Goal: Task Accomplishment & Management: Use online tool/utility

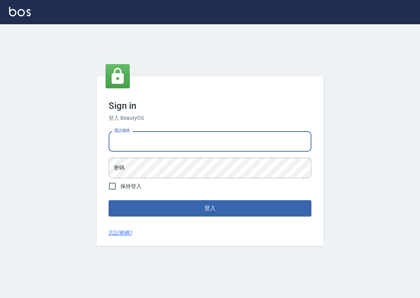
click at [166, 144] on input "電話號碼" at bounding box center [210, 141] width 203 height 20
type input "ㄞ"
type input "0985335300"
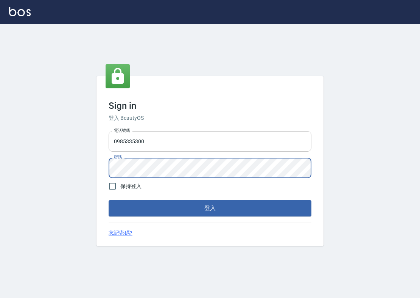
click at [210, 208] on button "登入" at bounding box center [210, 208] width 203 height 16
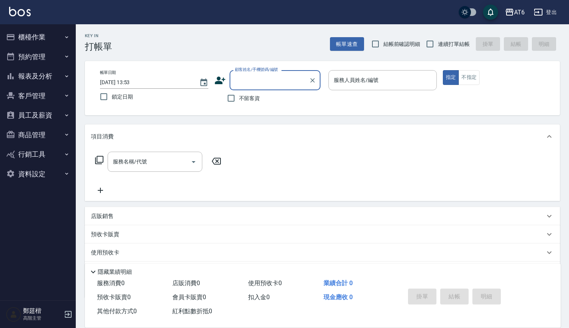
click at [55, 110] on button "員工及薪資" at bounding box center [38, 115] width 70 height 20
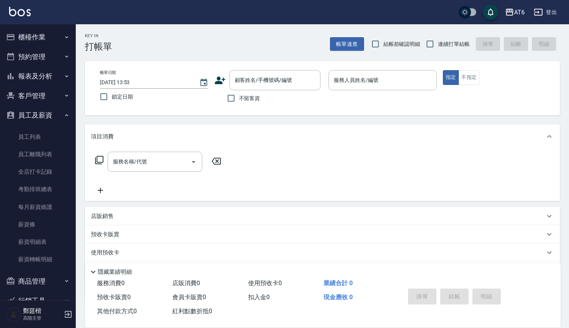
click at [53, 116] on button "員工及薪資" at bounding box center [38, 115] width 70 height 20
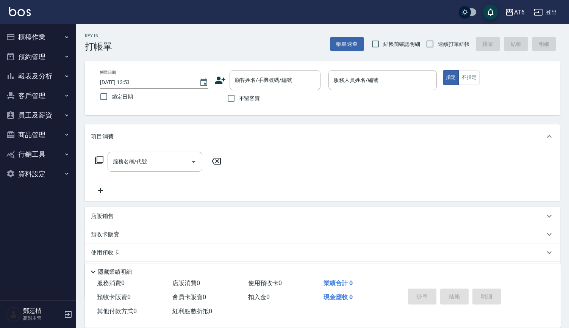
click at [56, 170] on button "資料設定" at bounding box center [38, 174] width 70 height 20
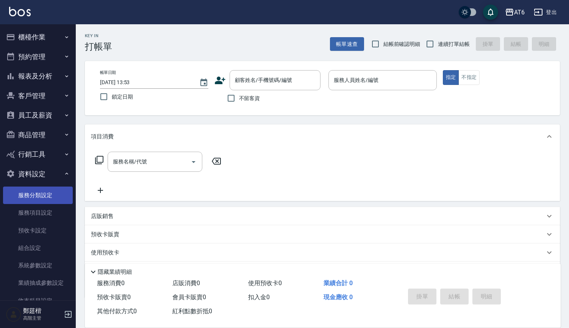
click at [52, 195] on link "服務分類設定" at bounding box center [38, 194] width 70 height 17
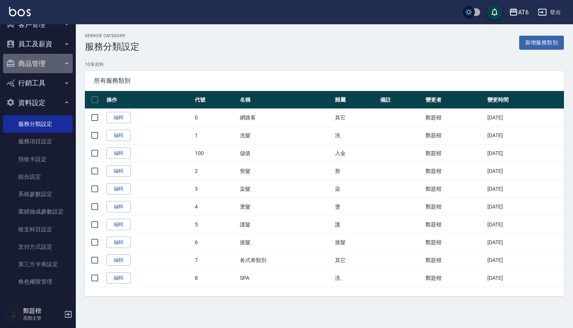
click at [47, 65] on button "商品管理" at bounding box center [38, 64] width 70 height 20
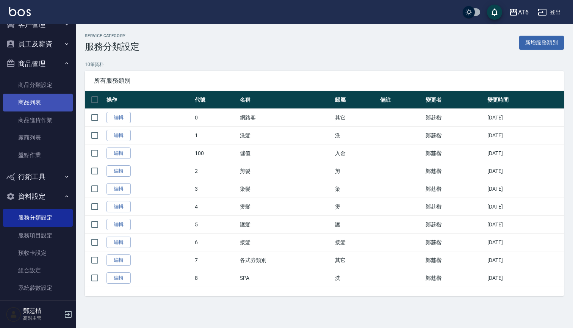
click at [40, 97] on link "商品列表" at bounding box center [38, 102] width 70 height 17
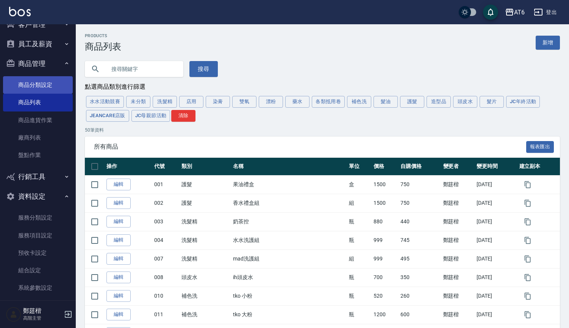
click at [44, 85] on link "商品分類設定" at bounding box center [38, 84] width 70 height 17
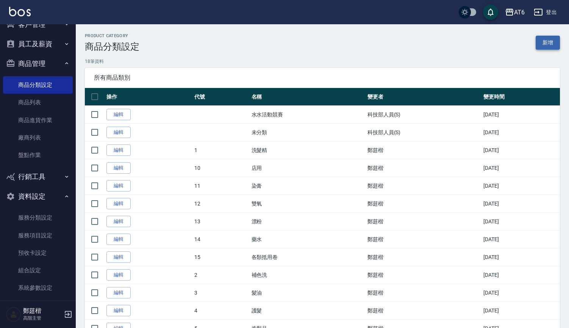
click at [420, 46] on link "新增" at bounding box center [548, 43] width 24 height 14
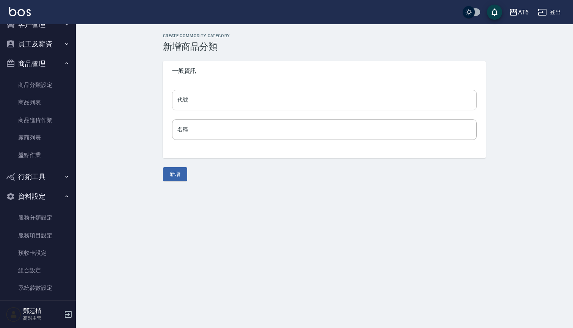
click at [238, 103] on input "代號" at bounding box center [324, 100] width 305 height 20
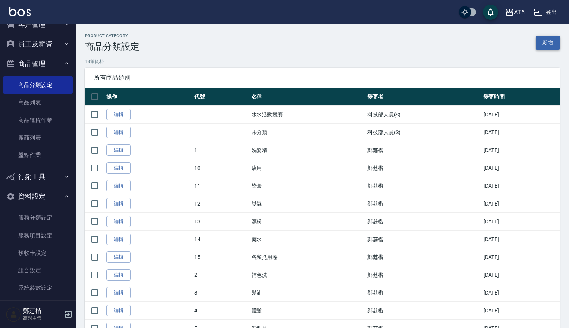
click at [420, 38] on link "新增" at bounding box center [548, 43] width 24 height 14
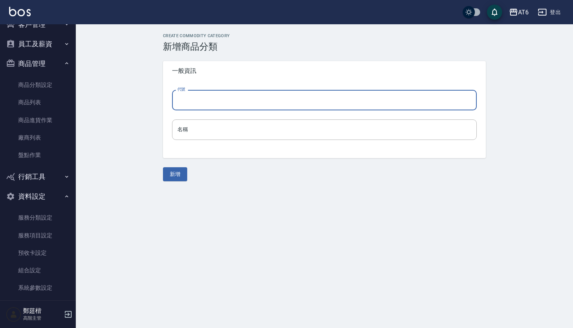
click at [241, 96] on input "代號" at bounding box center [324, 100] width 305 height 20
type input "16"
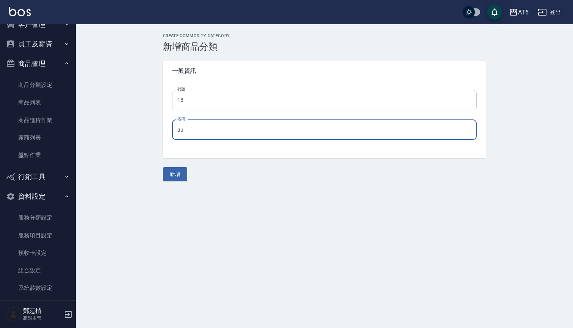
type input "a"
type input "ㄗ"
type input "明秀紅商城"
click at [172, 175] on button "新增" at bounding box center [175, 174] width 24 height 14
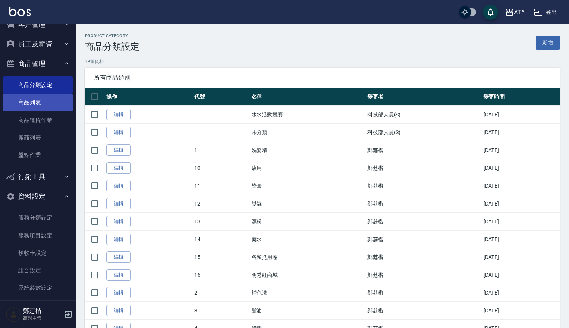
click at [22, 104] on link "商品列表" at bounding box center [38, 102] width 70 height 17
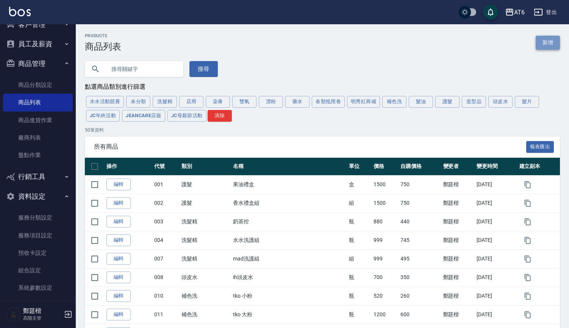
click at [420, 48] on link "新增" at bounding box center [548, 43] width 24 height 14
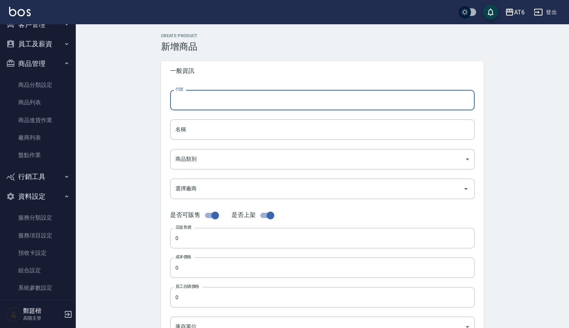
click at [241, 102] on input "代號" at bounding box center [322, 100] width 305 height 20
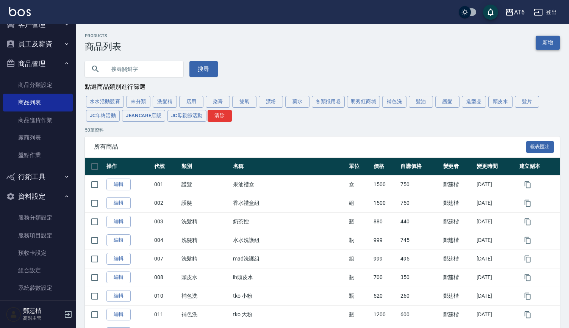
click at [420, 45] on link "新增" at bounding box center [548, 43] width 24 height 14
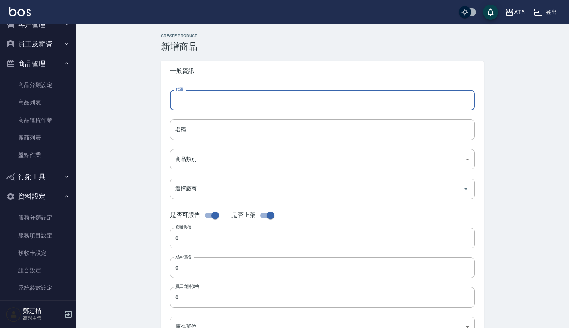
click at [204, 109] on input "代號" at bounding box center [322, 100] width 305 height 20
type input "ㄢ"
type input "907"
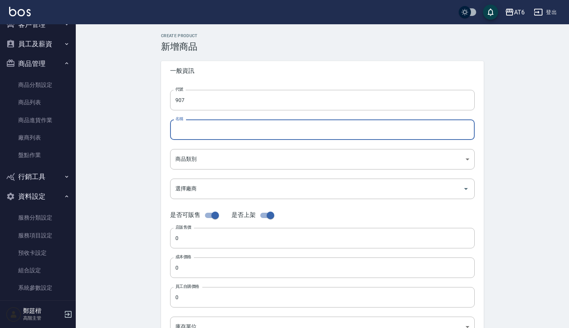
click at [208, 125] on input "名稱" at bounding box center [322, 129] width 305 height 20
type input "a"
type input "明秀紅商城產品"
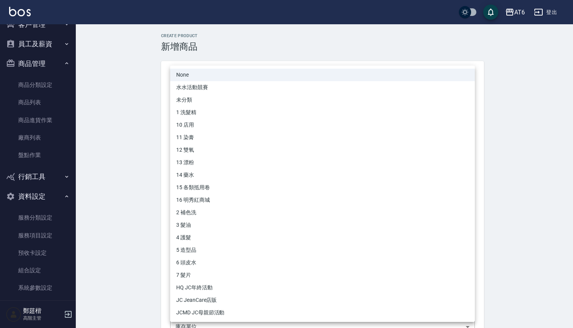
click at [205, 156] on body "AT6 登出 櫃檯作業 打帳單 帳單列表 掛單列表 座位開單 營業儀表板 現金收支登錄 高階收支登錄 材料自購登錄 每日結帳 排班表 現場電腦打卡 掃碼打卡 …" at bounding box center [286, 261] width 573 height 523
click at [205, 201] on li "16 明秀紅商城" at bounding box center [322, 200] width 305 height 12
type input "bf6dc38d-da89-4eae-a06d-6fb235ae7952"
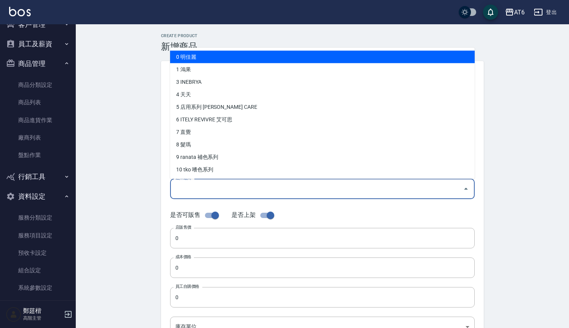
click at [205, 186] on input "選擇廠商" at bounding box center [316, 188] width 286 height 13
click at [138, 185] on div "Create Product 新增商品 一般資訊 代號 907 代號 名稱 明秀紅商城產品 名稱 商品類別 16 明秀紅商城 bf6dc38d-da89-…" at bounding box center [322, 273] width 493 height 498
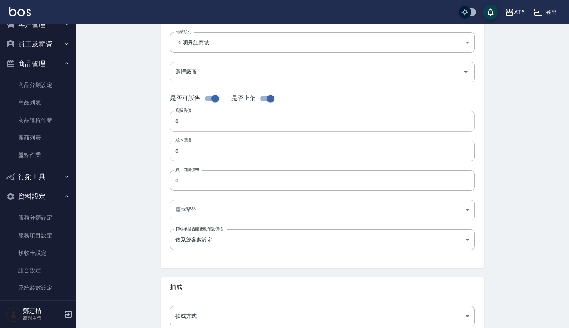
scroll to position [117, 0]
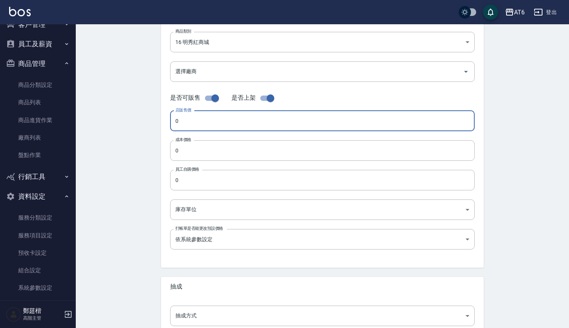
click at [208, 123] on input "0" at bounding box center [322, 121] width 305 height 20
type input "0"
type input "100"
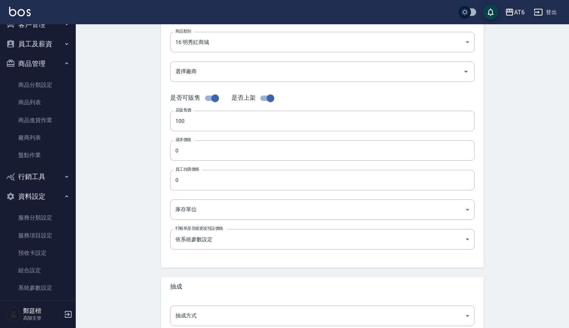
click at [138, 174] on div "Create Product 新增商品 一般資訊 代號 907 代號 名稱 明秀紅商城產品 名稱 商品類別 16 明秀紅商城 bf6dc38d-da89-…" at bounding box center [322, 156] width 493 height 498
click at [203, 210] on body "AT6 登出 櫃檯作業 打帳單 帳單列表 掛單列表 座位開單 營業儀表板 現金收支登錄 高階收支登錄 材料自購登錄 每日結帳 排班表 現場電腦打卡 掃碼打卡 …" at bounding box center [284, 144] width 569 height 523
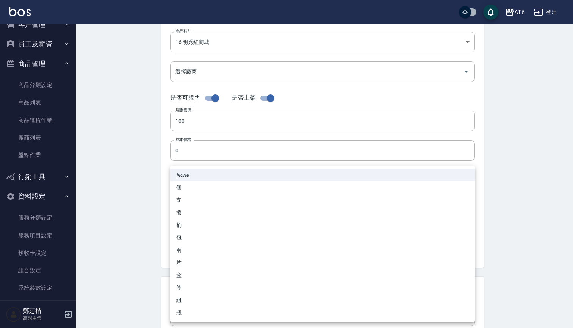
click at [191, 186] on li "個" at bounding box center [322, 187] width 305 height 12
type input "個"
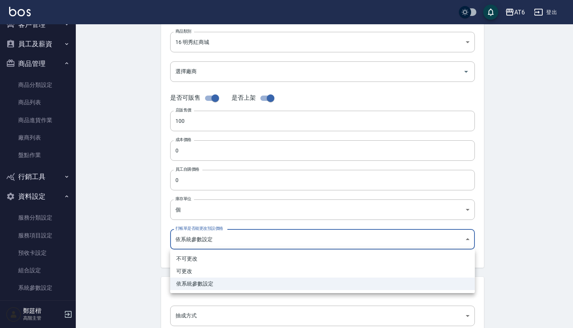
click at [194, 232] on body "AT6 登出 櫃檯作業 打帳單 帳單列表 掛單列表 座位開單 營業儀表板 現金收支登錄 高階收支登錄 材料自購登錄 每日結帳 排班表 現場電腦打卡 掃碼打卡 …" at bounding box center [286, 144] width 573 height 523
click at [190, 271] on li "可更改" at bounding box center [322, 271] width 305 height 12
type input "FALSE"
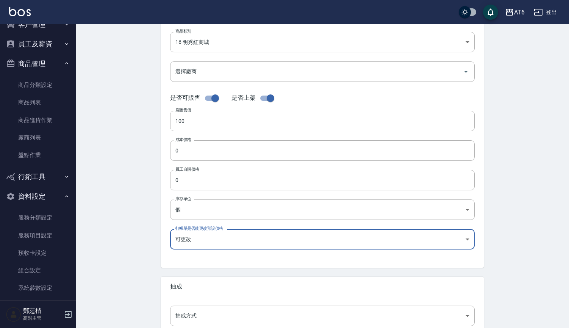
click at [147, 249] on div "Create Product 新增商品 一般資訊 代號 907 代號 名稱 明秀紅商城產品 名稱 商品類別 16 明秀紅商城 bf6dc38d-da89-…" at bounding box center [322, 156] width 493 height 498
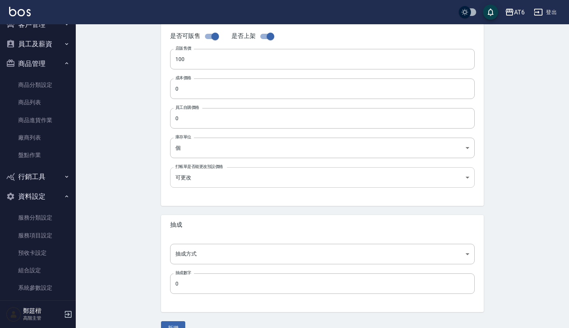
scroll to position [180, 0]
click at [186, 246] on body "AT6 登出 櫃檯作業 打帳單 帳單列表 掛單列表 座位開單 營業儀表板 現金收支登錄 高階收支登錄 材料自購登錄 每日結帳 排班表 現場電腦打卡 掃碼打卡 …" at bounding box center [284, 81] width 569 height 523
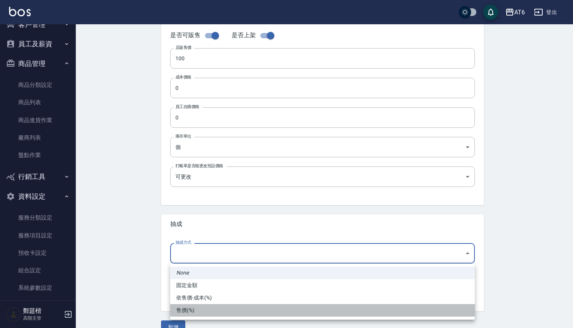
click at [188, 297] on li "售價(%)" at bounding box center [322, 310] width 305 height 12
type input "byPrice"
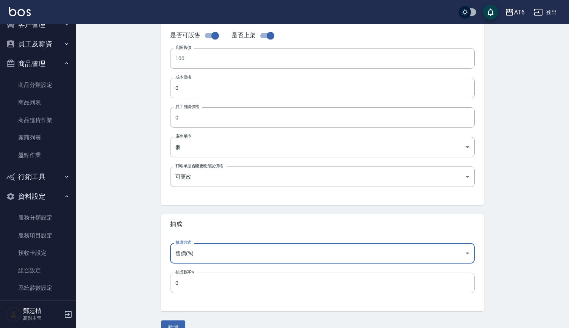
click at [192, 286] on input "0" at bounding box center [322, 282] width 305 height 20
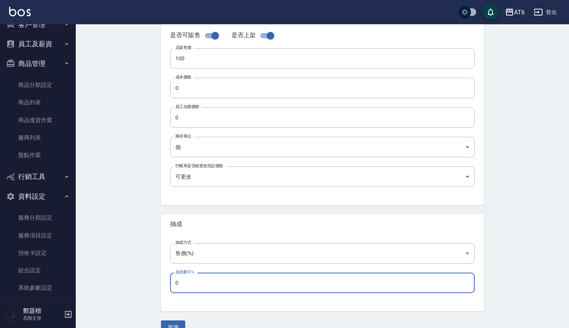
drag, startPoint x: 192, startPoint y: 286, endPoint x: 144, endPoint y: 286, distance: 48.1
click at [144, 286] on div "Create Product 新增商品 一般資訊 代號 907 代號 名稱 明秀紅商城產品 名稱 商品類別 16 明秀紅商城 bf6dc38d-da89-…" at bounding box center [322, 94] width 493 height 498
type input "25"
click at [101, 249] on div "Create Product 新增商品 一般資訊 代號 907 代號 名稱 明秀紅商城產品 名稱 商品類別 16 明秀紅商城 bf6dc38d-da89-…" at bounding box center [322, 94] width 493 height 498
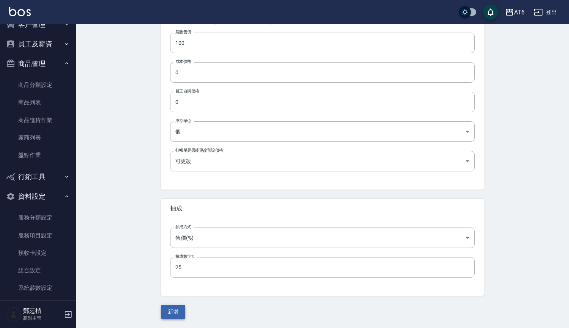
scroll to position [195, 0]
click at [177, 297] on button "新增" at bounding box center [173, 312] width 24 height 14
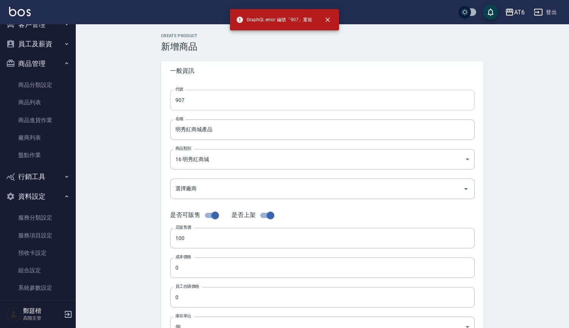
scroll to position [0, 0]
click at [207, 102] on input "907" at bounding box center [322, 100] width 305 height 20
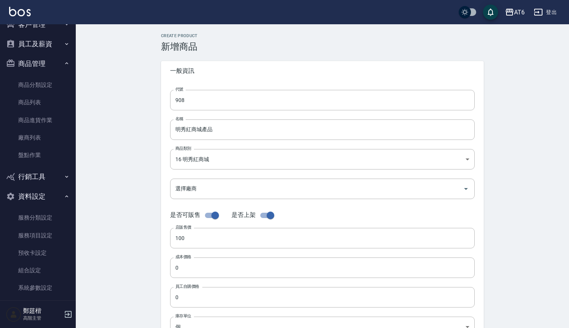
click at [117, 159] on div "Create Product 新增商品 一般資訊 代號 908 代號 名稱 明秀紅商城產品 名稱 商品類別 16 明秀紅商城 bf6dc38d-da89-…" at bounding box center [322, 273] width 493 height 498
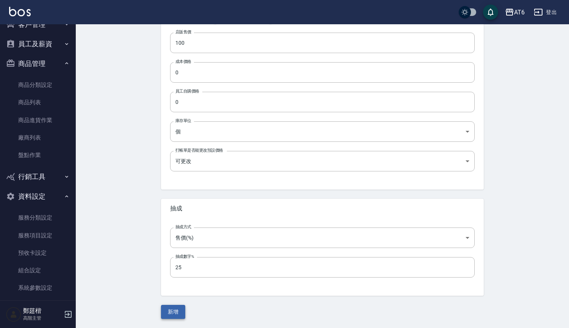
scroll to position [195, 0]
click at [170, 297] on button "新增" at bounding box center [173, 312] width 24 height 14
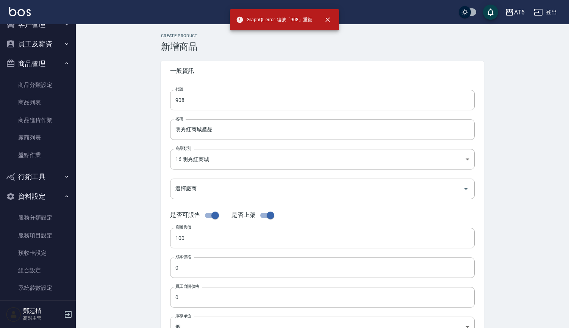
scroll to position [0, 0]
click at [197, 86] on div "代號 908 代號 名稱 明秀紅商城產品 名稱 商品類別 16 明秀紅商城 bf6dc38d-da89-4eae-a06d-6fb235ae7952 商品…" at bounding box center [322, 233] width 323 height 304
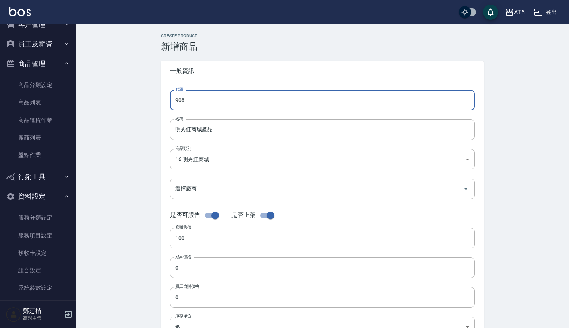
click at [197, 101] on input "908" at bounding box center [322, 100] width 305 height 20
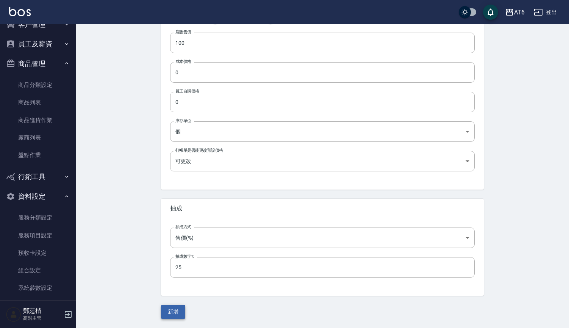
scroll to position [195, 0]
click at [170, 297] on button "新增" at bounding box center [173, 312] width 24 height 14
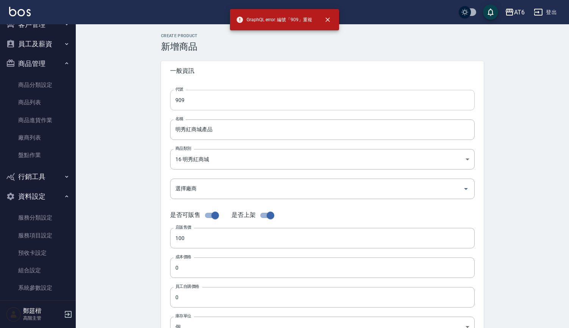
scroll to position [0, 0]
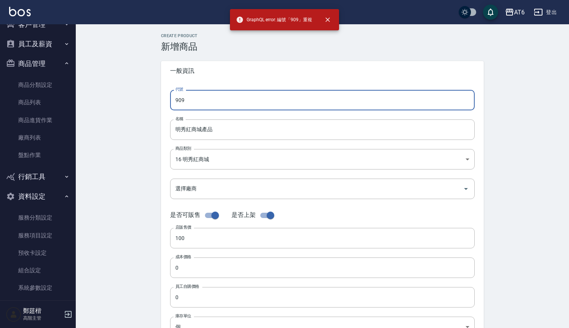
click at [195, 104] on input "909" at bounding box center [322, 100] width 305 height 20
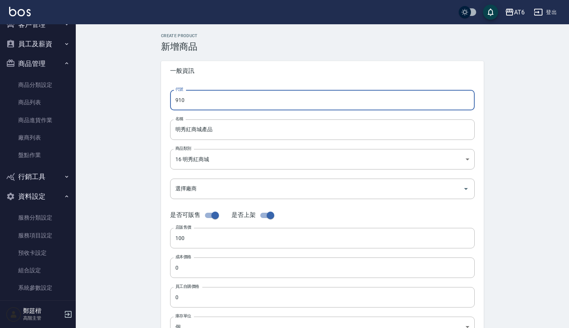
type input "910"
click at [132, 139] on div "Create Product 新增商品 一般資訊 代號 910 代號 名稱 明秀紅商城產品 名稱 商品類別 16 明秀紅商城 bf6dc38d-da89-…" at bounding box center [322, 273] width 493 height 498
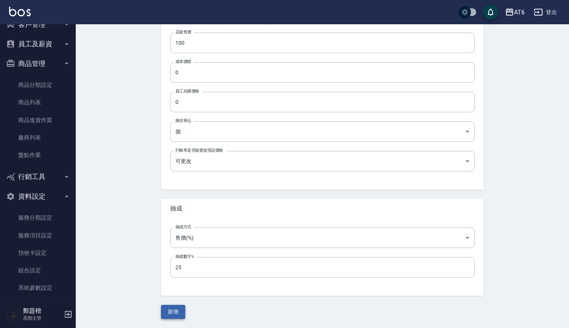
scroll to position [195, 0]
click at [175, 297] on button "新增" at bounding box center [173, 312] width 24 height 14
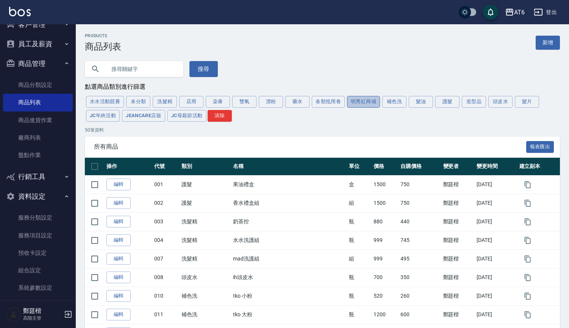
click at [365, 101] on button "明秀紅商城" at bounding box center [363, 102] width 33 height 12
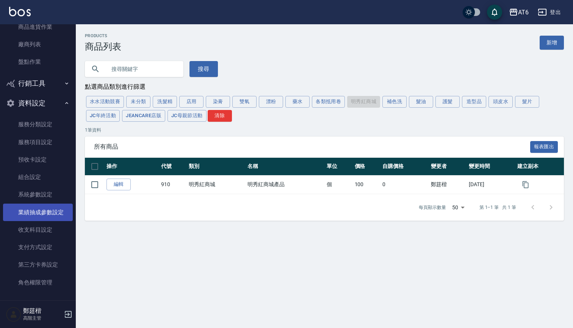
click at [46, 210] on link "業績抽成參數設定" at bounding box center [38, 211] width 70 height 17
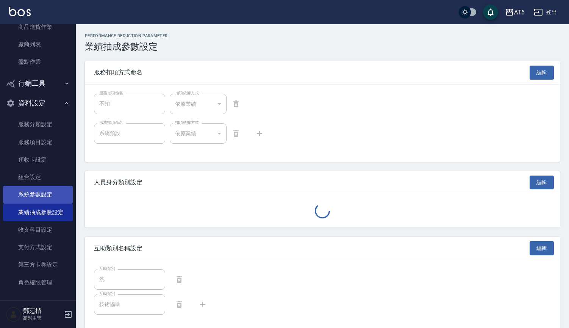
click at [45, 188] on link "系統參數設定" at bounding box center [38, 194] width 70 height 17
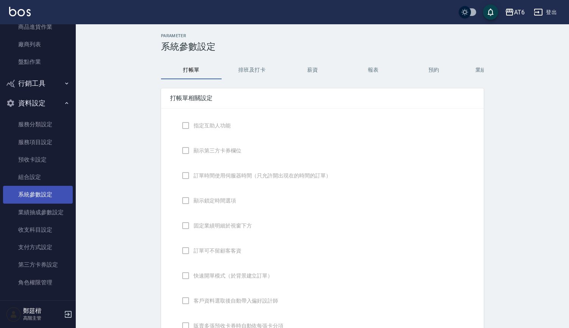
checkbox input "true"
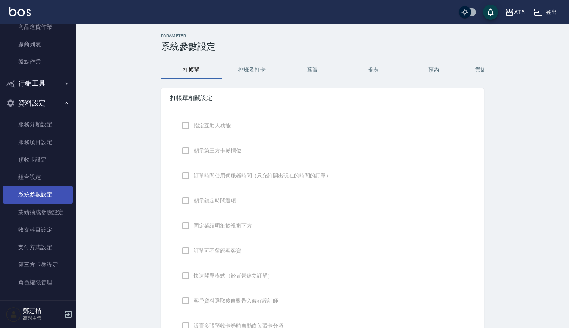
checkbox input "true"
checkbox input "false"
type input "NICKNAME"
type input "LASTORDER"
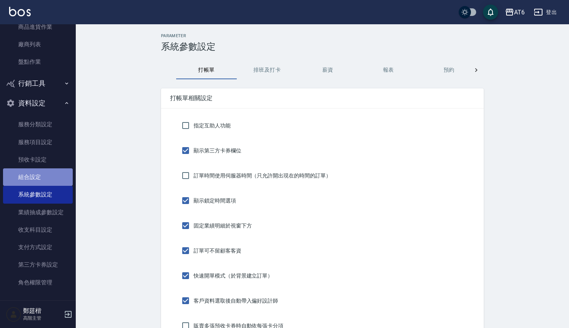
click at [40, 175] on link "組合設定" at bounding box center [38, 176] width 70 height 17
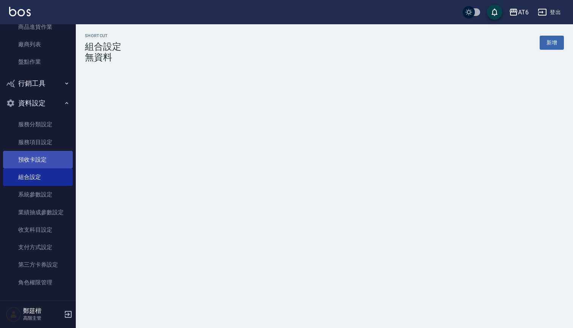
click at [36, 156] on link "預收卡設定" at bounding box center [38, 159] width 70 height 17
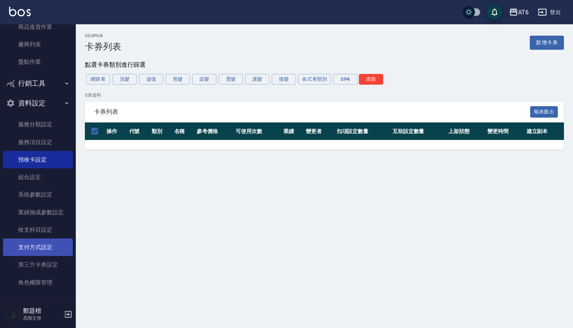
click at [42, 245] on link "支付方式設定" at bounding box center [38, 246] width 70 height 17
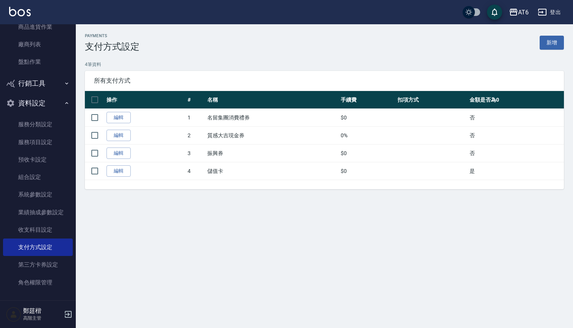
click at [153, 230] on div "Payments 支付方式設定 新增 4 筆資料 所有支付方式 操作 # 名稱 手續費 扣項方式 金額是否為0 編輯 1 名留集團消費禮券 $0 否 編輯 2…" at bounding box center [286, 164] width 573 height 328
click at [420, 46] on link "新增" at bounding box center [551, 43] width 24 height 14
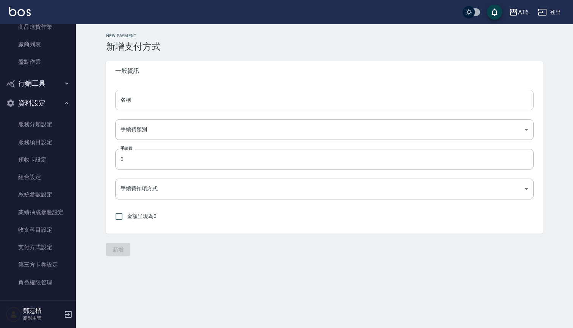
click at [173, 102] on input "名稱" at bounding box center [324, 100] width 418 height 20
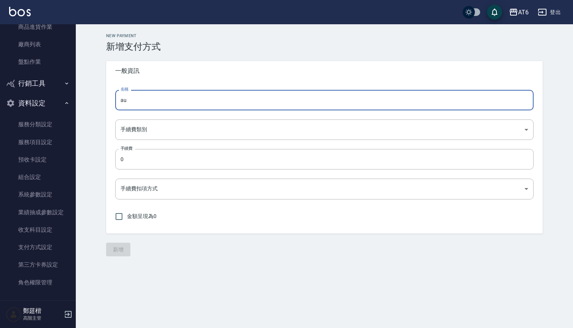
type input "a"
type input "明秀紅商城"
click at [164, 127] on body "AT6 登出 櫃檯作業 打帳單 帳單列表 掛單列表 座位開單 營業儀表板 現金收支登錄 高階收支登錄 材料自購登錄 每日結帳 排班表 現場電腦打卡 掃碼打卡 …" at bounding box center [286, 164] width 573 height 328
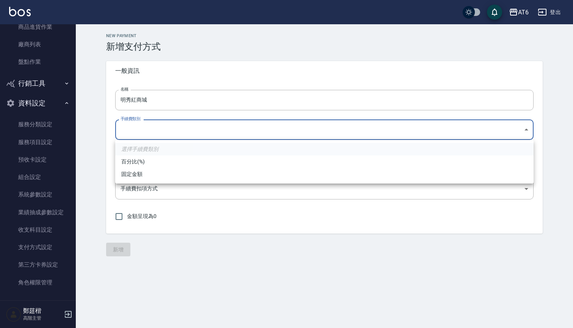
click at [161, 128] on div at bounding box center [286, 164] width 573 height 328
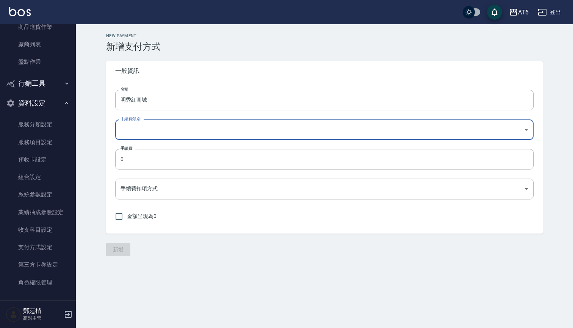
click at [161, 128] on body "AT6 登出 櫃檯作業 打帳單 帳單列表 掛單列表 座位開單 營業儀表板 現金收支登錄 高階收支登錄 材料自購登錄 每日結帳 排班表 現場電腦打卡 掃碼打卡 …" at bounding box center [286, 164] width 573 height 328
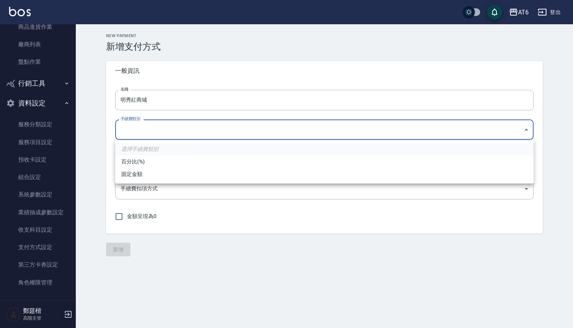
click at [147, 163] on li "百分比(%)" at bounding box center [324, 161] width 418 height 12
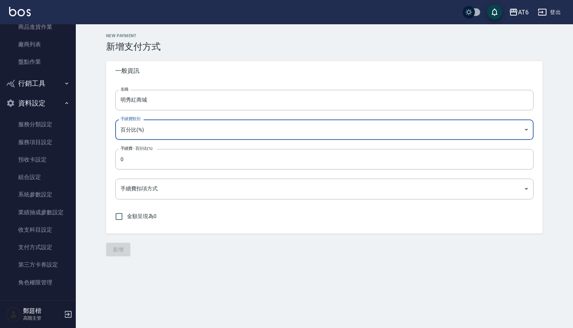
click at [155, 131] on body "AT6 登出 櫃檯作業 打帳單 帳單列表 掛單列表 座位開單 營業儀表板 現金收支登錄 高階收支登錄 材料自購登錄 每日結帳 排班表 現場電腦打卡 掃碼打卡 …" at bounding box center [286, 164] width 573 height 328
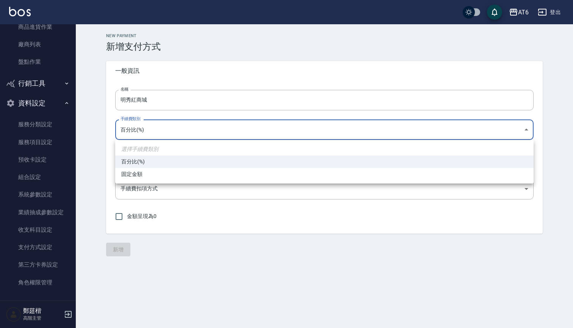
click at [135, 175] on li "固定金額" at bounding box center [324, 174] width 418 height 12
type input "AMOUNT"
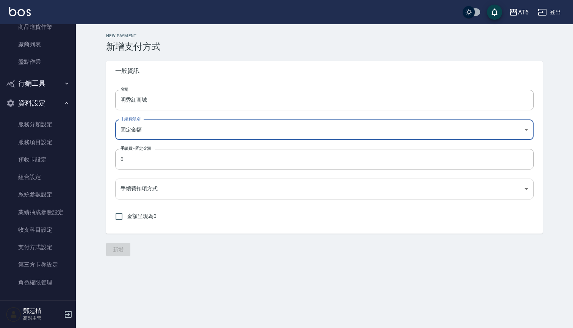
click at [136, 189] on body "AT6 登出 櫃檯作業 打帳單 帳單列表 掛單列表 座位開單 營業儀表板 現金收支登錄 高階收支登錄 材料自購登錄 每日結帳 排班表 現場電腦打卡 掃碼打卡 …" at bounding box center [286, 164] width 573 height 328
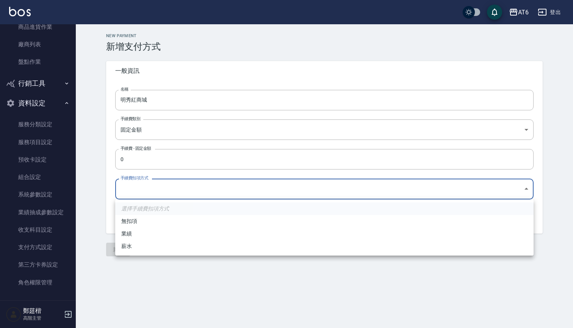
click at [133, 234] on li "業績" at bounding box center [324, 233] width 418 height 12
type input "onSales"
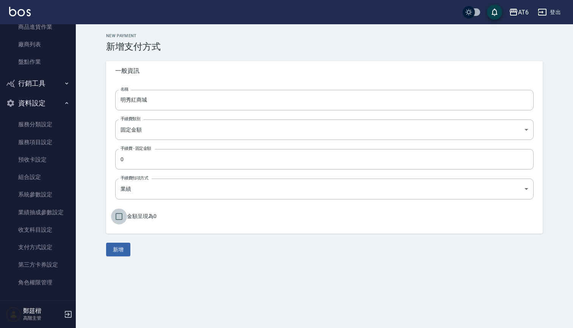
click at [117, 216] on input "金額呈現為0" at bounding box center [119, 216] width 16 height 16
checkbox input "true"
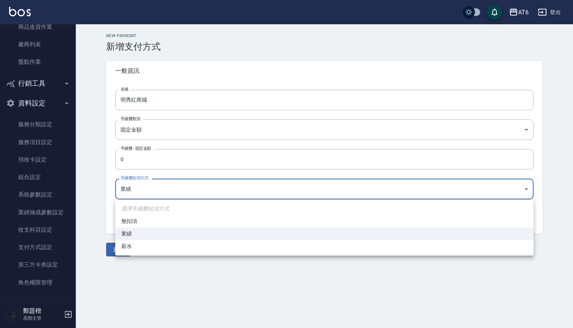
click at [139, 190] on body "AT6 登出 櫃檯作業 打帳單 帳單列表 掛單列表 座位開單 營業儀表板 現金收支登錄 高階收支登錄 材料自購登錄 每日結帳 排班表 現場電腦打卡 掃碼打卡 …" at bounding box center [286, 164] width 573 height 328
click at [91, 228] on div at bounding box center [286, 164] width 573 height 328
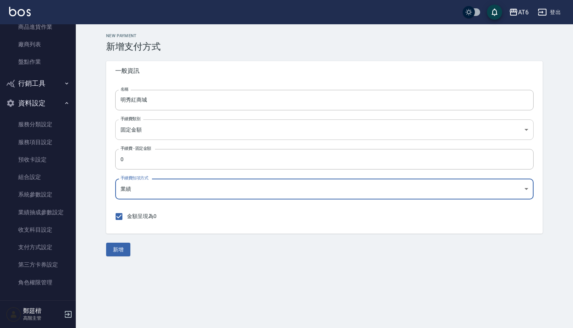
click at [148, 135] on body "AT6 登出 櫃檯作業 打帳單 帳單列表 掛單列表 座位開單 營業儀表板 現金收支登錄 高階收支登錄 材料自購登錄 每日結帳 排班表 現場電腦打卡 掃碼打卡 …" at bounding box center [286, 164] width 573 height 328
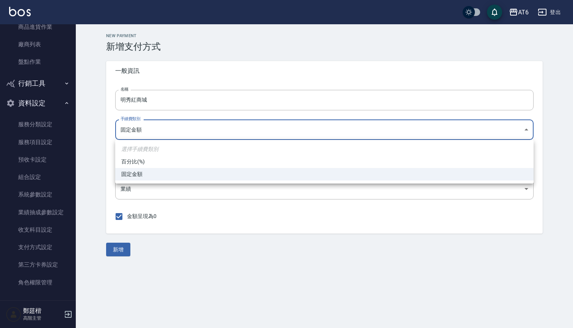
click at [148, 135] on div at bounding box center [286, 164] width 573 height 328
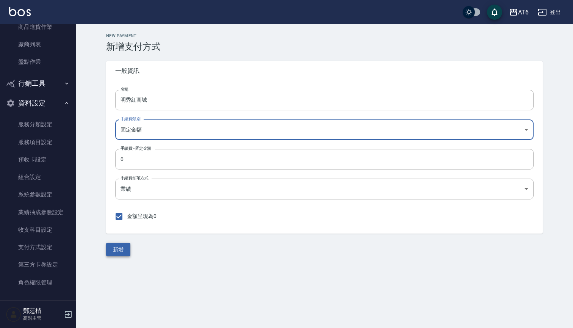
click at [110, 248] on button "新增" at bounding box center [118, 249] width 24 height 14
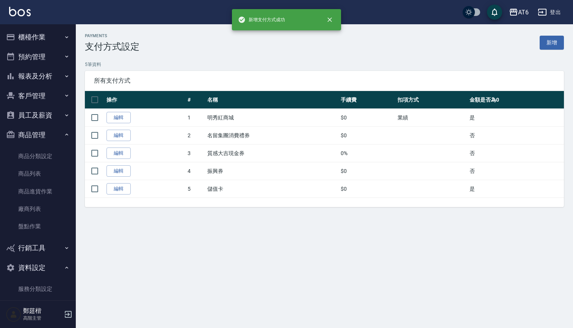
click at [32, 33] on button "櫃檯作業" at bounding box center [38, 37] width 70 height 20
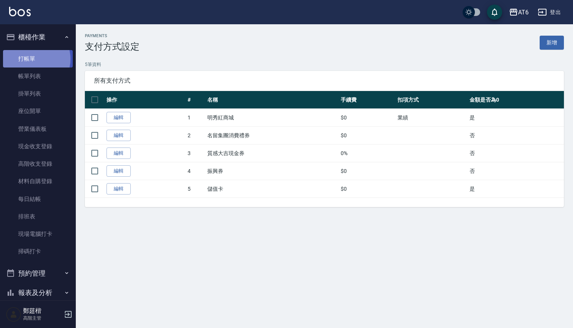
click at [33, 59] on link "打帳單" at bounding box center [38, 58] width 70 height 17
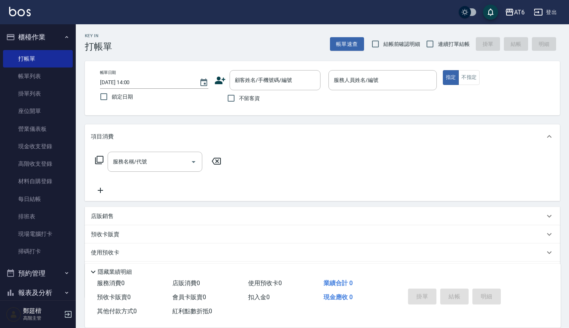
click at [108, 214] on p "店販銷售" at bounding box center [102, 216] width 23 height 8
click at [175, 245] on input "商品代號/名稱" at bounding box center [216, 243] width 88 height 13
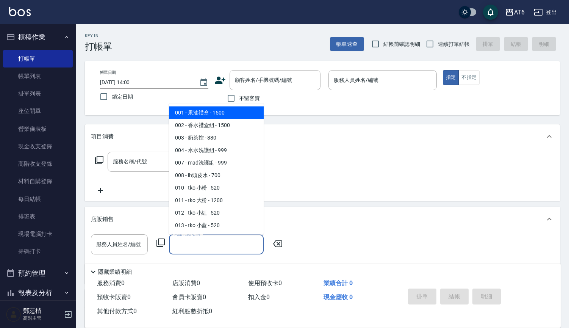
click at [158, 242] on icon at bounding box center [160, 242] width 8 height 8
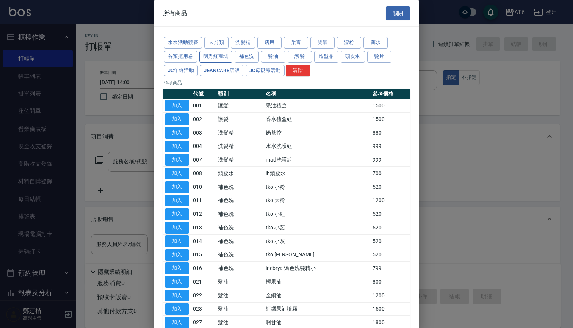
click at [222, 52] on button "明秀紅商城" at bounding box center [215, 56] width 33 height 12
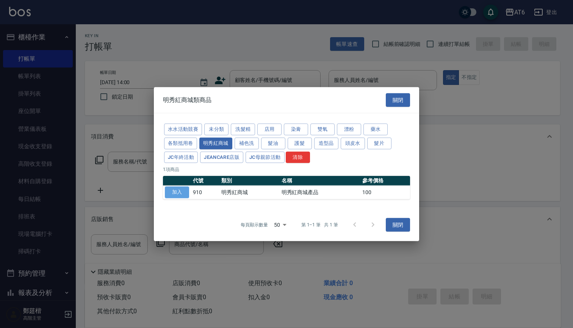
click at [183, 187] on button "加入" at bounding box center [177, 192] width 24 height 12
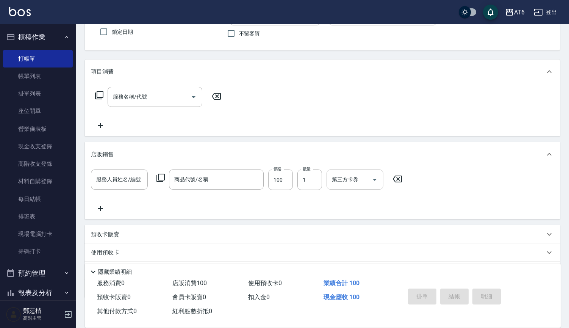
scroll to position [66, 0]
click at [376, 181] on icon "Open" at bounding box center [374, 178] width 9 height 9
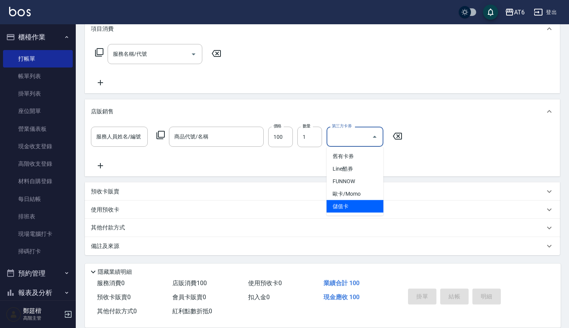
scroll to position [108, 0]
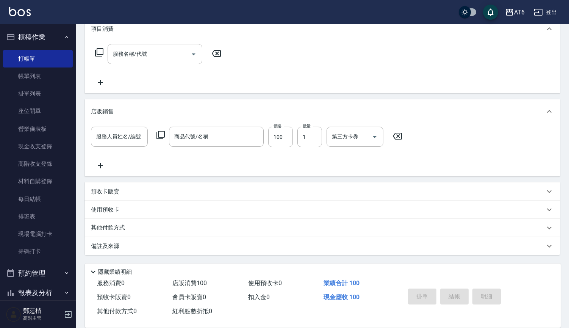
click at [420, 165] on div "服務人員姓名/編號 服務人員姓名/編號 商品代號/名稱 商品代號/名稱 價格 100 價格 數量 1 數量 第三方卡券 第三方卡券" at bounding box center [322, 149] width 463 height 44
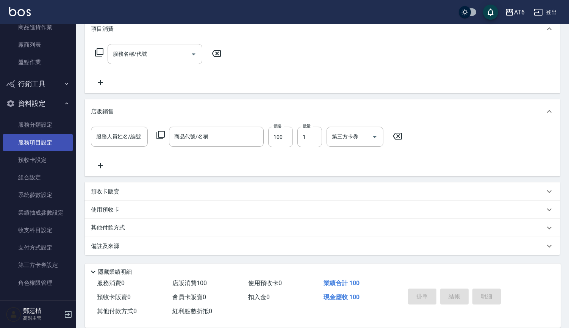
scroll to position [380, 0]
click at [47, 142] on link "服務項目設定" at bounding box center [38, 142] width 70 height 17
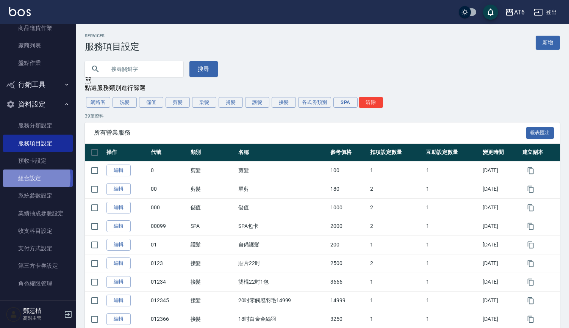
click at [31, 174] on link "組合設定" at bounding box center [38, 177] width 70 height 17
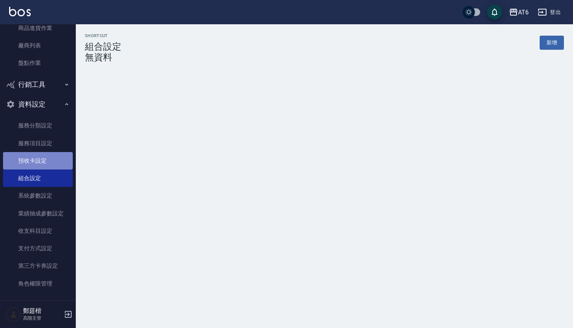
click at [38, 156] on link "預收卡設定" at bounding box center [38, 160] width 70 height 17
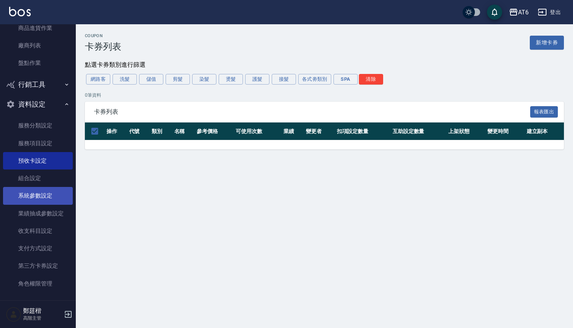
click at [44, 196] on link "系統參數設定" at bounding box center [38, 195] width 70 height 17
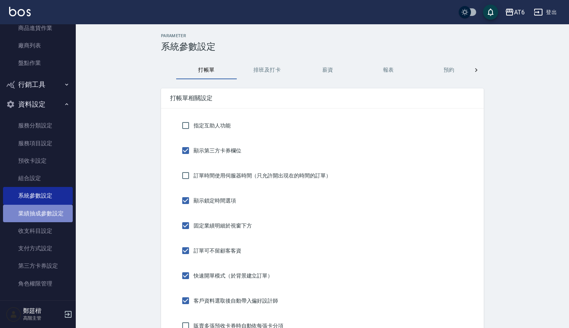
click at [47, 205] on link "業績抽成參數設定" at bounding box center [38, 213] width 70 height 17
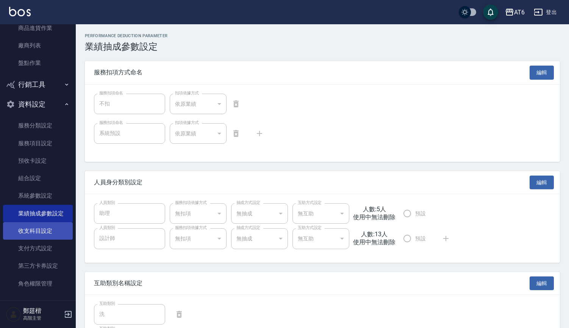
click at [45, 225] on link "收支科目設定" at bounding box center [38, 230] width 70 height 17
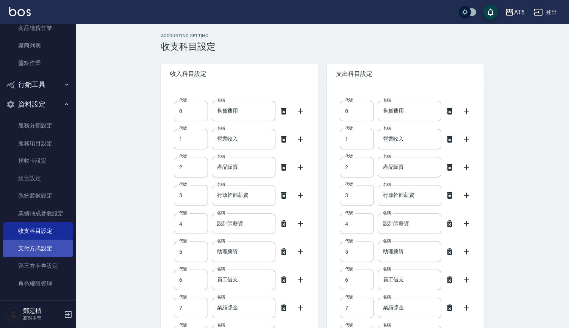
click at [44, 241] on link "支付方式設定" at bounding box center [38, 247] width 70 height 17
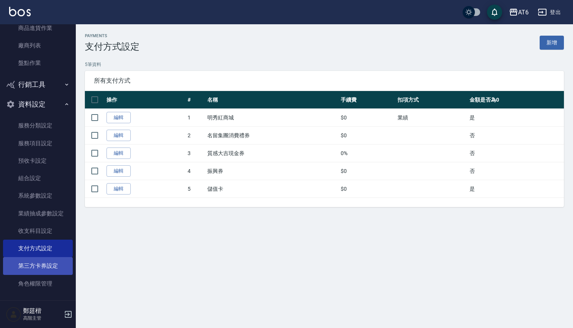
click at [44, 262] on link "第三方卡券設定" at bounding box center [38, 265] width 70 height 17
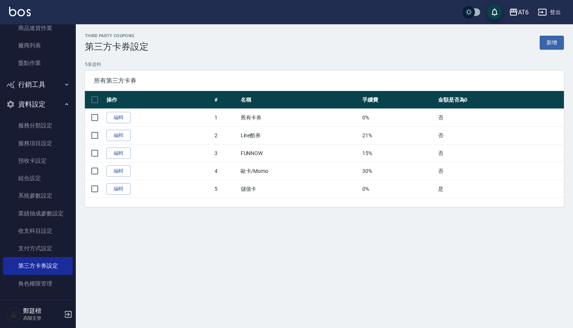
click at [163, 242] on div "Third Party Coupons 第三方卡券設定 新增 5 筆資料 所有第三方卡券 操作 # 名稱 手續費 金額是否為0 編輯 1 舊有卡券 0% 否 …" at bounding box center [286, 164] width 573 height 328
click at [420, 43] on link "新增" at bounding box center [551, 43] width 24 height 14
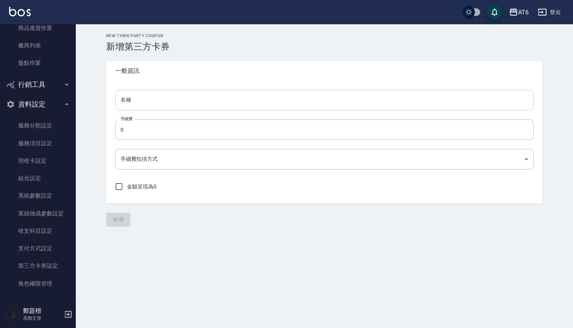
click at [258, 99] on input "名稱" at bounding box center [324, 100] width 418 height 20
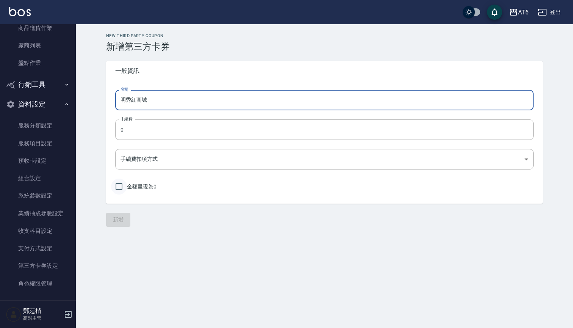
type input "明秀紅商城"
click at [117, 186] on input "金額呈現為0" at bounding box center [119, 186] width 16 height 16
checkbox input "true"
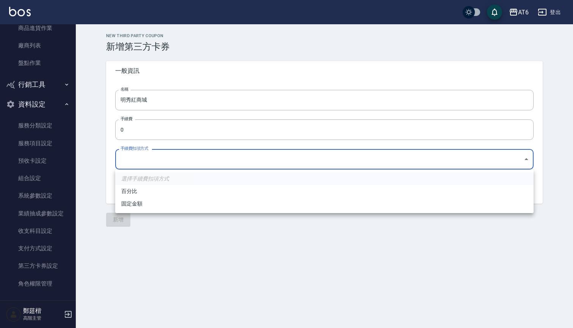
click at [142, 164] on body "AT6 登出 櫃檯作業 打帳單 帳單列表 掛單列表 座位開單 營業儀表板 現金收支登錄 高階收支登錄 材料自購登錄 每日結帳 排班表 現場電腦打卡 掃碼打卡 …" at bounding box center [286, 164] width 573 height 328
click at [142, 164] on div at bounding box center [286, 164] width 573 height 328
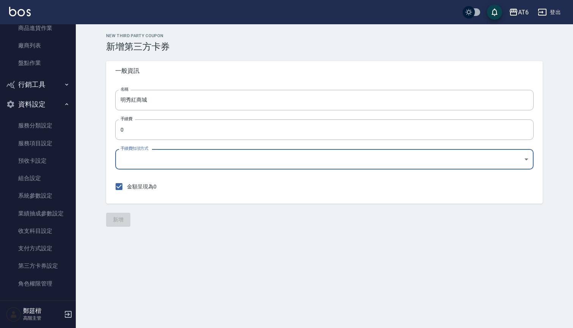
click at [114, 227] on div "New Third Party Coupon 新增第三方卡券 一般資訊 名稱 明秀紅商城 名稱 手續費 0 手續費 手續費扣項方式 ​ 手續費扣項方式 金額呈…" at bounding box center [324, 129] width 497 height 211
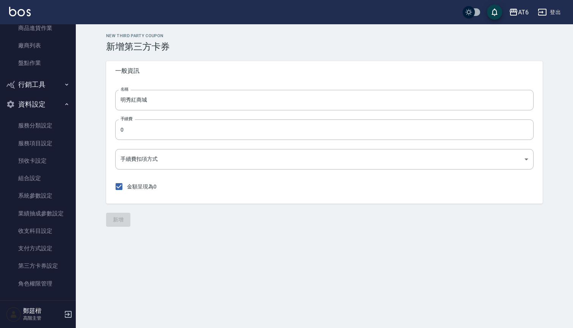
click at [140, 245] on div "New Third Party Coupon 新增第三方卡券 一般資訊 名稱 明秀紅商城 名稱 手續費 0 手續費 手續費扣項方式 ​ 手續費扣項方式 金額呈…" at bounding box center [286, 164] width 573 height 328
click at [123, 217] on div "新增" at bounding box center [324, 219] width 436 height 14
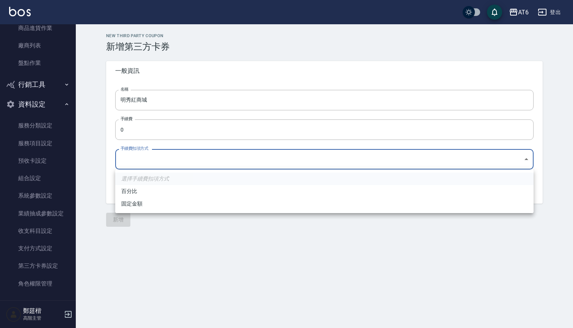
click at [178, 163] on body "AT6 登出 櫃檯作業 打帳單 帳單列表 掛單列表 座位開單 營業儀表板 現金收支登錄 高階收支登錄 材料自購登錄 每日結帳 排班表 現場電腦打卡 掃碼打卡 …" at bounding box center [286, 164] width 573 height 328
click at [147, 202] on li "固定金額" at bounding box center [324, 203] width 418 height 12
type input "AMOUNT"
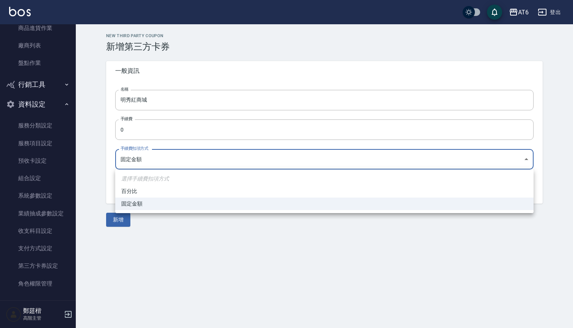
click at [143, 162] on body "AT6 登出 櫃檯作業 打帳單 帳單列表 掛單列表 座位開單 營業儀表板 現金收支登錄 高階收支登錄 材料自購登錄 每日結帳 排班表 現場電腦打卡 掃碼打卡 …" at bounding box center [286, 164] width 573 height 328
click at [153, 255] on div at bounding box center [286, 164] width 573 height 328
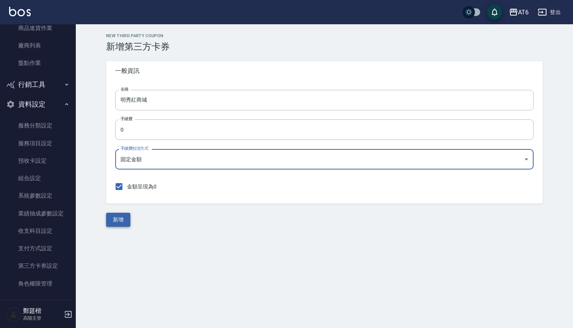
click at [120, 218] on button "新增" at bounding box center [118, 219] width 24 height 14
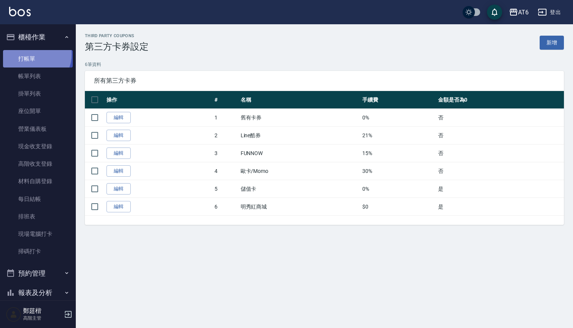
click at [33, 54] on link "打帳單" at bounding box center [38, 58] width 70 height 17
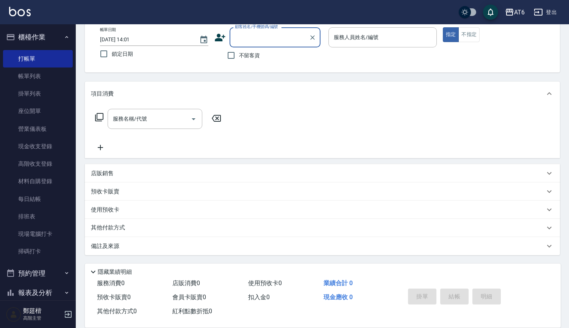
scroll to position [43, 0]
click at [107, 175] on p "店販銷售" at bounding box center [102, 173] width 23 height 8
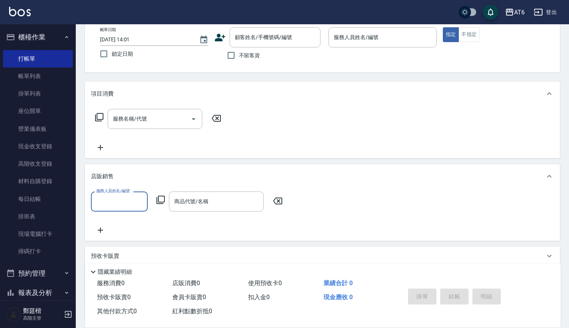
scroll to position [0, 0]
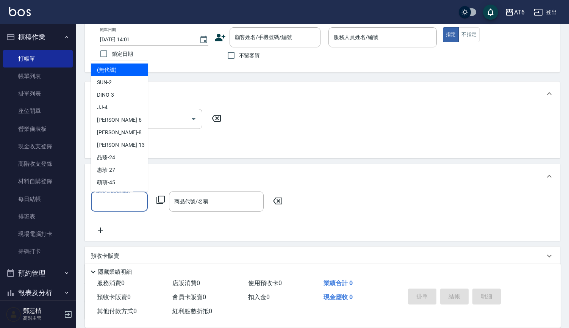
click at [122, 204] on input "服務人員姓名/編號" at bounding box center [119, 201] width 50 height 13
click at [198, 194] on div "商品代號/名稱" at bounding box center [216, 201] width 95 height 20
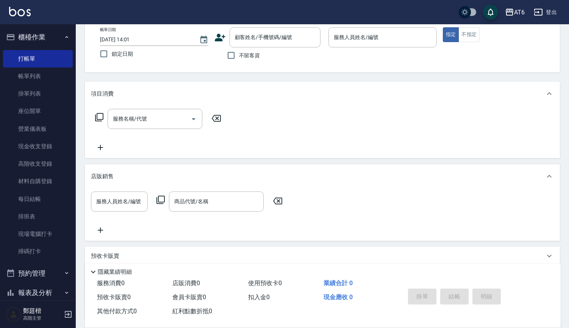
click at [159, 197] on icon at bounding box center [160, 199] width 9 height 9
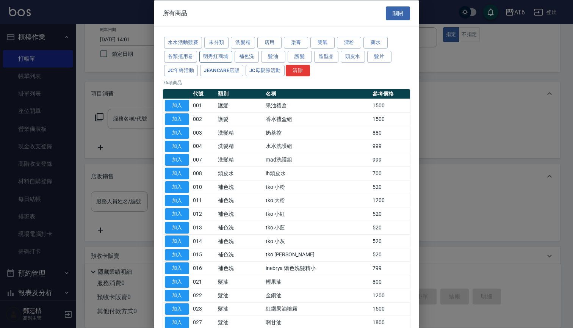
click at [222, 56] on button "明秀紅商城" at bounding box center [215, 56] width 33 height 12
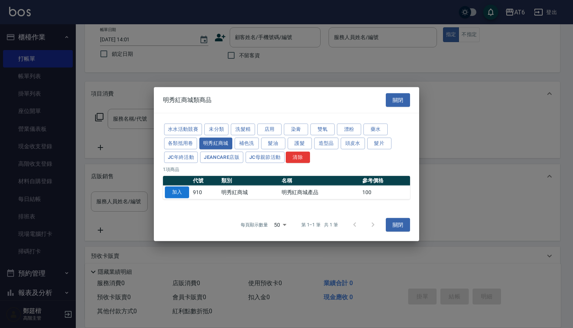
click at [177, 191] on button "加入" at bounding box center [177, 192] width 24 height 12
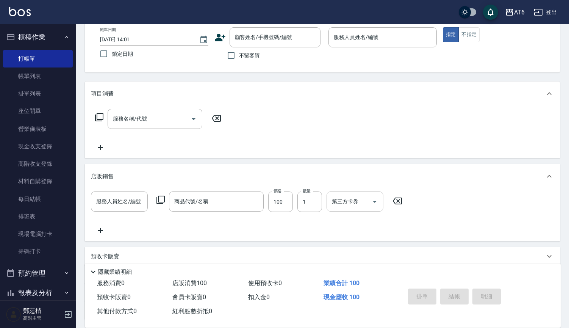
click at [364, 206] on input "第三方卡券" at bounding box center [349, 201] width 39 height 13
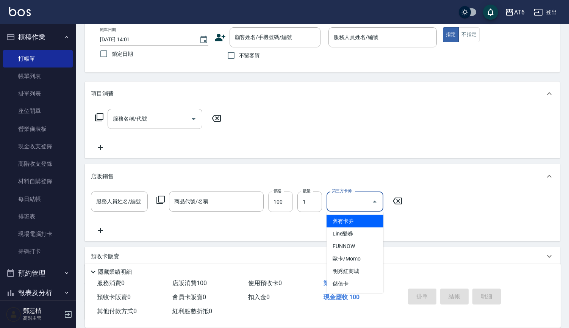
click at [286, 200] on input "100" at bounding box center [280, 201] width 25 height 20
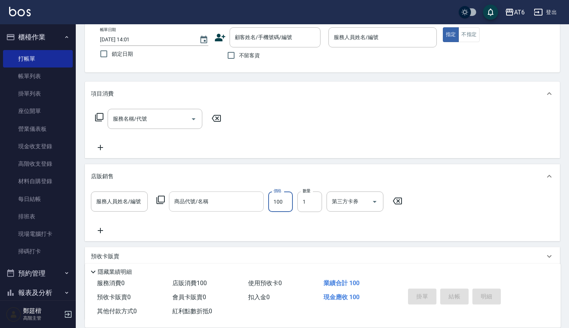
drag, startPoint x: 286, startPoint y: 200, endPoint x: 223, endPoint y: 201, distance: 62.9
click at [223, 201] on div "服務人員姓名/編號 服務人員姓名/編號 商品代號/名稱 商品代號/名稱 價格 100 價格 數量 1 數量 第三方卡券 第三方卡券" at bounding box center [249, 201] width 316 height 20
type input "998"
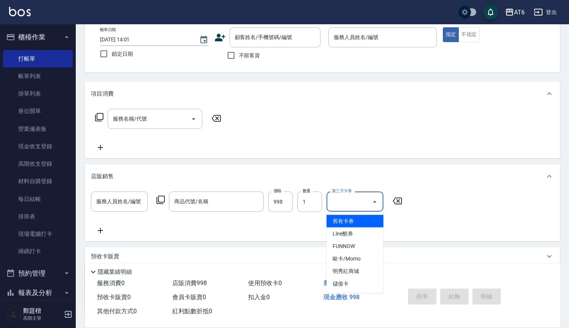
click at [357, 203] on input "第三方卡券" at bounding box center [349, 201] width 39 height 13
click at [351, 266] on span "明秀紅商城" at bounding box center [355, 271] width 57 height 12
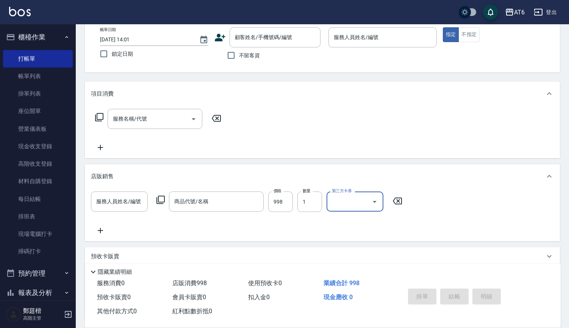
type input "明秀紅商城"
click at [384, 241] on div "服務人員姓名/編號 服務人員姓名/編號 商品代號/名稱 商品代號/名稱 價格 998 價格 數量 1 數量 第三方卡券 明秀紅商城 第三方卡券" at bounding box center [322, 214] width 475 height 53
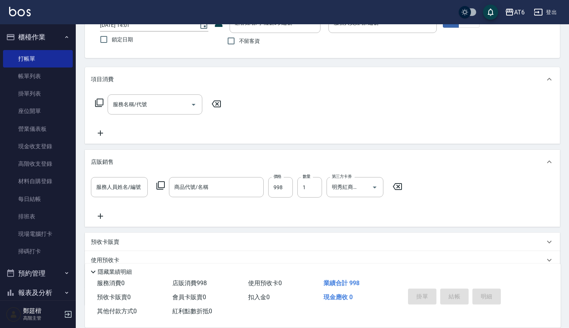
scroll to position [51, 0]
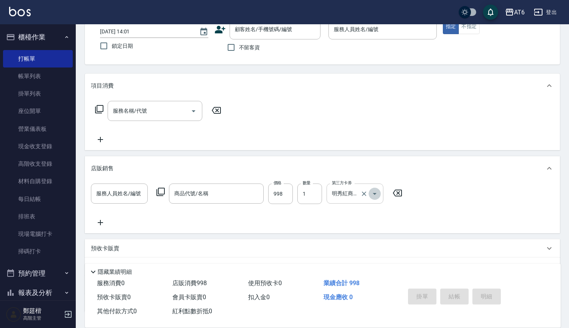
click at [378, 194] on icon "Open" at bounding box center [374, 193] width 9 height 9
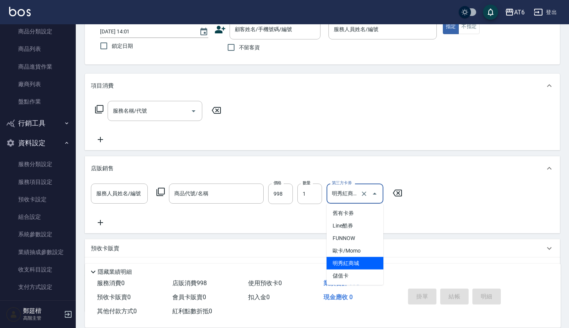
scroll to position [351, 0]
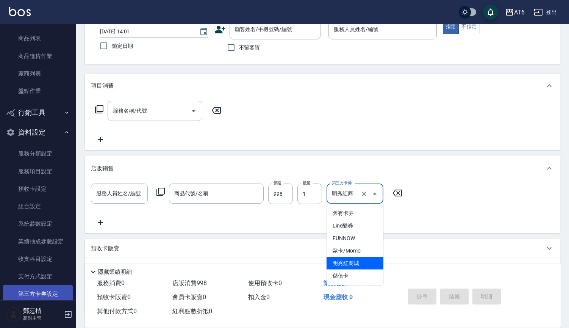
click at [39, 288] on link "第三方卡券設定" at bounding box center [38, 293] width 70 height 17
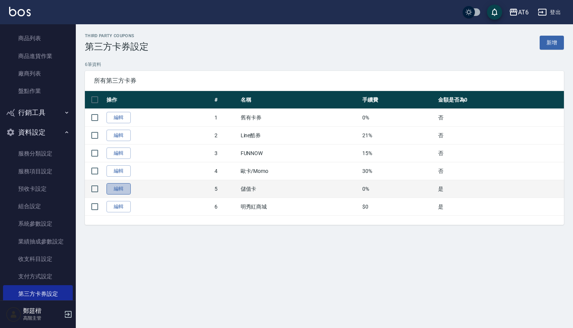
click at [121, 190] on link "編輯" at bounding box center [118, 189] width 24 height 12
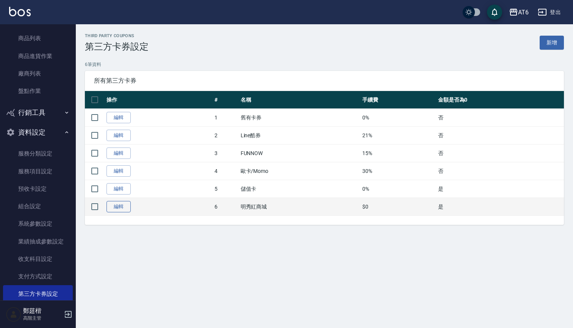
click at [120, 208] on link "編輯" at bounding box center [118, 207] width 24 height 12
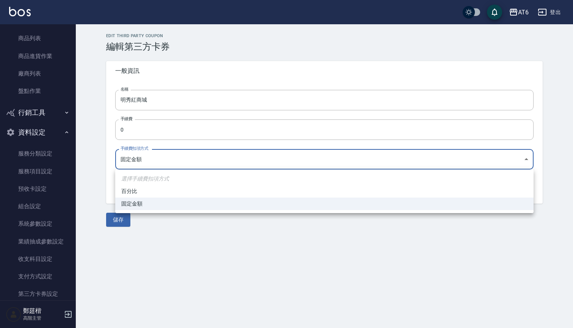
click at [138, 164] on body "AT6 登出 櫃檯作業 打帳單 帳單列表 掛單列表 座位開單 營業儀表板 現金收支登錄 高階收支登錄 材料自購登錄 每日結帳 排班表 現場電腦打卡 掃碼打卡 …" at bounding box center [286, 164] width 573 height 328
click at [136, 195] on li "百分比" at bounding box center [324, 191] width 418 height 12
type input "PERCENT"
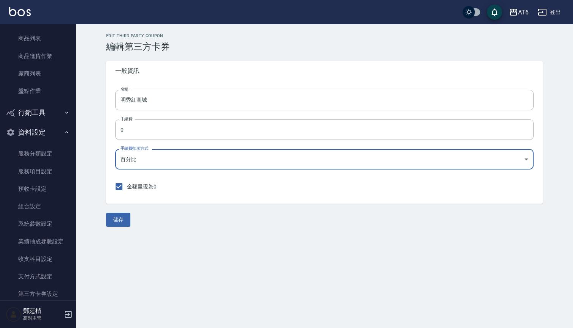
click at [165, 248] on div "Edit Third Party Coupon 編輯第三方卡券 一般資訊 名稱 明秀紅商城 名稱 手續費 0 手續費 手續費扣項方式 百分比 PERCENT …" at bounding box center [286, 164] width 573 height 328
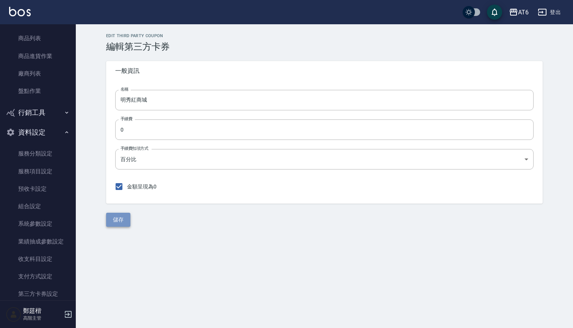
click at [123, 223] on button "儲存" at bounding box center [118, 219] width 24 height 14
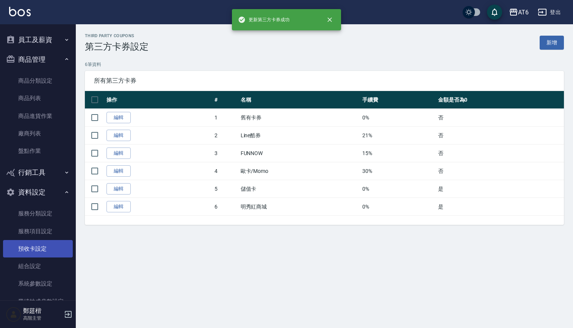
scroll to position [327, 0]
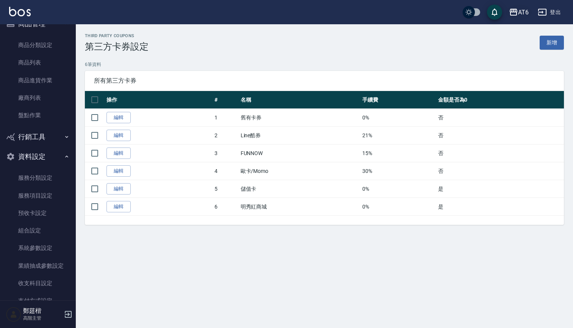
click at [420, 13] on icon "button" at bounding box center [513, 12] width 9 height 9
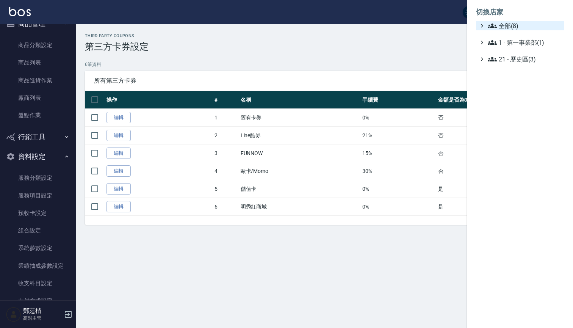
click at [420, 27] on icon at bounding box center [491, 25] width 9 height 5
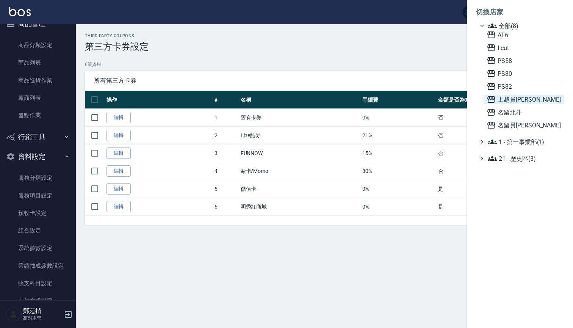
click at [420, 96] on span "上越員林" at bounding box center [523, 99] width 74 height 9
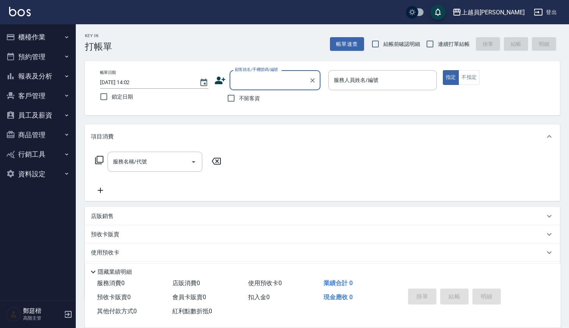
click at [44, 151] on button "行銷工具" at bounding box center [38, 154] width 70 height 20
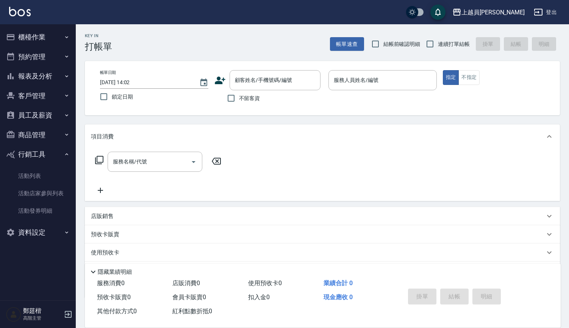
click at [50, 133] on button "商品管理" at bounding box center [38, 135] width 70 height 20
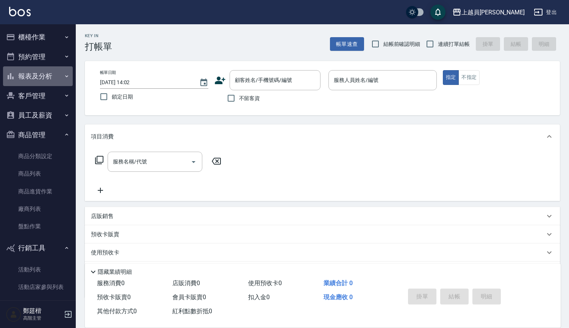
click at [53, 82] on button "報表及分析" at bounding box center [38, 76] width 70 height 20
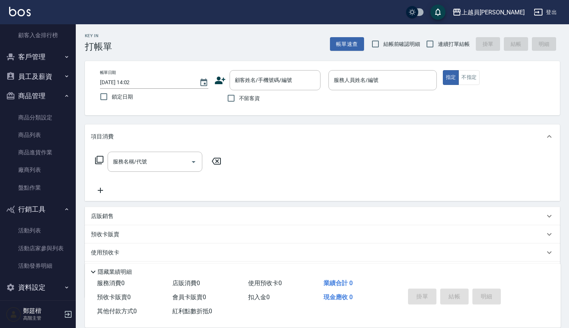
scroll to position [780, 0]
click at [51, 86] on button "商品管理" at bounding box center [38, 96] width 70 height 20
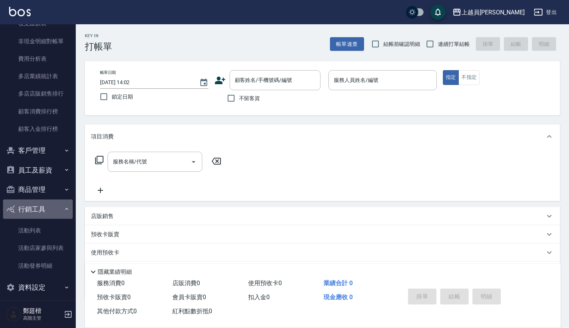
click at [54, 211] on button "行銷工具" at bounding box center [38, 209] width 70 height 20
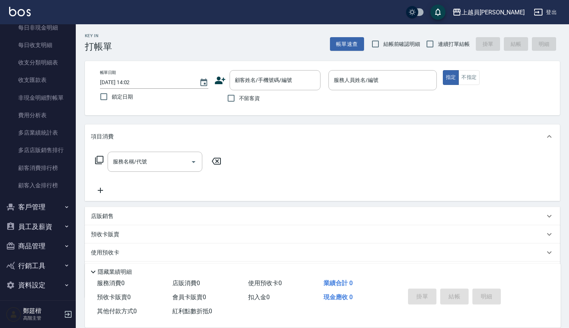
scroll to position [629, 0]
click at [28, 277] on button "資料設定" at bounding box center [38, 287] width 70 height 20
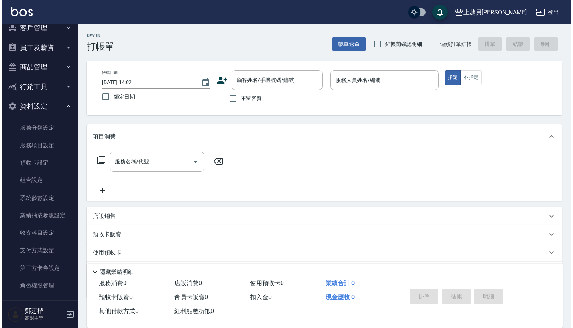
scroll to position [809, 0]
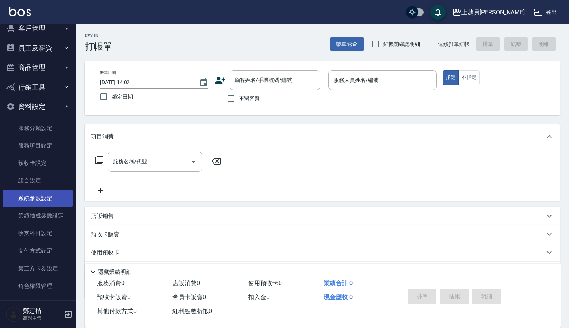
click at [45, 192] on link "系統參數設定" at bounding box center [38, 197] width 70 height 17
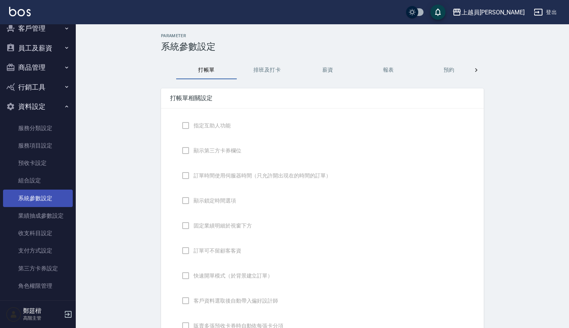
checkbox input "true"
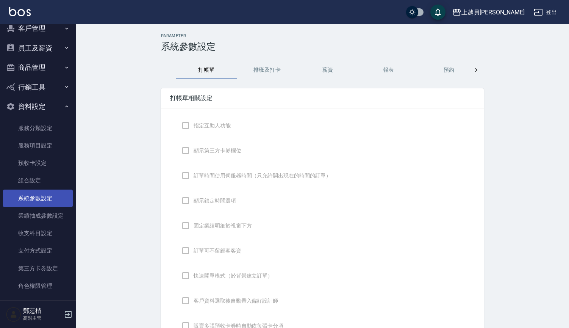
checkbox input "true"
checkbox input "false"
type input "NICKNAME"
type input "LASTORDER"
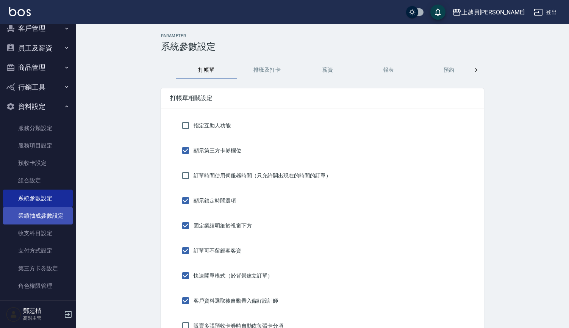
click at [45, 217] on link "業績抽成參數設定" at bounding box center [38, 215] width 70 height 17
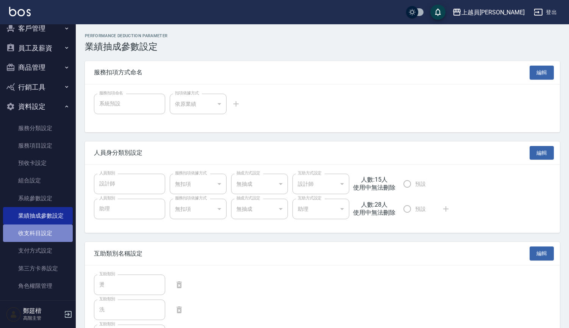
click at [42, 235] on link "收支科目設定" at bounding box center [38, 232] width 70 height 17
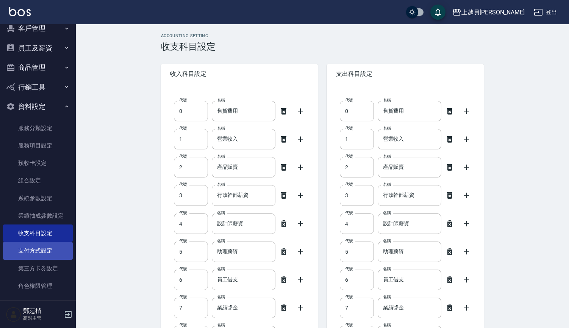
click at [42, 242] on link "支付方式設定" at bounding box center [38, 250] width 70 height 17
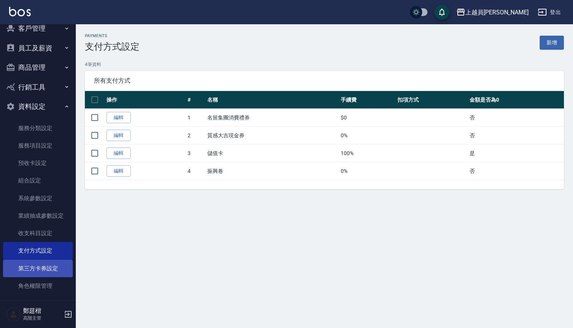
click at [44, 259] on link "第三方卡券設定" at bounding box center [38, 267] width 70 height 17
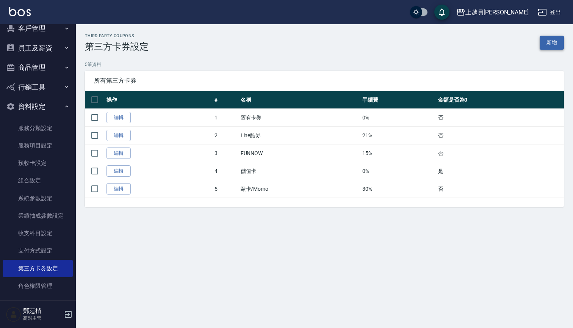
click at [546, 44] on link "新增" at bounding box center [551, 43] width 24 height 14
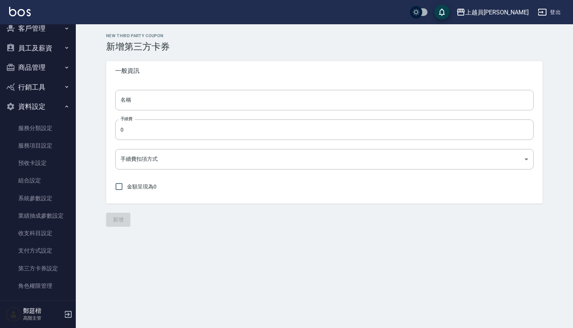
click at [205, 88] on div "名稱 名稱 手續費 0 手續費 手續費扣項方式 ​ 手續費扣項方式 金額呈現為0" at bounding box center [324, 142] width 436 height 123
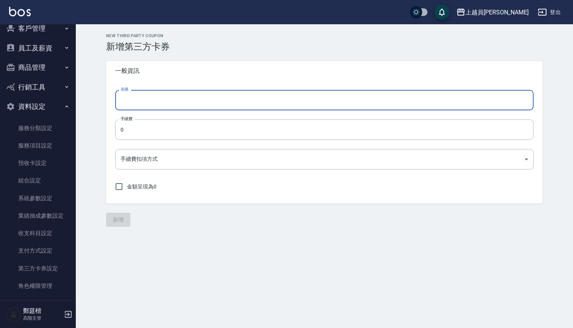
click at [205, 95] on input "名稱" at bounding box center [324, 100] width 418 height 20
type input "a"
type input "明秀紅商城"
click at [175, 150] on body "上越員林 登出 櫃檯作業 打帳單 帳單列表 掛單列表 座位開單 營業儀表板 現金收支登錄 高階收支登錄 材料自購登錄 每日結帳 排班表 現場電腦打卡 掃碼打卡…" at bounding box center [286, 164] width 573 height 328
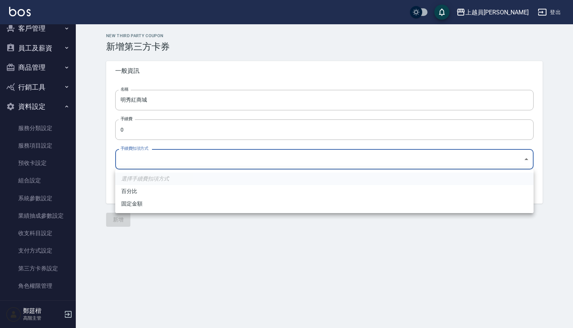
click at [144, 195] on li "百分比" at bounding box center [324, 191] width 418 height 12
type input "PERCENT"
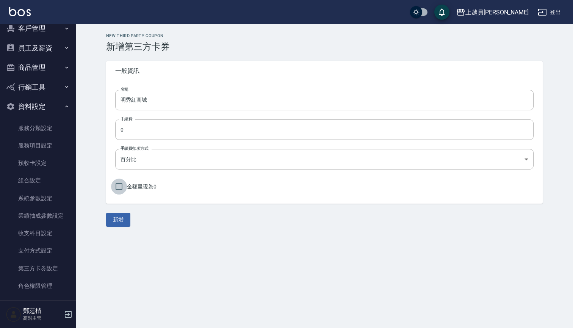
click at [120, 188] on input "金額呈現為0" at bounding box center [119, 186] width 16 height 16
checkbox input "true"
click at [122, 216] on button "新增" at bounding box center [118, 219] width 24 height 14
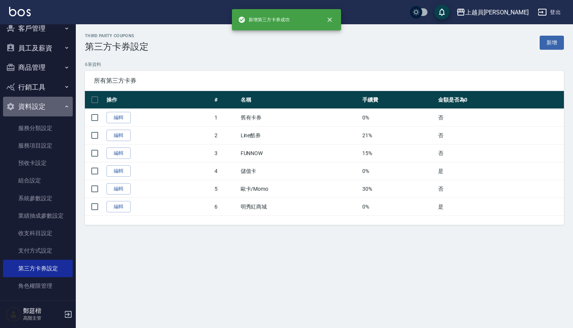
click at [41, 105] on button "資料設定" at bounding box center [38, 107] width 70 height 20
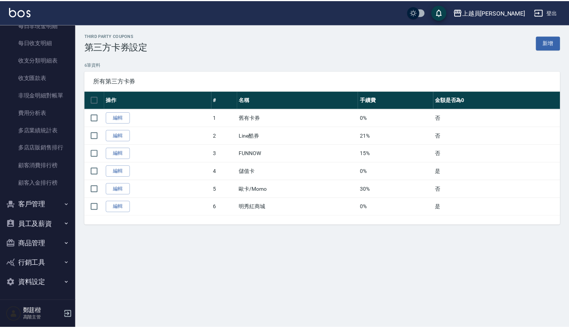
scroll to position [629, 0]
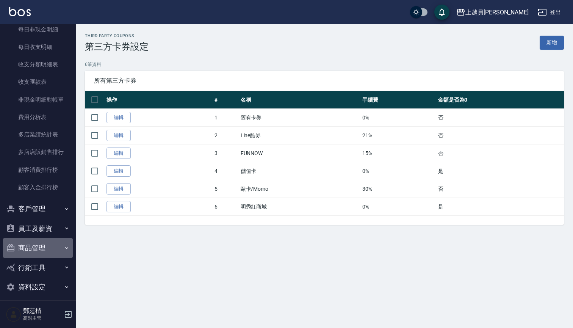
click at [42, 246] on button "商品管理" at bounding box center [38, 248] width 70 height 20
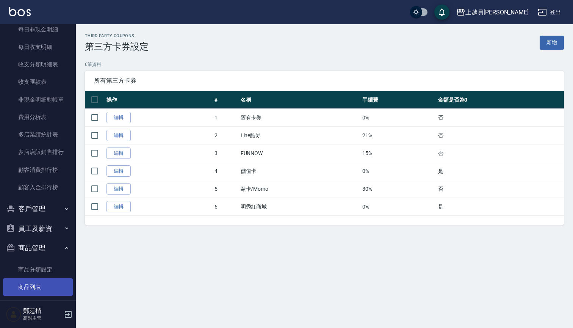
click at [37, 278] on link "商品列表" at bounding box center [38, 286] width 70 height 17
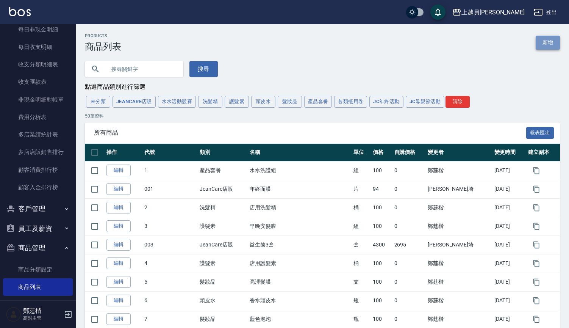
click at [546, 47] on link "新增" at bounding box center [548, 43] width 24 height 14
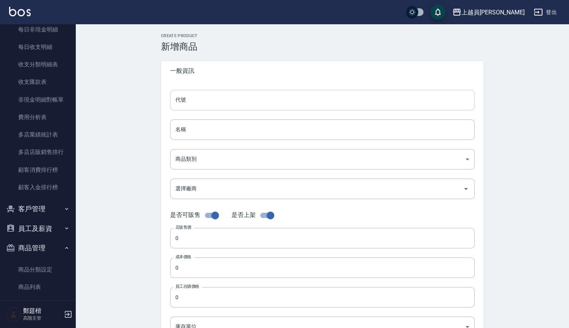
click at [261, 103] on input "代號" at bounding box center [322, 100] width 305 height 20
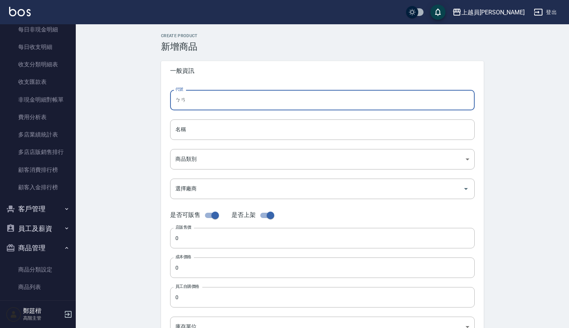
type input "ㄅ"
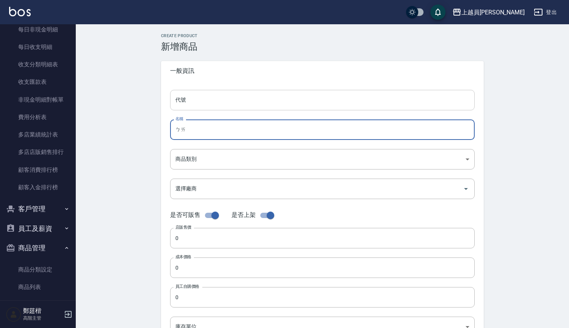
type input "ㄅ"
click at [196, 96] on input "代號" at bounding box center [322, 100] width 305 height 20
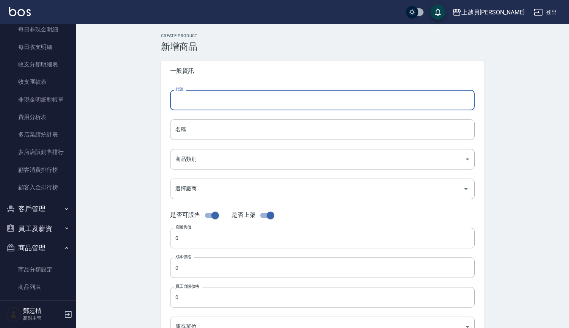
type input "0"
type input "910"
click at [168, 83] on div "代號 910 代號 名稱 名稱 商品類別 ​ 商品類別 選擇廠商 選擇廠商 是否可販售 是否上架 店販售價 0 店販售價 成本價格 0 成本價格 員工自購…" at bounding box center [322, 233] width 323 height 304
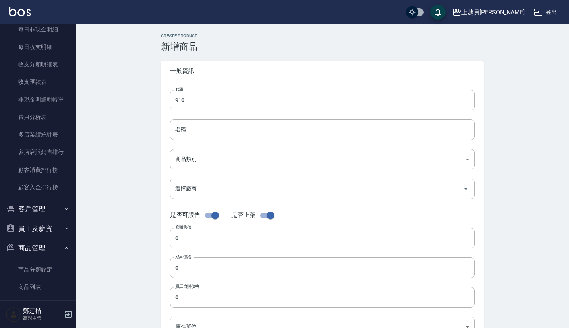
click at [199, 147] on div "代號 910 代號 名稱 名稱 商品類別 ​ 商品類別 選擇廠商 選擇廠商 是否可販售 是否上架 店販售價 0 店販售價 成本價格 0 成本價格 員工自購…" at bounding box center [322, 233] width 323 height 304
click at [206, 132] on input "名稱" at bounding box center [322, 129] width 305 height 20
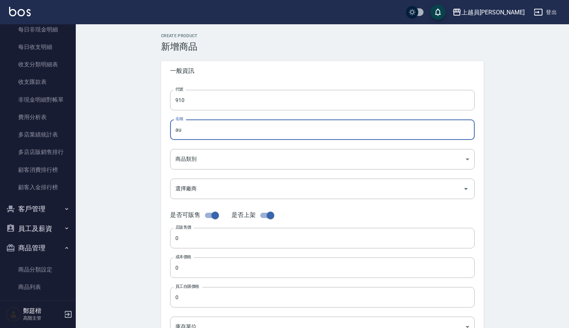
type input "a"
type input "明秀紅商城產品"
click at [202, 152] on body "上越員林 登出 櫃檯作業 打帳單 帳單列表 掛單列表 座位開單 營業儀表板 現金收支登錄 高階收支登錄 材料自購登錄 每日結帳 排班表 現場電腦打卡 掃碼打卡…" at bounding box center [284, 261] width 569 height 523
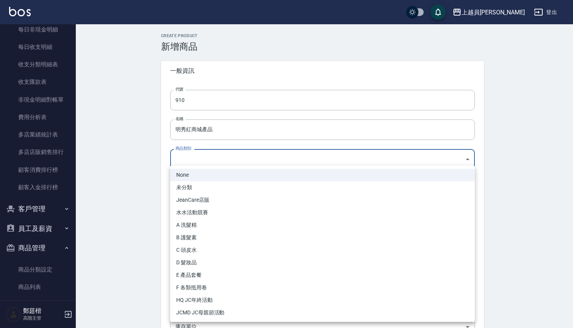
click at [128, 186] on div at bounding box center [286, 164] width 573 height 328
click at [191, 158] on body "上越員林 登出 櫃檯作業 打帳單 帳單列表 掛單列表 座位開單 營業儀表板 現金收支登錄 高階收支登錄 材料自購登錄 每日結帳 排班表 現場電腦打卡 掃碼打卡…" at bounding box center [286, 261] width 573 height 523
click at [107, 214] on div at bounding box center [286, 164] width 573 height 328
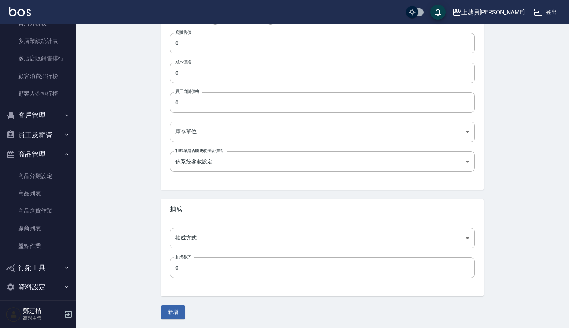
scroll to position [722, 0]
click at [40, 277] on button "資料設定" at bounding box center [38, 287] width 70 height 20
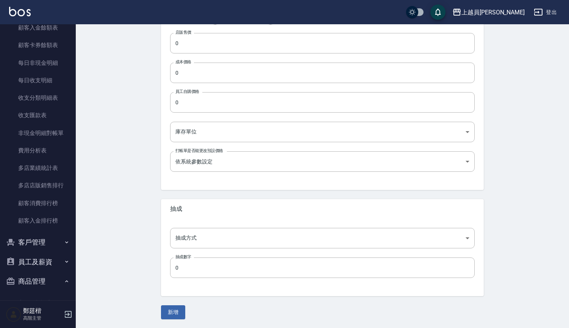
scroll to position [627, 0]
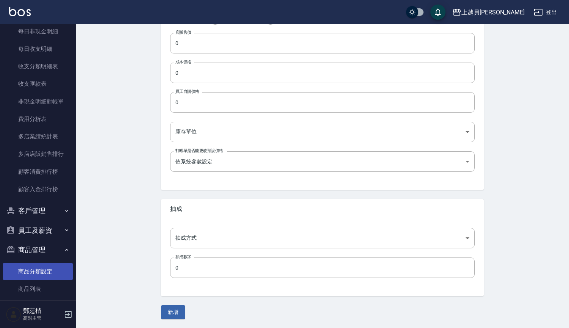
click at [45, 266] on link "商品分類設定" at bounding box center [38, 270] width 70 height 17
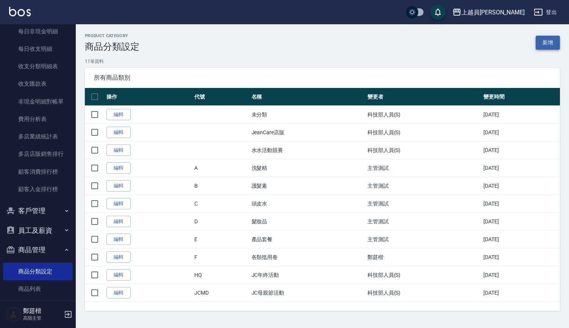
click at [541, 45] on link "新增" at bounding box center [548, 43] width 24 height 14
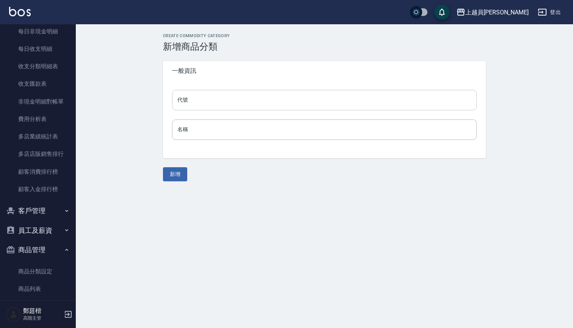
click at [272, 105] on input "代號" at bounding box center [324, 100] width 305 height 20
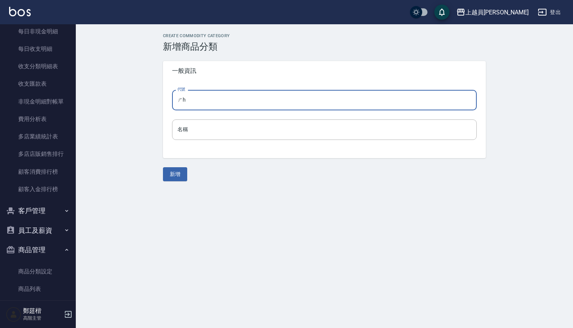
type input "ㄕ"
type input "G"
click at [247, 135] on input "名稱" at bounding box center [324, 129] width 305 height 20
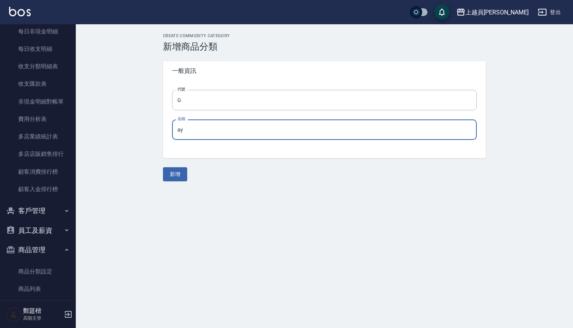
type input "a"
type input "明秀紅商城"
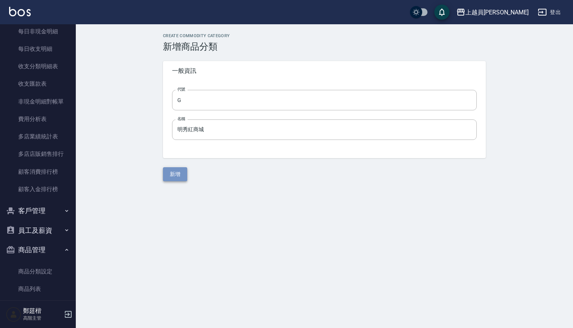
click at [179, 169] on button "新增" at bounding box center [175, 174] width 24 height 14
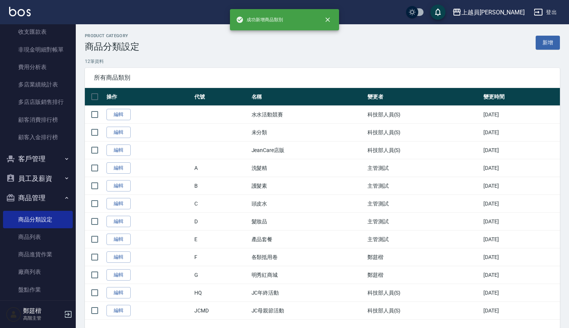
scroll to position [687, 0]
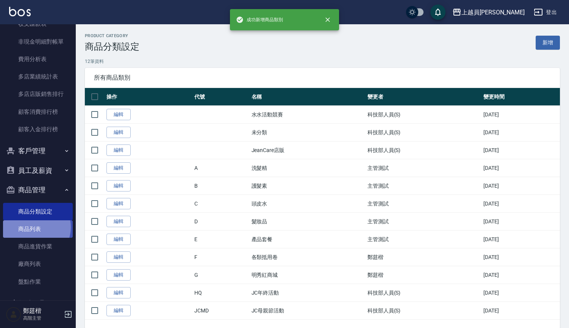
click at [33, 222] on link "商品列表" at bounding box center [38, 228] width 70 height 17
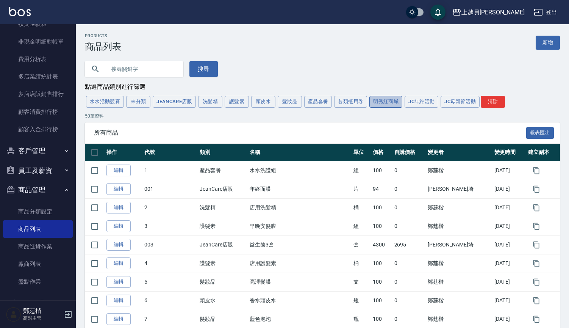
click at [384, 101] on button "明秀紅商城" at bounding box center [385, 102] width 33 height 12
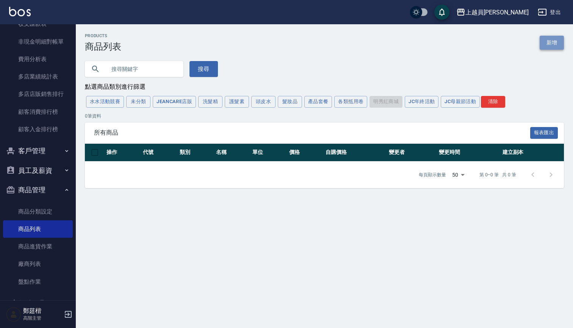
click at [547, 41] on link "新增" at bounding box center [551, 43] width 24 height 14
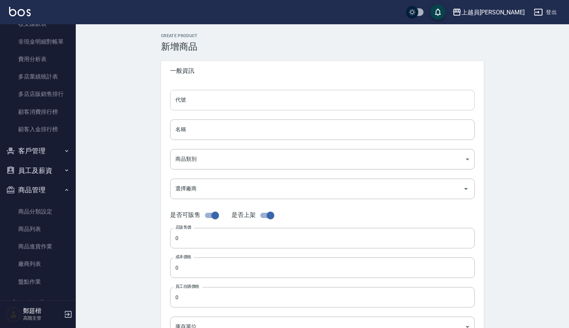
click at [205, 101] on input "代號" at bounding box center [322, 100] width 305 height 20
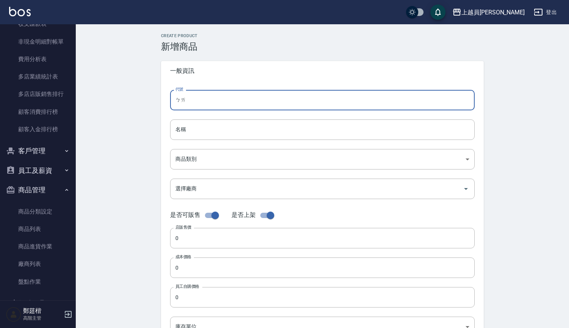
type input "ㄅ"
type input "910"
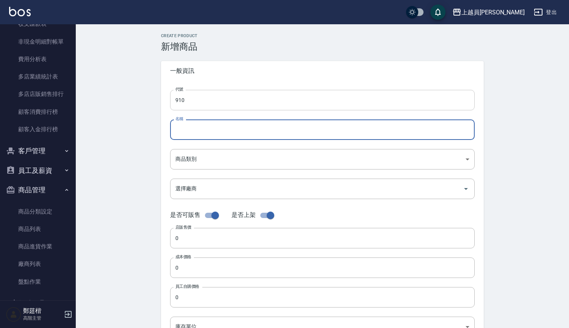
type input "a"
type input "明秀紅商城產品"
click at [187, 158] on body "上越員林 登出 櫃檯作業 打帳單 帳單列表 掛單列表 座位開單 營業儀表板 現金收支登錄 高階收支登錄 材料自購登錄 每日結帳 排班表 現場電腦打卡 掃碼打卡…" at bounding box center [286, 261] width 573 height 523
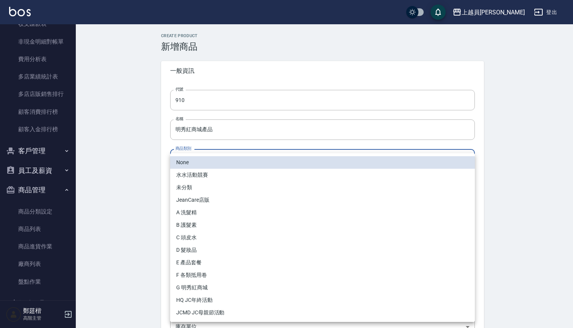
click at [192, 286] on li "G 明秀紅商城" at bounding box center [322, 287] width 305 height 12
type input "89aa5379-f9b5-4fac-b52c-3df192cf232a"
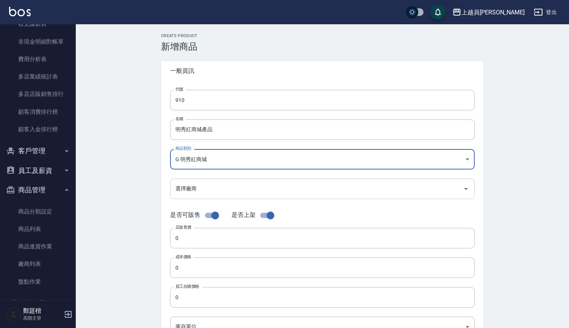
click at [220, 181] on div "選擇廠商" at bounding box center [322, 188] width 305 height 20
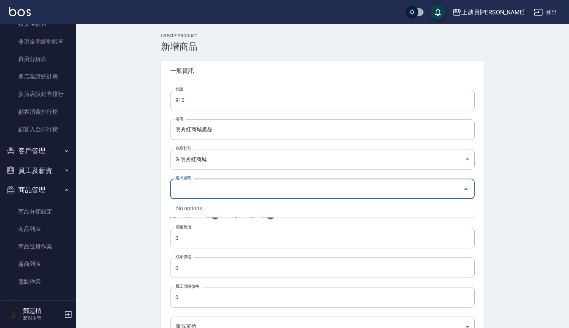
click at [195, 211] on div "No options" at bounding box center [322, 208] width 305 height 19
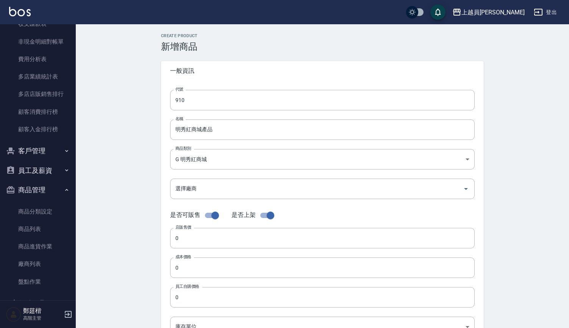
click at [149, 194] on div "Create Product 新增商品 一般資訊 代號 910 代號 名稱 明秀紅商城產品 名稱 商品類別 G 明秀紅商城 89aa5379-f9b5-4…" at bounding box center [322, 273] width 493 height 498
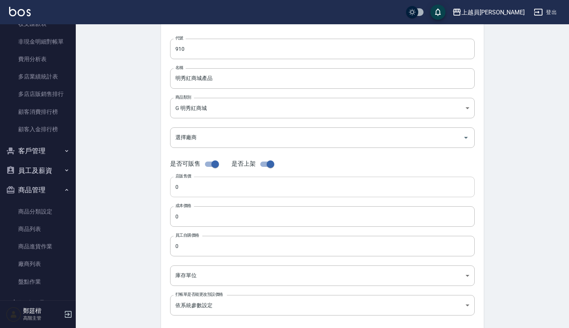
click at [196, 186] on input "0" at bounding box center [322, 187] width 305 height 20
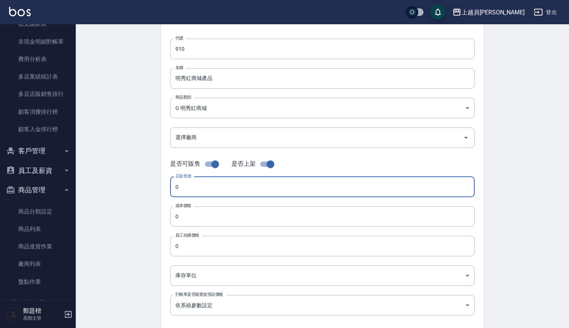
drag, startPoint x: 196, startPoint y: 186, endPoint x: 162, endPoint y: 186, distance: 34.5
click at [162, 186] on div "代號 910 代號 名稱 明秀紅商城產品 名稱 商品類別 G 明秀紅商城 89aa5379-f9b5-4fac-b52c-3df192cf232a 商品類…" at bounding box center [322, 182] width 323 height 304
type input "100"
click at [107, 213] on div "Create Product 新增商品 一般資訊 代號 910 代號 名稱 明秀紅商城產品 名稱 商品類別 G 明秀紅商城 89aa5379-f9b5-4…" at bounding box center [322, 222] width 493 height 498
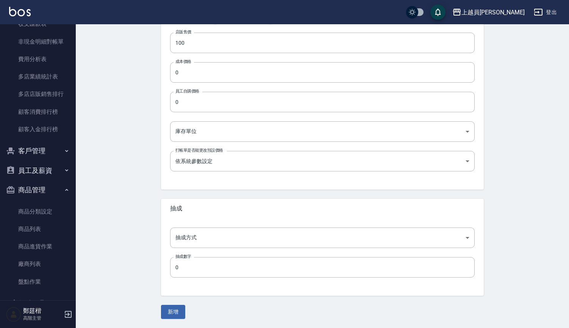
scroll to position [195, 0]
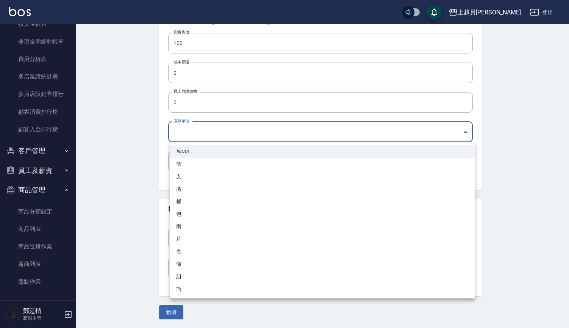
click at [201, 128] on body "上越員林 登出 櫃檯作業 打帳單 帳單列表 掛單列表 座位開單 營業儀表板 現金收支登錄 高階收支登錄 材料自購登錄 每日結帳 排班表 現場電腦打卡 掃碼打卡…" at bounding box center [284, 66] width 569 height 523
click at [188, 164] on li "個" at bounding box center [322, 164] width 305 height 12
type input "個"
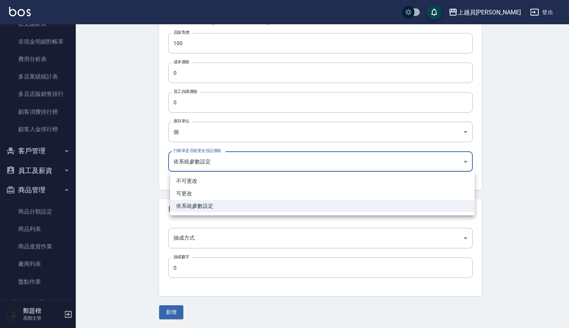
click at [188, 164] on body "上越員林 登出 櫃檯作業 打帳單 帳單列表 掛單列表 座位開單 營業儀表板 現金收支登錄 高階收支登錄 材料自購登錄 每日結帳 排班表 現場電腦打卡 掃碼打卡…" at bounding box center [284, 66] width 569 height 523
click at [187, 196] on li "可更改" at bounding box center [322, 193] width 305 height 12
type input "FALSE"
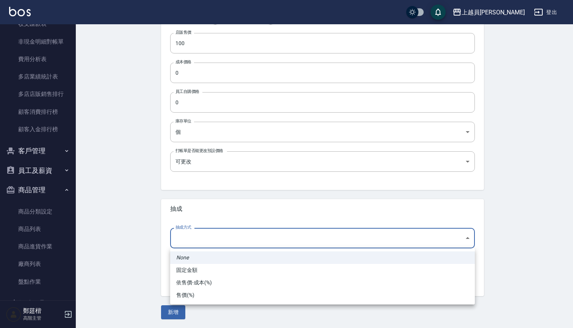
click at [187, 236] on body "上越員林 登出 櫃檯作業 打帳單 帳單列表 掛單列表 座位開單 營業儀表板 現金收支登錄 高階收支登錄 材料自購登錄 每日結帳 排班表 現場電腦打卡 掃碼打卡…" at bounding box center [286, 66] width 573 height 523
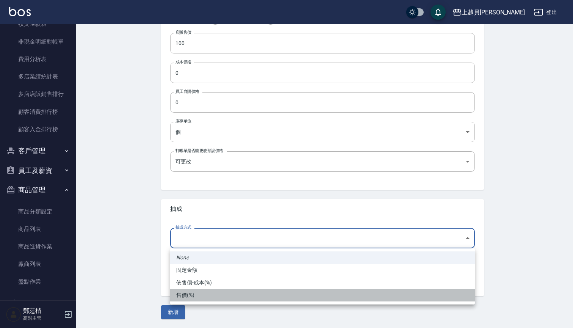
click at [187, 295] on li "售價(%)" at bounding box center [322, 295] width 305 height 12
type input "byPrice"
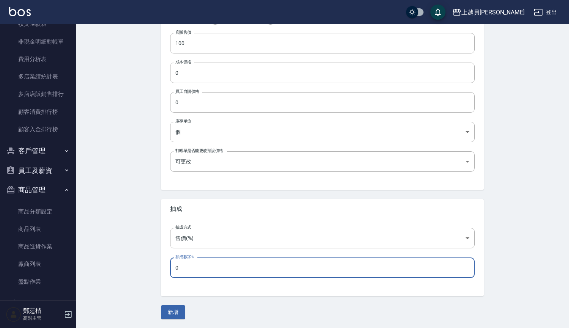
click at [189, 274] on input "0" at bounding box center [322, 267] width 305 height 20
type input "0"
type input "25"
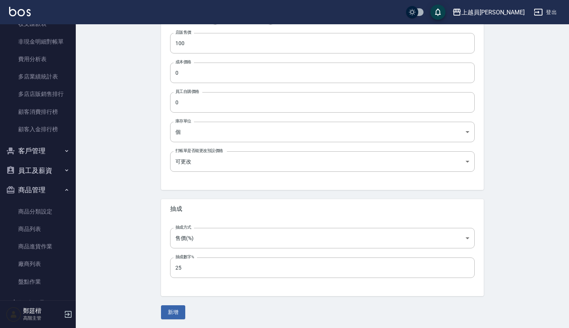
click at [136, 309] on div "Create Product 新增商品 一般資訊 代號 910 代號 名稱 明秀紅商城產品 名稱 商品類別 G 明秀紅商城 89aa5379-f9b5-4…" at bounding box center [322, 79] width 493 height 498
click at [169, 313] on button "新增" at bounding box center [173, 312] width 24 height 14
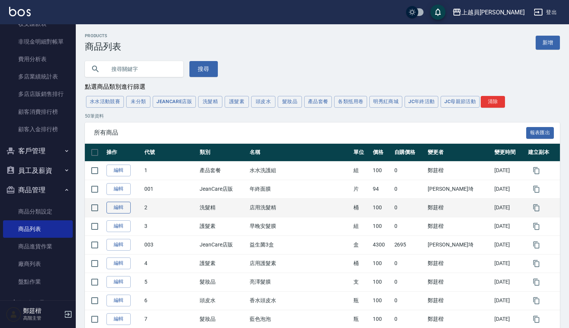
click at [124, 206] on link "編輯" at bounding box center [118, 208] width 24 height 12
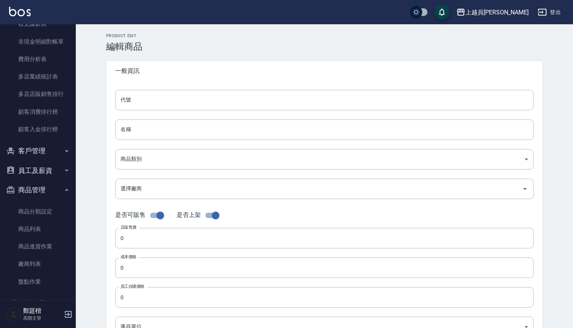
type input "2"
type input "店用洗髮精"
type input "98cdca0c-b805-4eb4-9d3e-8d2e790aa8dd"
type input "100"
type input "桶"
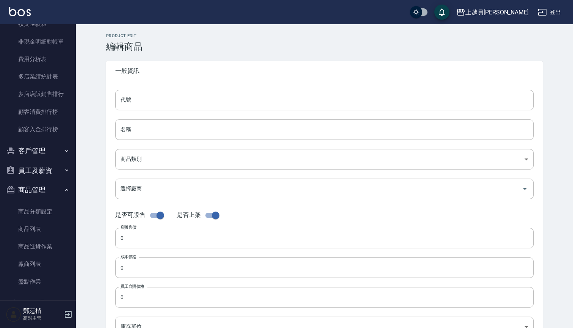
type input "FALSE"
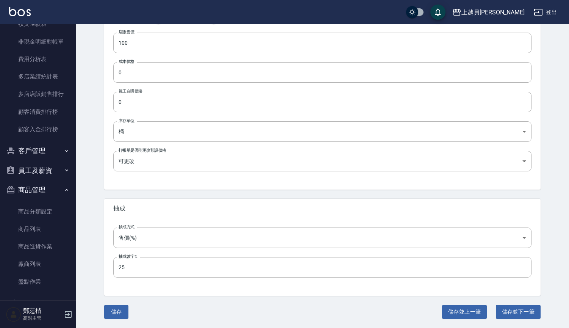
scroll to position [195, 0]
click at [48, 187] on button "商品管理" at bounding box center [38, 190] width 70 height 20
click at [47, 186] on button "商品管理" at bounding box center [38, 190] width 70 height 20
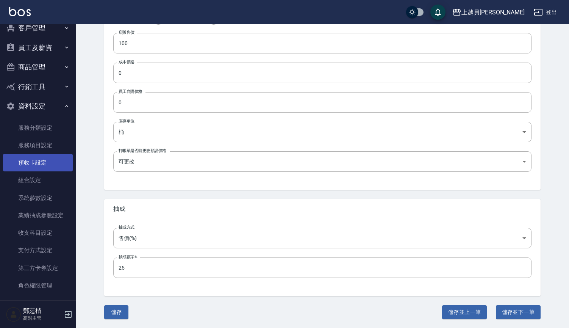
scroll to position [809, 0]
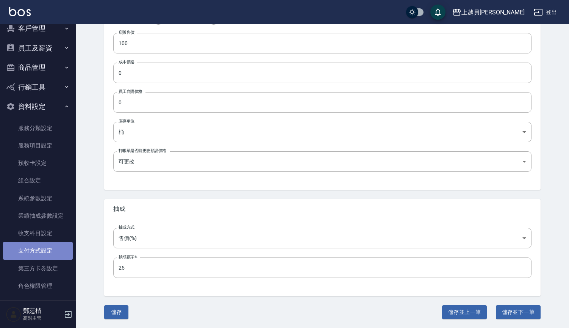
click at [43, 249] on link "支付方式設定" at bounding box center [38, 250] width 70 height 17
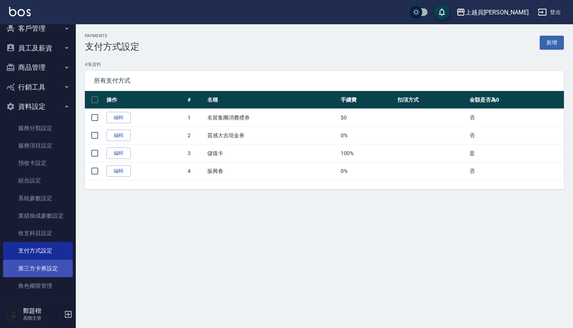
click at [43, 259] on link "第三方卡券設定" at bounding box center [38, 267] width 70 height 17
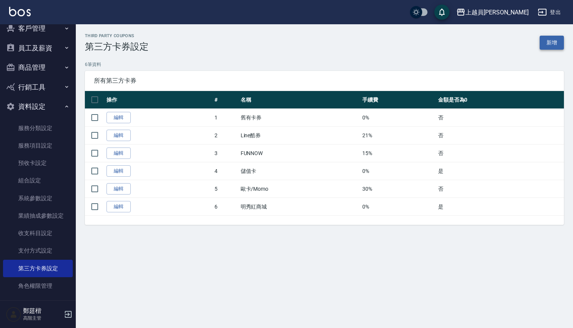
click at [547, 44] on link "新增" at bounding box center [551, 43] width 24 height 14
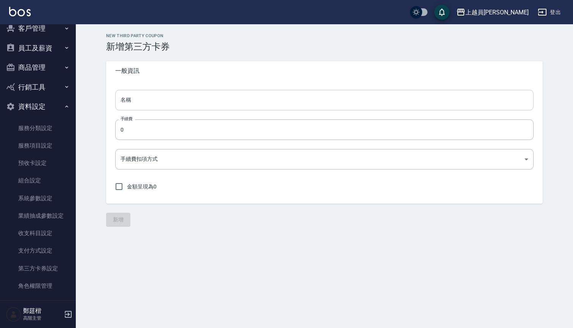
click at [212, 98] on input "名稱" at bounding box center [324, 100] width 418 height 20
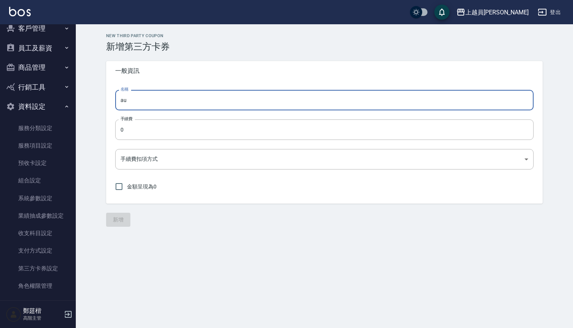
type input "a"
type input "明秀紅商城"
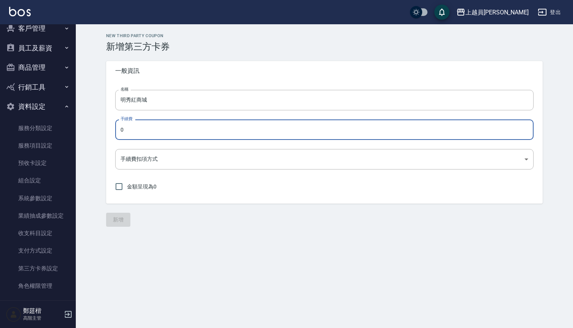
click at [187, 137] on input "0" at bounding box center [324, 129] width 418 height 20
click at [179, 158] on body "上越員林 登出 櫃檯作業 打帳單 帳單列表 掛單列表 座位開單 營業儀表板 現金收支登錄 高階收支登錄 材料自購登錄 每日結帳 排班表 現場電腦打卡 掃碼打卡…" at bounding box center [286, 164] width 573 height 328
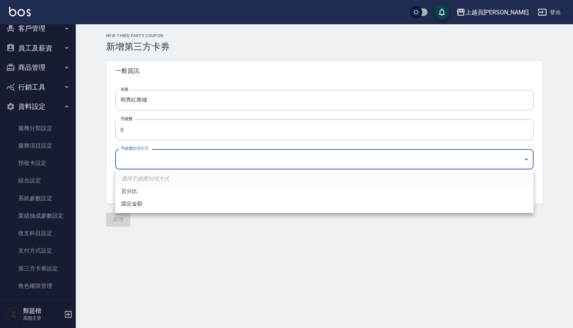
click at [139, 191] on li "百分比" at bounding box center [324, 191] width 418 height 12
type input "PERCENT"
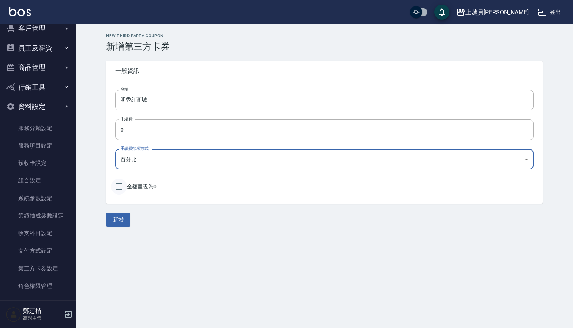
click at [117, 185] on input "金額呈現為0" at bounding box center [119, 186] width 16 height 16
checkbox input "true"
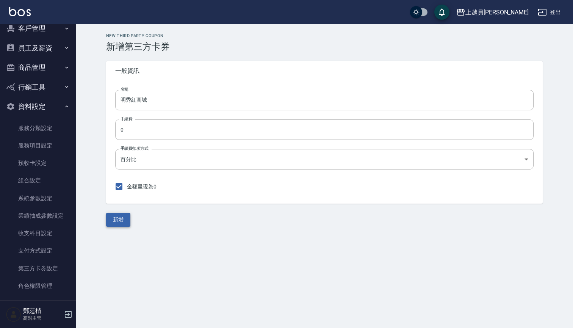
click at [119, 223] on button "新增" at bounding box center [118, 219] width 24 height 14
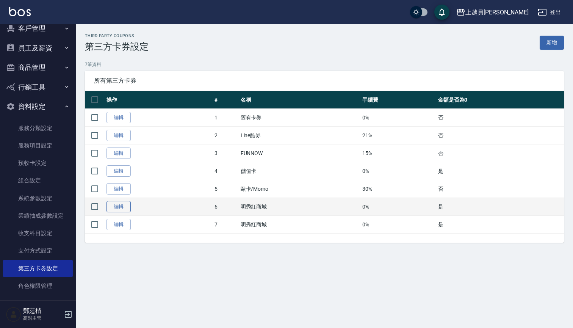
click at [121, 211] on link "編輯" at bounding box center [118, 207] width 24 height 12
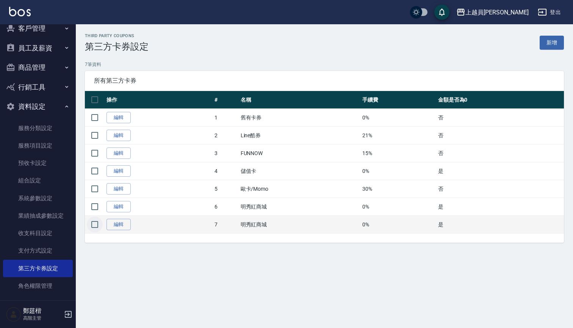
click at [98, 222] on input "checkbox" at bounding box center [95, 224] width 16 height 16
checkbox input "true"
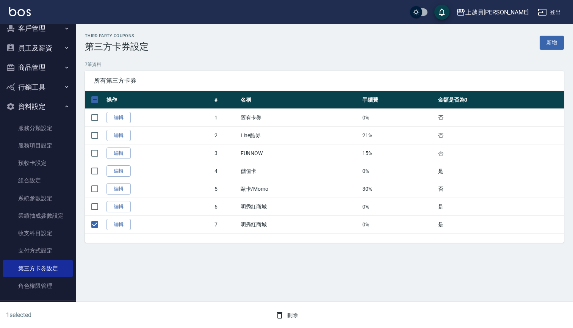
click at [292, 316] on button "刪除" at bounding box center [286, 315] width 29 height 14
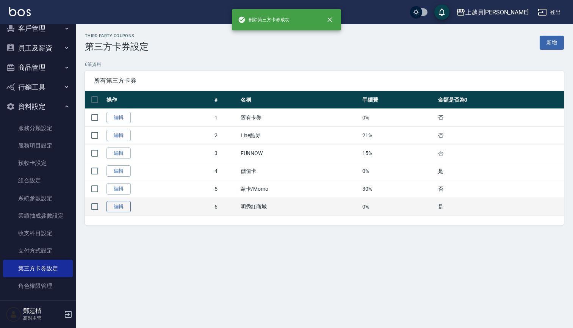
click at [120, 206] on link "編輯" at bounding box center [118, 207] width 24 height 12
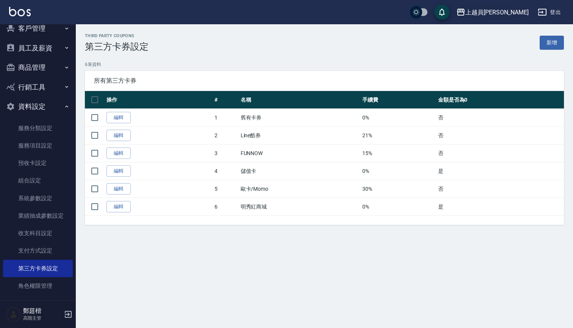
click at [465, 9] on icon "button" at bounding box center [460, 12] width 9 height 9
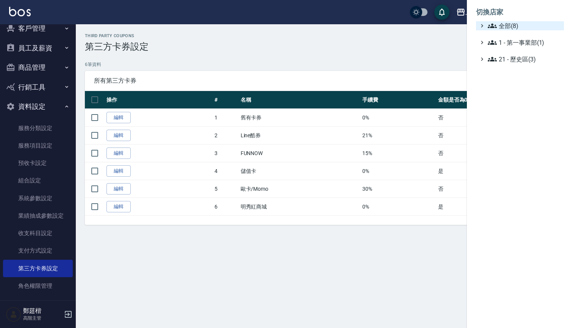
click at [491, 27] on icon at bounding box center [491, 25] width 9 height 5
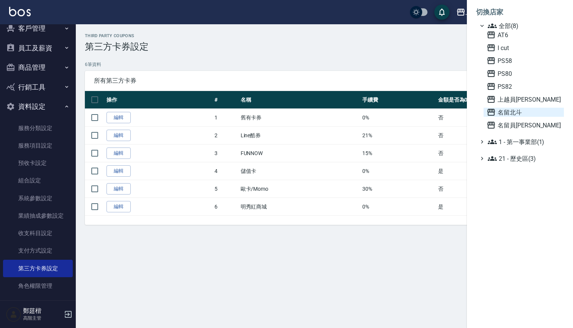
click at [509, 114] on span "名留北斗" at bounding box center [523, 112] width 74 height 9
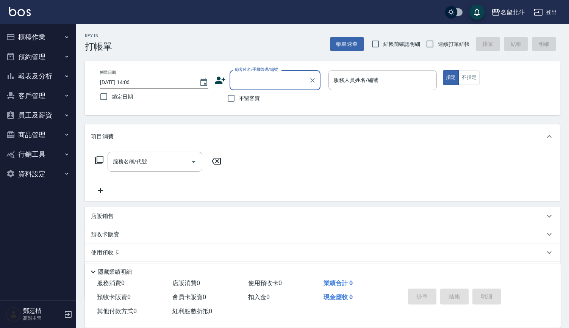
click at [44, 174] on button "資料設定" at bounding box center [38, 174] width 70 height 20
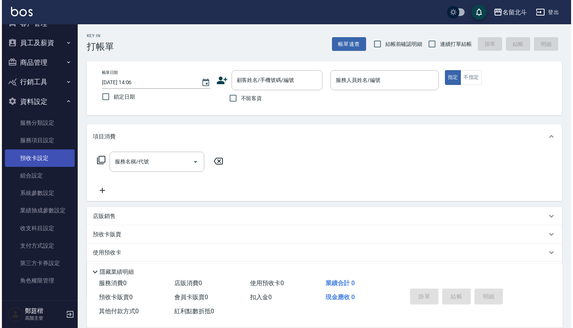
scroll to position [71, 0]
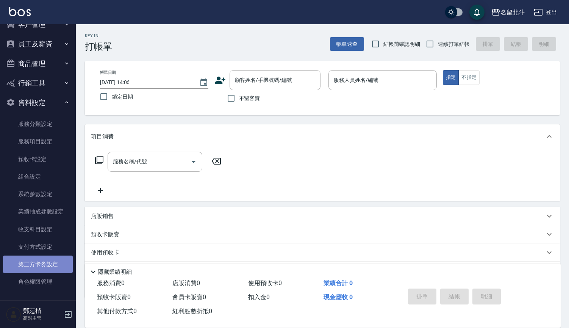
click at [44, 261] on link "第三方卡券設定" at bounding box center [38, 263] width 70 height 17
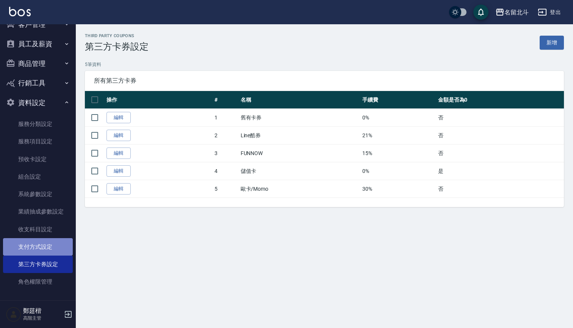
click at [42, 250] on link "支付方式設定" at bounding box center [38, 246] width 70 height 17
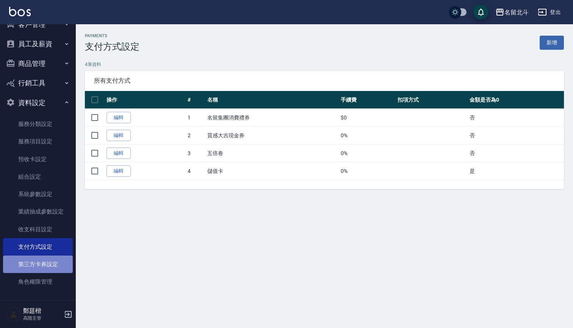
click at [42, 261] on link "第三方卡券設定" at bounding box center [38, 263] width 70 height 17
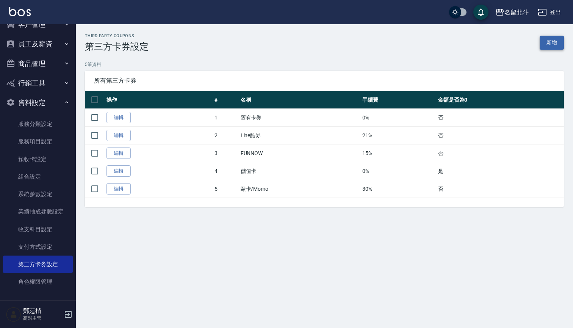
click at [547, 43] on link "新增" at bounding box center [551, 43] width 24 height 14
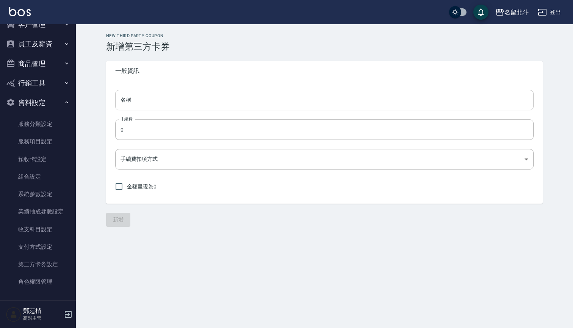
click at [204, 102] on input "名稱" at bounding box center [324, 100] width 418 height 20
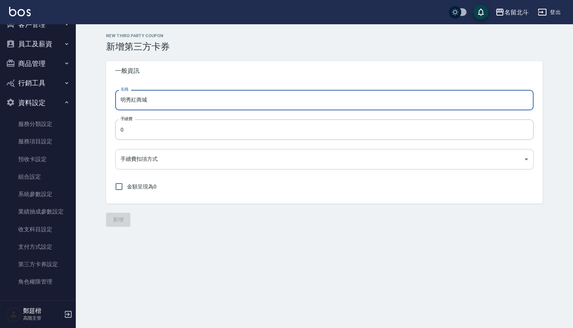
type input "明秀紅商城"
click at [167, 161] on body "名留北斗 登出 櫃檯作業 打帳單 帳單列表 掛單列表 座位開單 營業儀表板 現金收支登錄 高階收支登錄 材料自購登錄 每日結帳 排班表 現場電腦打卡 掃碼打卡…" at bounding box center [286, 164] width 573 height 328
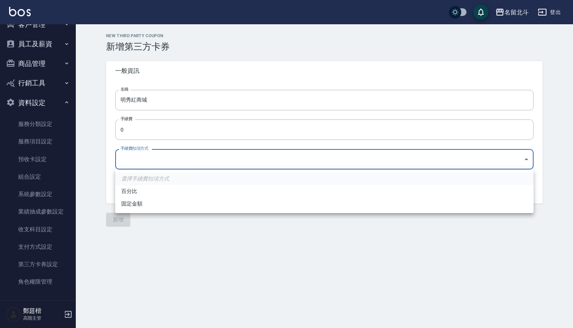
click at [132, 194] on li "百分比" at bounding box center [324, 191] width 418 height 12
type input "PERCENT"
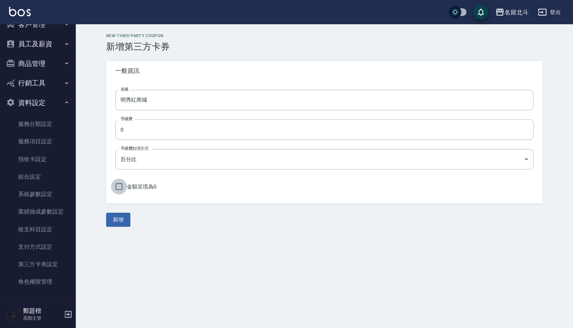
click at [117, 187] on input "金額呈現為0" at bounding box center [119, 186] width 16 height 16
checkbox input "true"
click at [115, 218] on button "新增" at bounding box center [118, 219] width 24 height 14
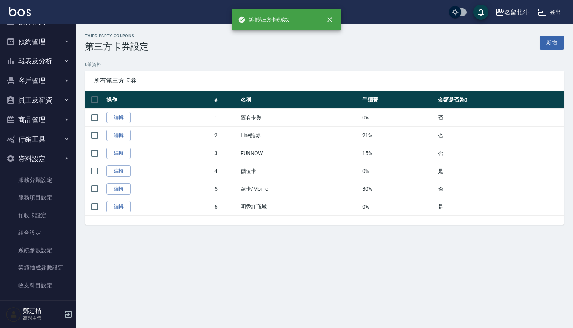
scroll to position [14, 0]
click at [49, 156] on button "資料設定" at bounding box center [38, 160] width 70 height 20
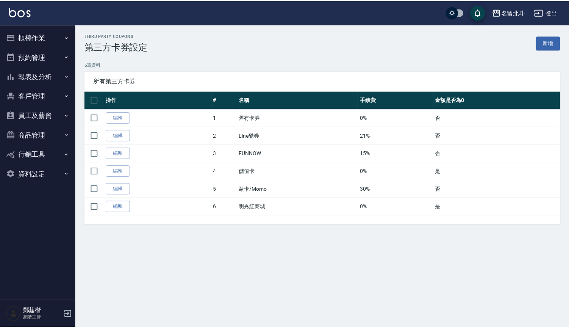
scroll to position [0, 0]
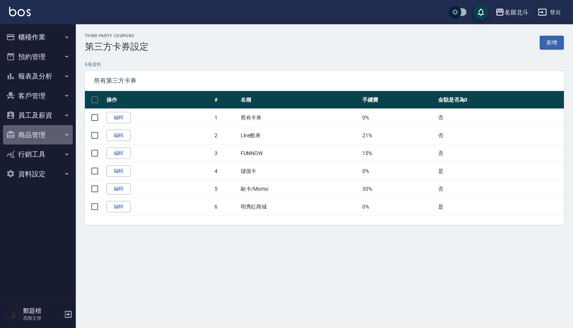
click at [53, 132] on button "商品管理" at bounding box center [38, 135] width 70 height 20
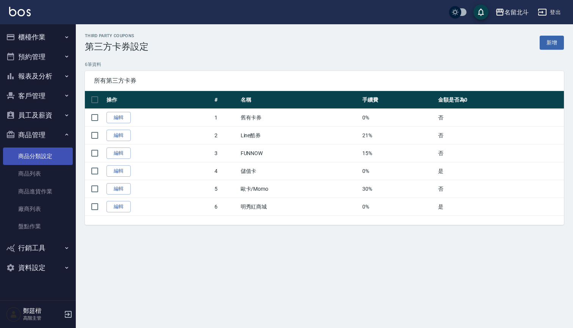
click at [45, 155] on link "商品分類設定" at bounding box center [38, 155] width 70 height 17
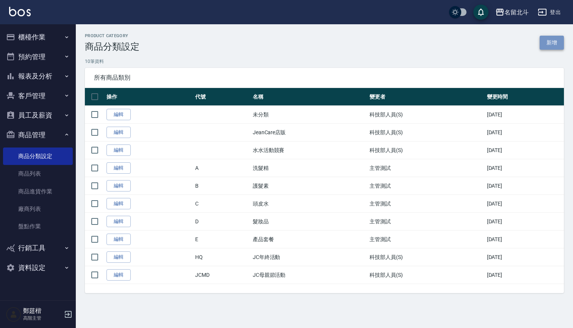
click at [555, 42] on link "新增" at bounding box center [551, 43] width 24 height 14
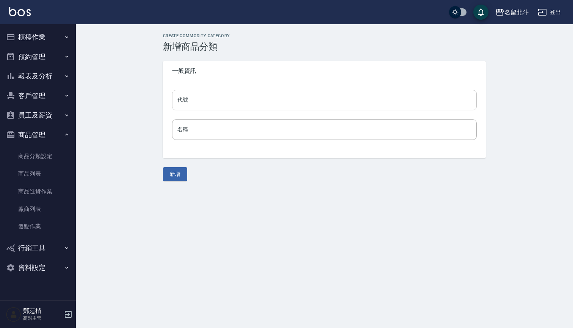
click at [253, 101] on input "代號" at bounding box center [324, 100] width 305 height 20
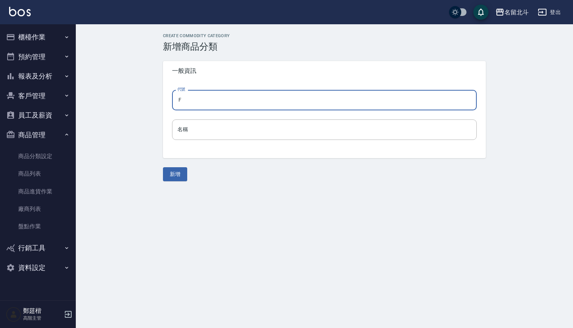
type input "Ｆ"
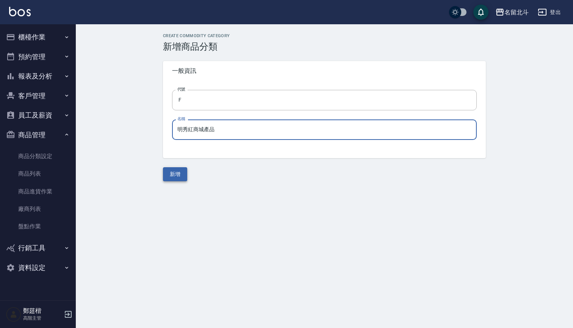
type input "明秀紅商城產品"
click at [178, 172] on button "新增" at bounding box center [175, 174] width 24 height 14
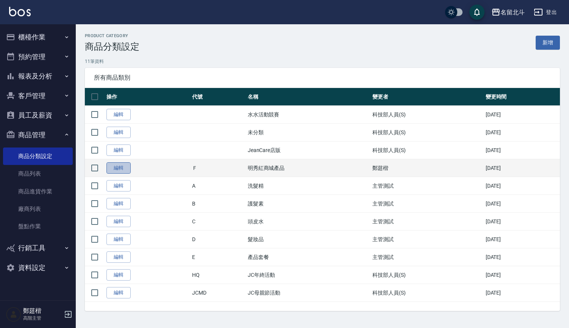
click at [117, 169] on link "編輯" at bounding box center [118, 168] width 24 height 12
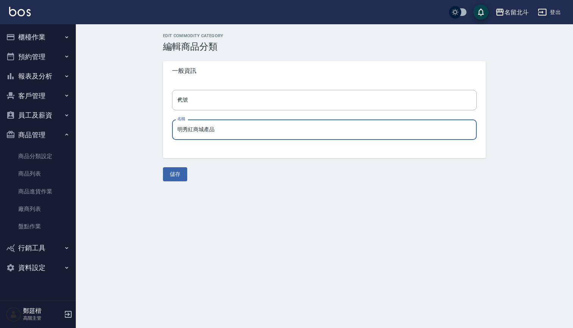
click at [219, 134] on input "明秀紅商城產品" at bounding box center [324, 129] width 305 height 20
type input "明秀紅商城"
click at [169, 177] on button "儲存" at bounding box center [175, 174] width 24 height 14
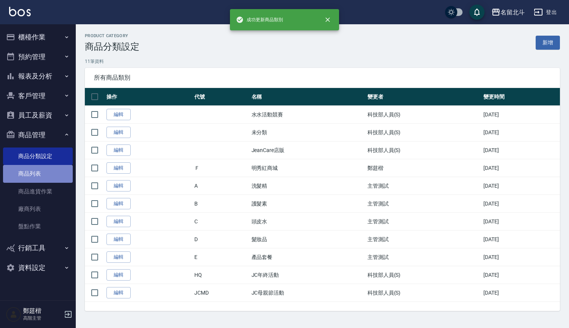
click at [34, 176] on link "商品列表" at bounding box center [38, 173] width 70 height 17
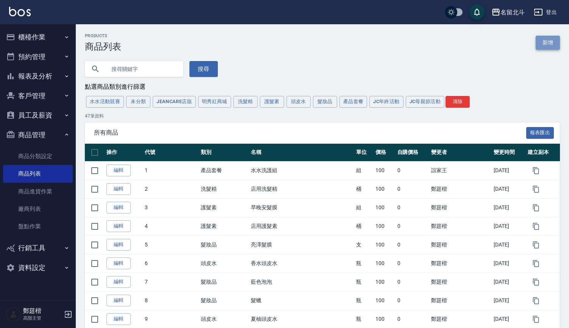
click at [552, 44] on link "新增" at bounding box center [548, 43] width 24 height 14
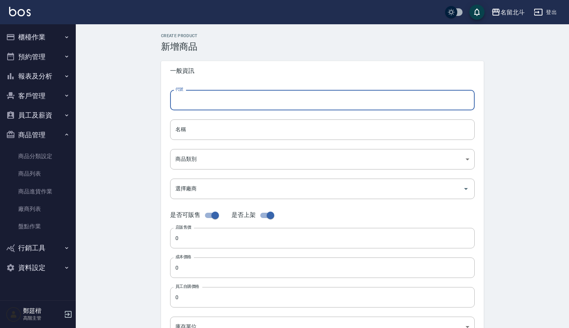
click at [262, 103] on input "代號" at bounding box center [322, 100] width 305 height 20
type input "ˋ"
type input "410"
click at [245, 126] on input "名稱" at bounding box center [322, 129] width 305 height 20
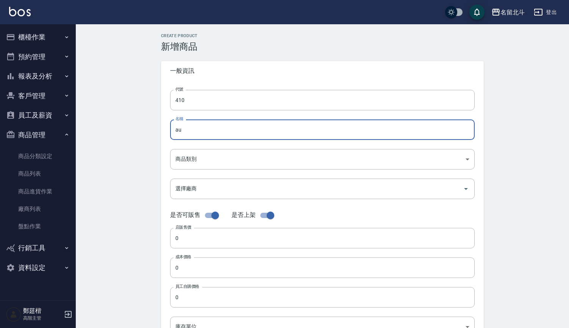
type input "a"
type input "明秀紅商城產品"
click at [231, 157] on body "名留北斗 登出 櫃檯作業 打帳單 帳單列表 掛單列表 座位開單 營業儀表板 現金收支登錄 高階收支登錄 材料自購登錄 每日結帳 排班表 現場電腦打卡 掃碼打卡…" at bounding box center [284, 261] width 569 height 523
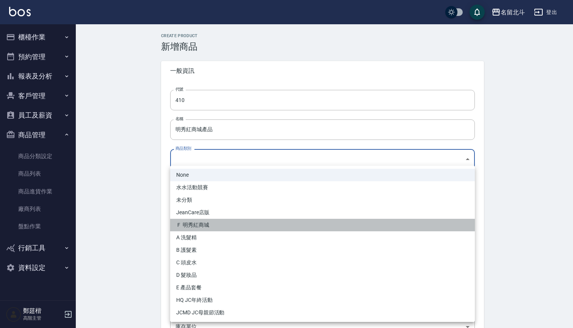
click at [202, 229] on li "Ｆ 明秀紅商城" at bounding box center [322, 225] width 305 height 12
type input "d050f43b-ce1b-4d60-9f27-e6510c51d854"
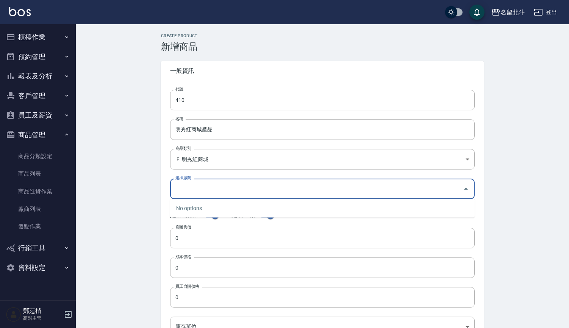
click at [201, 185] on input "選擇廠商" at bounding box center [316, 188] width 286 height 13
click at [191, 213] on div "No options" at bounding box center [322, 208] width 305 height 19
click at [191, 244] on input "0" at bounding box center [322, 238] width 305 height 20
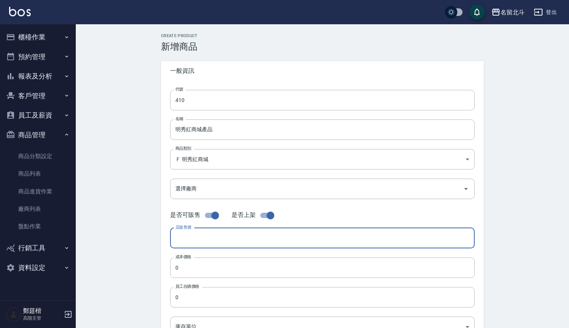
type input "0"
type input "100"
click at [139, 248] on div "Create Product 新增商品 一般資訊 代號 410 代號 名稱 明秀紅商城產品 名稱 商品類別 Ｆ 明秀紅商城 d050f43b-ce1b-4…" at bounding box center [322, 273] width 493 height 498
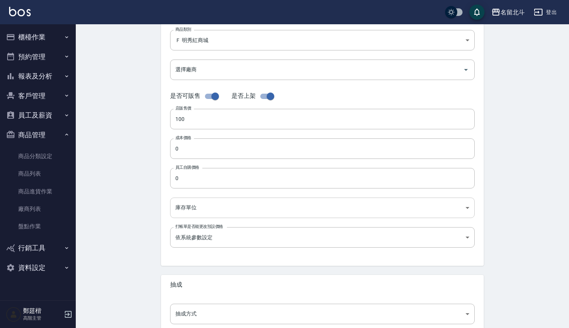
scroll to position [122, 0]
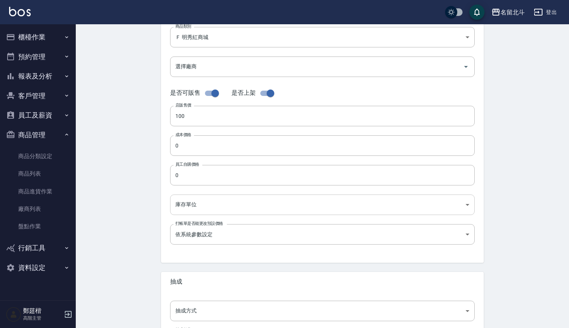
click at [208, 207] on body "名留北斗 登出 櫃檯作業 打帳單 帳單列表 掛單列表 座位開單 營業儀表板 現金收支登錄 高階收支登錄 材料自購登錄 每日結帳 排班表 現場電腦打卡 掃碼打卡…" at bounding box center [284, 139] width 569 height 523
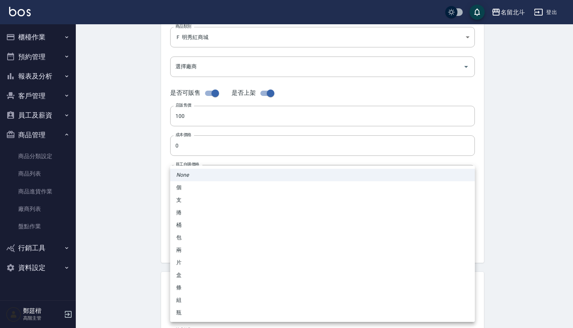
click at [180, 190] on li "個" at bounding box center [322, 187] width 305 height 12
type input "個"
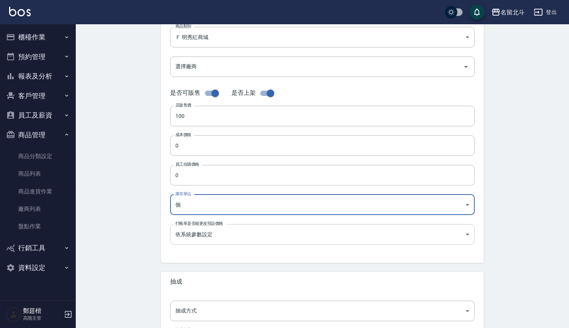
click at [198, 230] on body "名留北斗 登出 櫃檯作業 打帳單 帳單列表 掛單列表 座位開單 營業儀表板 現金收支登錄 高階收支登錄 材料自購登錄 每日結帳 排班表 現場電腦打卡 掃碼打卡…" at bounding box center [284, 139] width 569 height 523
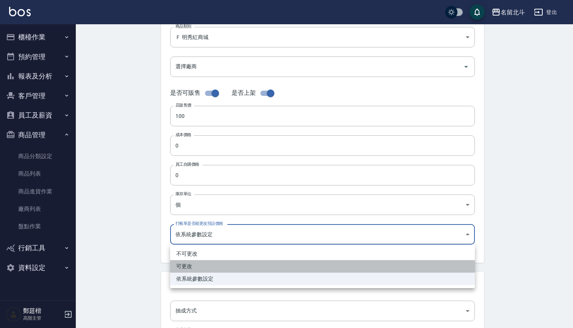
click at [190, 269] on li "可更改" at bounding box center [322, 266] width 305 height 12
type input "FALSE"
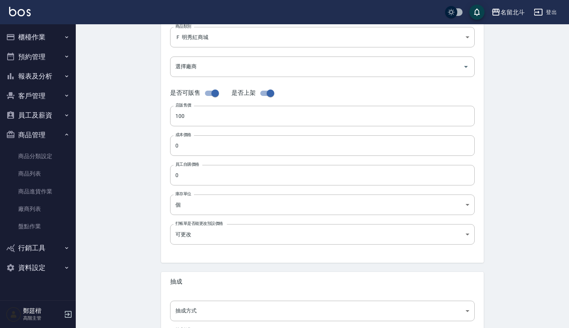
click at [120, 261] on div "Create Product 新增商品 一般資訊 代號 410 代號 名稱 明秀紅商城產品 名稱 商品類別 Ｆ 明秀紅商城 d050f43b-ce1b-4…" at bounding box center [322, 151] width 493 height 498
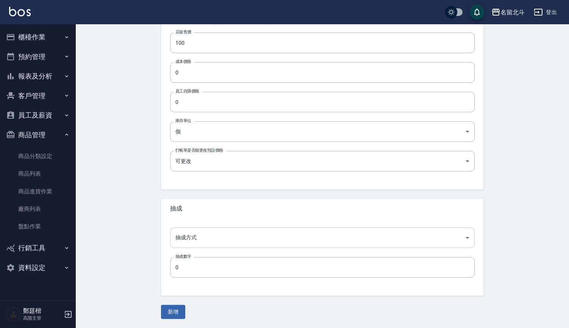
scroll to position [195, 0]
click at [199, 237] on body "名留北斗 登出 櫃檯作業 打帳單 帳單列表 掛單列表 座位開單 營業儀表板 現金收支登錄 高階收支登錄 材料自購登錄 每日結帳 排班表 現場電腦打卡 掃碼打卡…" at bounding box center [284, 66] width 569 height 523
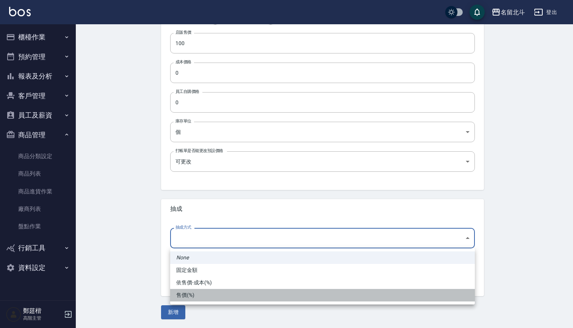
click at [187, 296] on li "售價(%)" at bounding box center [322, 295] width 305 height 12
type input "byPrice"
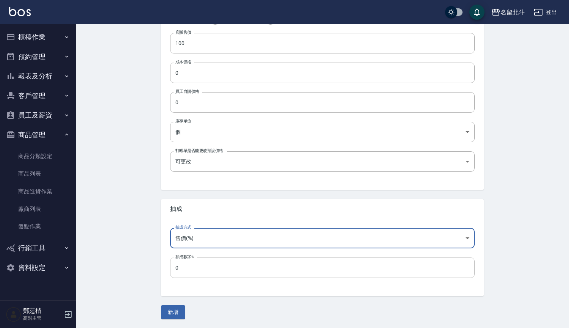
click at [191, 276] on input "0" at bounding box center [322, 267] width 305 height 20
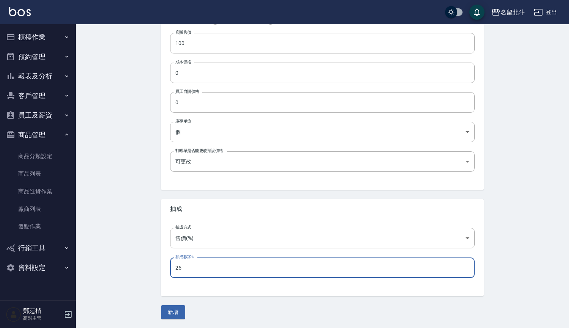
type input "25"
click at [111, 260] on div "Create Product 新增商品 一般資訊 代號 410 代號 名稱 明秀紅商城產品 名稱 商品類別 Ｆ 明秀紅商城 d050f43b-ce1b-4…" at bounding box center [322, 79] width 493 height 498
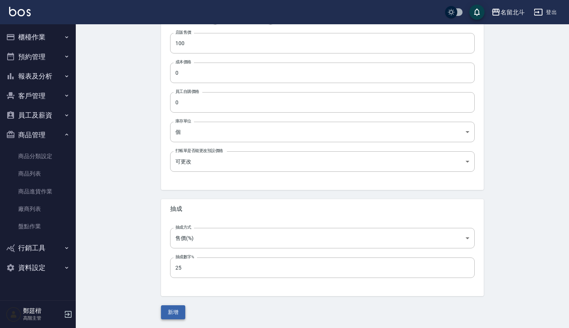
click at [173, 312] on button "新增" at bounding box center [173, 312] width 24 height 14
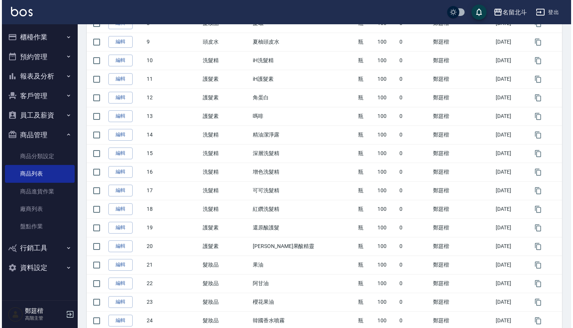
scroll to position [233, 0]
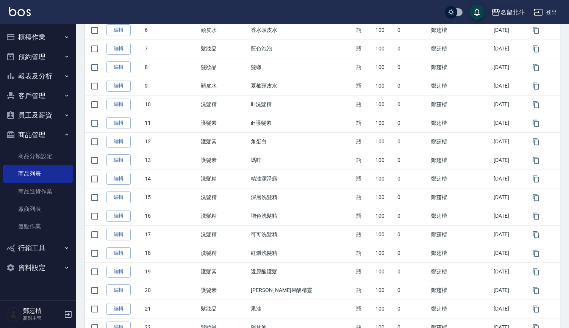
click at [518, 15] on div "名留北斗" at bounding box center [512, 12] width 24 height 9
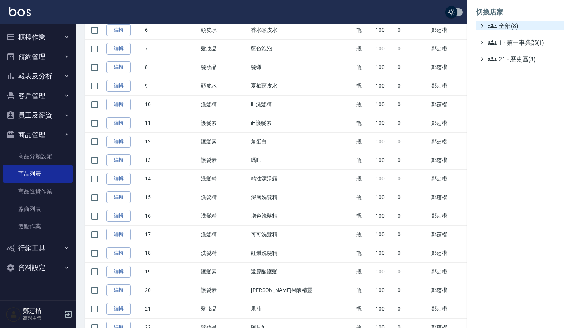
click at [489, 26] on icon at bounding box center [491, 25] width 9 height 9
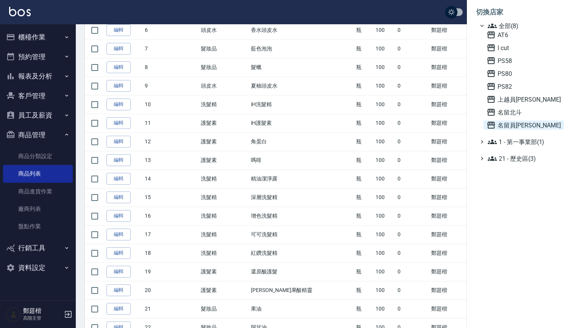
click at [512, 125] on span "名留員[PERSON_NAME]" at bounding box center [523, 124] width 74 height 9
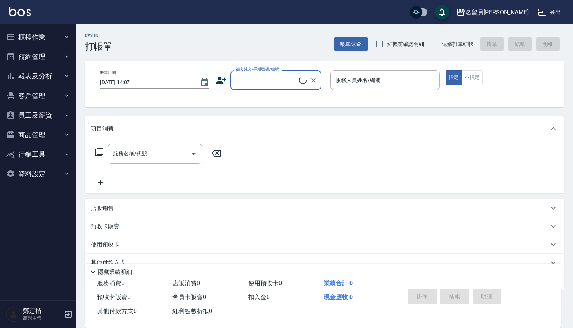
click at [38, 173] on button "資料設定" at bounding box center [38, 174] width 70 height 20
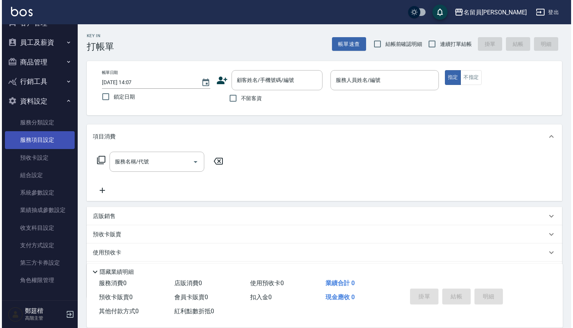
scroll to position [71, 0]
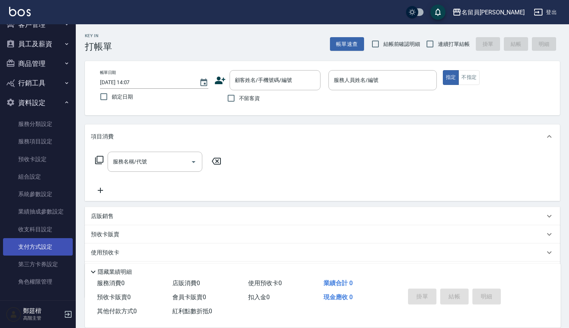
click at [42, 245] on link "支付方式設定" at bounding box center [38, 246] width 70 height 17
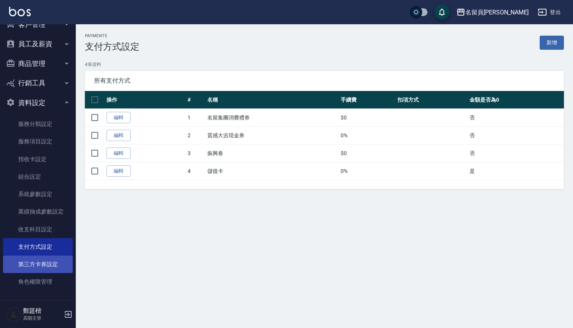
click at [47, 259] on link "第三方卡券設定" at bounding box center [38, 263] width 70 height 17
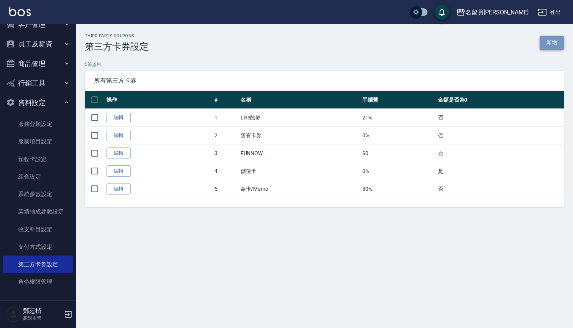
click at [550, 42] on link "新增" at bounding box center [551, 43] width 24 height 14
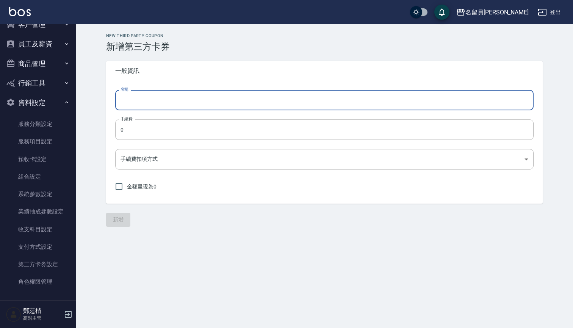
click at [181, 103] on input "名稱" at bounding box center [324, 100] width 418 height 20
type input "a"
type input "明秀紅商城"
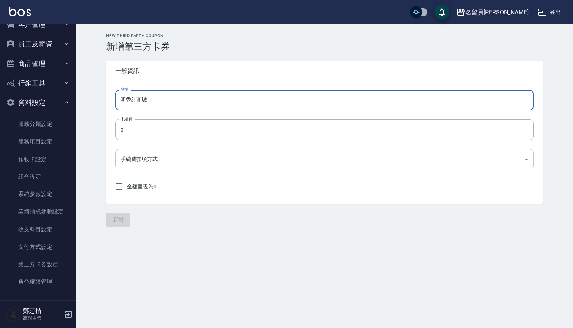
click at [158, 155] on body "名留員林中正 登出 櫃檯作業 打帳單 帳單列表 掛單列表 座位開單 營業儀表板 現金收支登錄 高階收支登錄 材料自購登錄 每日結帳 排班表 現場電腦打卡 掃碼…" at bounding box center [286, 164] width 573 height 328
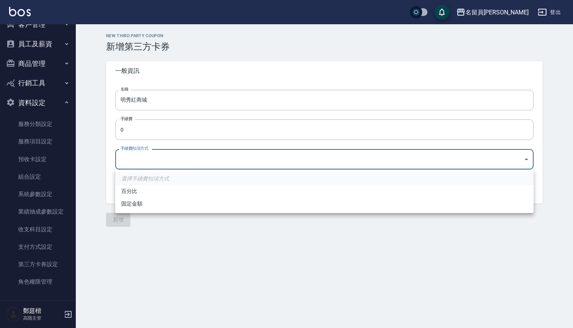
click at [128, 189] on li "百分比" at bounding box center [324, 191] width 418 height 12
type input "PERCENT"
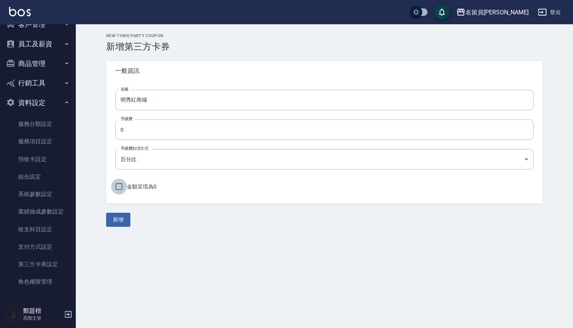
click at [118, 189] on input "金額呈現為0" at bounding box center [119, 186] width 16 height 16
checkbox input "true"
click at [117, 215] on button "新增" at bounding box center [118, 219] width 24 height 14
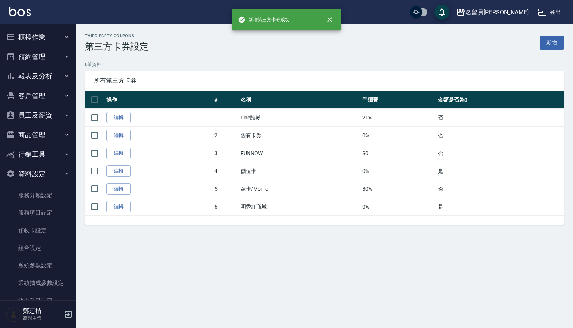
click at [50, 128] on button "商品管理" at bounding box center [38, 135] width 70 height 20
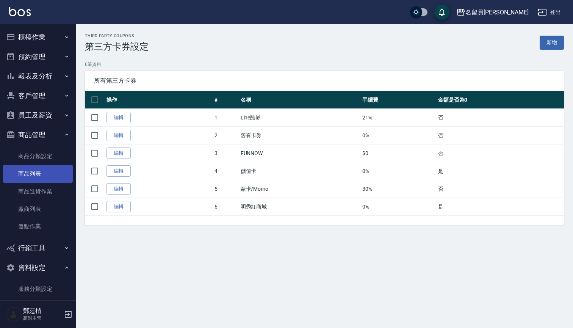
click at [38, 174] on link "商品列表" at bounding box center [38, 173] width 70 height 17
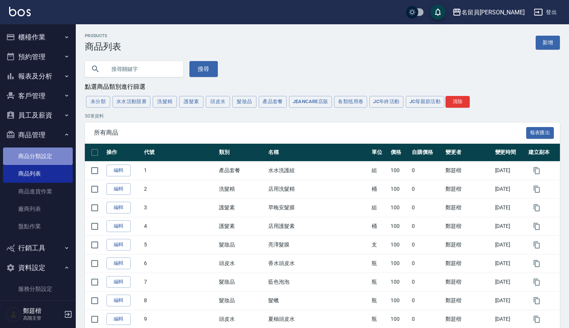
click at [48, 156] on link "商品分類設定" at bounding box center [38, 155] width 70 height 17
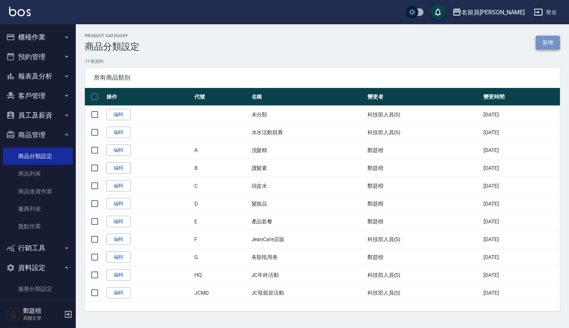
click at [550, 39] on link "新增" at bounding box center [548, 43] width 24 height 14
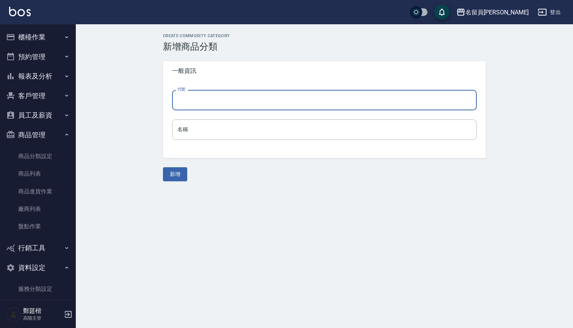
click at [226, 109] on input "代號" at bounding box center [324, 100] width 305 height 20
type input "Ｈ"
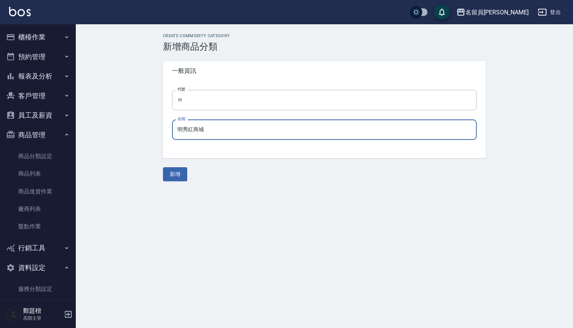
type input "明秀紅商城"
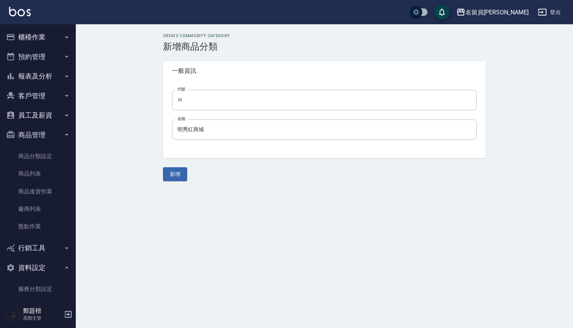
click at [176, 166] on form "Create Commodity Category 新增商品分類 一般資訊 代號 Ｈ 代號 名稱 明秀紅商城 名稱 新增" at bounding box center [324, 107] width 323 height 148
click at [177, 172] on button "新增" at bounding box center [175, 174] width 24 height 14
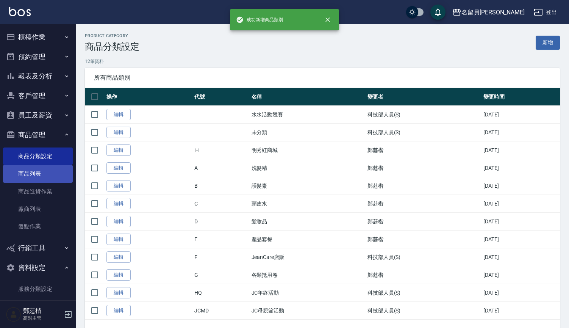
click at [35, 174] on link "商品列表" at bounding box center [38, 173] width 70 height 17
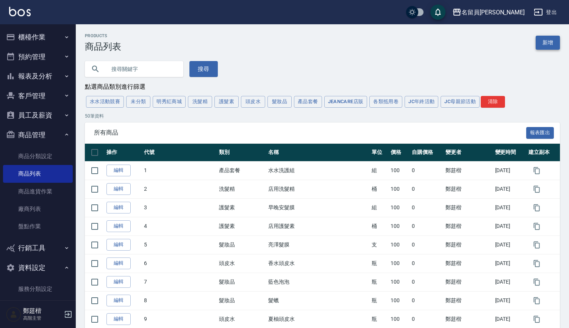
click at [544, 41] on link "新增" at bounding box center [548, 43] width 24 height 14
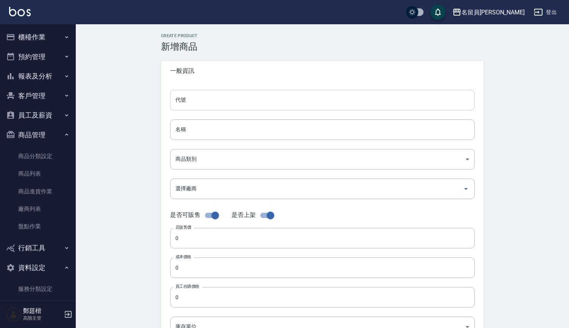
click at [209, 106] on input "代號" at bounding box center [322, 100] width 305 height 20
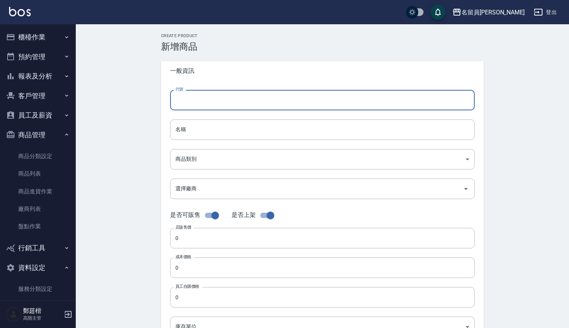
type input "ˋ"
type input "3"
type input "410"
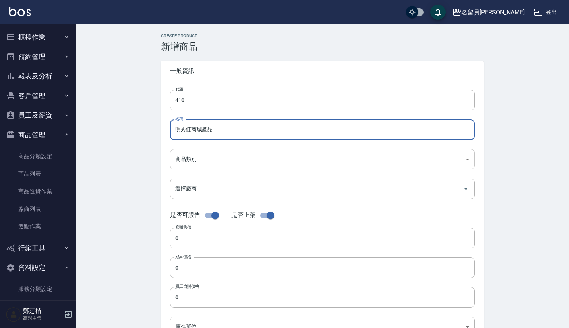
type input "明秀紅商城產品"
click at [203, 169] on body "名留員林中正 登出 櫃檯作業 打帳單 帳單列表 掛單列表 座位開單 營業儀表板 現金收支登錄 高階收支登錄 材料自購登錄 每日結帳 排班表 現場電腦打卡 掃碼…" at bounding box center [284, 261] width 569 height 523
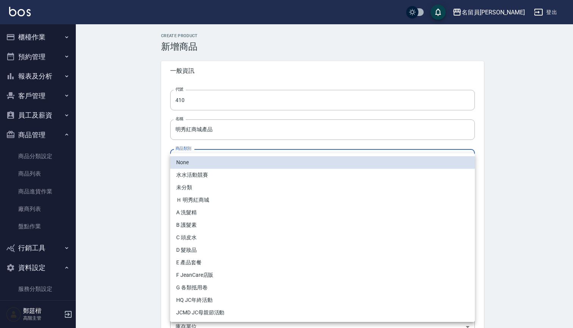
click at [206, 197] on li "Ｈ 明秀紅商城" at bounding box center [322, 200] width 305 height 12
type input "534109dd-a4fe-49e9-8e64-5697994eb2d1"
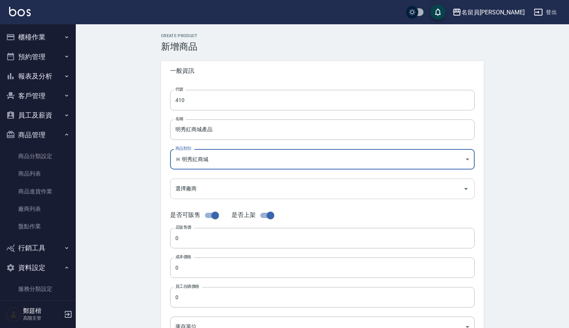
click at [202, 187] on input "選擇廠商" at bounding box center [316, 188] width 286 height 13
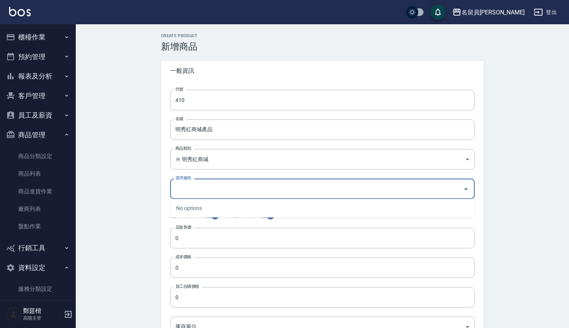
click at [189, 211] on div "No options" at bounding box center [322, 208] width 305 height 19
click at [142, 216] on div "Create Product 新增商品 一般資訊 代號 410 代號 名稱 明秀紅商城產品 名稱 商品類別 Ｈ 明秀紅商城 534109dd-a4fe-4…" at bounding box center [322, 273] width 493 height 498
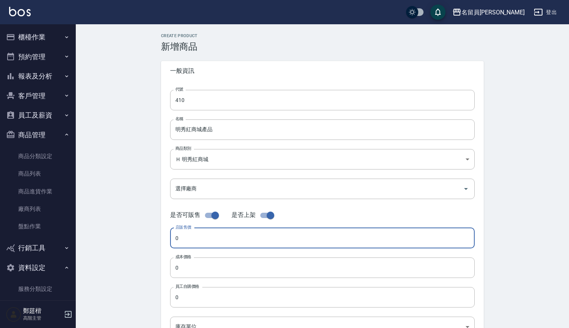
drag, startPoint x: 200, startPoint y: 240, endPoint x: 125, endPoint y: 234, distance: 75.2
click at [125, 234] on div "Create Product 新增商品 一般資訊 代號 410 代號 名稱 明秀紅商城產品 名稱 商品類別 Ｈ 明秀紅商城 534109dd-a4fe-4…" at bounding box center [322, 273] width 493 height 498
type input "100"
click at [31, 288] on link "服務分類設定" at bounding box center [38, 288] width 70 height 17
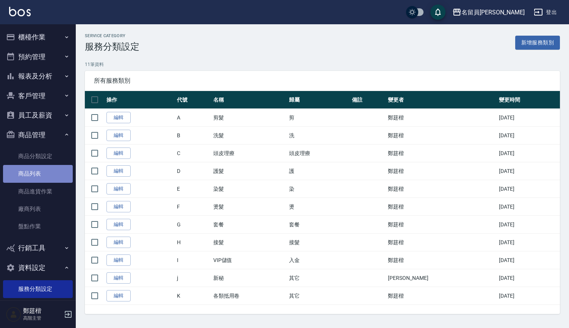
click at [48, 177] on link "商品列表" at bounding box center [38, 173] width 70 height 17
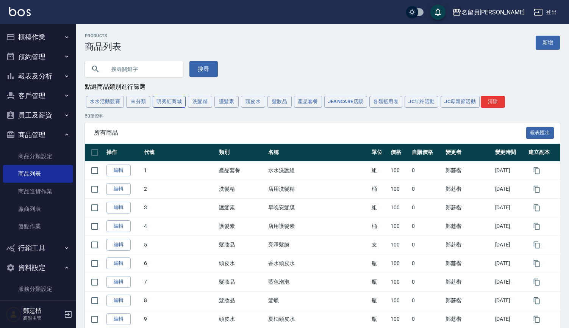
click at [167, 103] on button "明秀紅商城" at bounding box center [169, 102] width 33 height 12
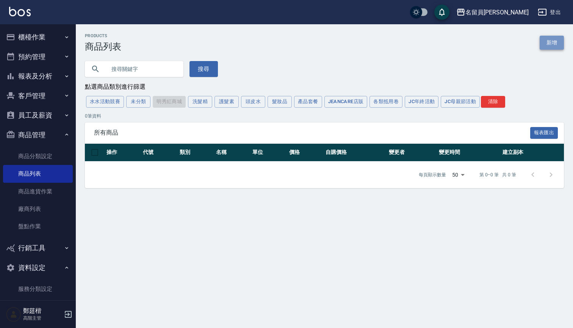
click at [547, 41] on link "新增" at bounding box center [551, 43] width 24 height 14
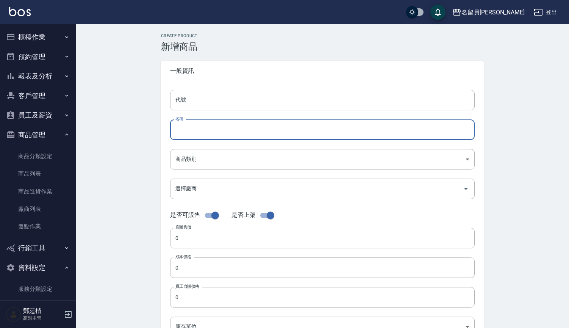
click at [207, 131] on input "名稱" at bounding box center [322, 129] width 305 height 20
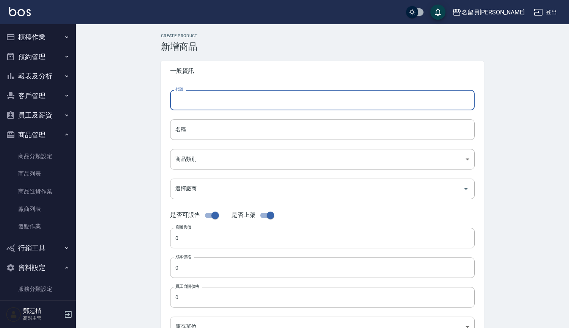
click at [215, 96] on input "代號" at bounding box center [322, 100] width 305 height 20
type input "a"
type input "明秀紅商城產品"
click at [201, 131] on input "名稱" at bounding box center [322, 129] width 305 height 20
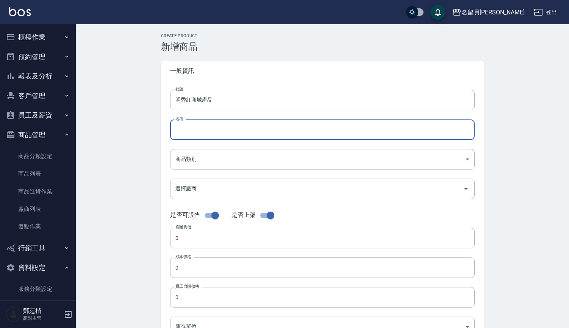
click at [206, 130] on input "名稱" at bounding box center [322, 129] width 305 height 20
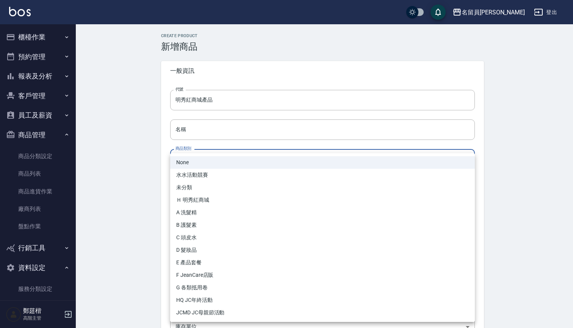
click at [211, 161] on body "名留員林中正 登出 櫃檯作業 打帳單 帳單列表 掛單列表 座位開單 營業儀表板 現金收支登錄 高階收支登錄 材料自購登錄 每日結帳 排班表 現場電腦打卡 掃碼…" at bounding box center [286, 261] width 573 height 523
click at [217, 145] on div at bounding box center [286, 164] width 573 height 328
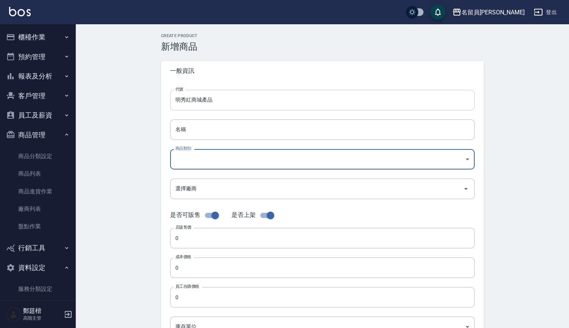
click at [223, 99] on input "明秀紅商城產品" at bounding box center [322, 100] width 305 height 20
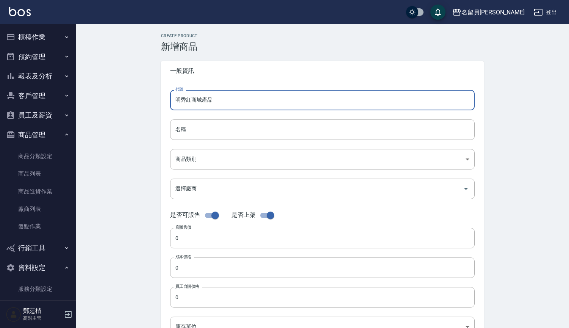
drag, startPoint x: 228, startPoint y: 98, endPoint x: 152, endPoint y: 99, distance: 75.8
click at [152, 98] on div "Create Product 新增商品 一般資訊 代號 明秀紅商城產品 代號 名稱 名稱 商品類別 ​ 商品類別 選擇廠商 選擇廠商 是否可販售 是否上架…" at bounding box center [322, 273] width 341 height 480
click at [204, 125] on input "名稱" at bounding box center [322, 129] width 305 height 20
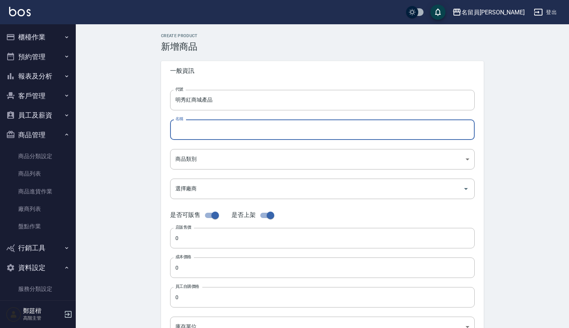
paste input "明秀紅商城產品"
type input "明秀紅商城產品"
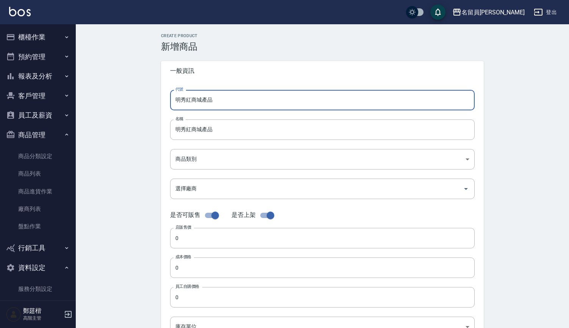
drag, startPoint x: 234, startPoint y: 101, endPoint x: 136, endPoint y: 105, distance: 98.2
click at [136, 105] on div "Create Product 新增商品 一般資訊 代號 明秀紅商城產品 代號 名稱 明秀紅商城產品 名稱 商品類別 ​ 商品類別 選擇廠商 選擇廠商 是否…" at bounding box center [322, 273] width 493 height 498
type input "明"
type input "410"
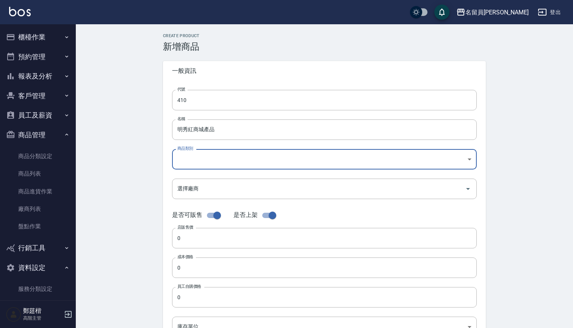
click at [217, 168] on body "名留員林中正 登出 櫃檯作業 打帳單 帳單列表 掛單列表 座位開單 營業儀表板 現金收支登錄 高階收支登錄 材料自購登錄 每日結帳 排班表 現場電腦打卡 掃碼…" at bounding box center [286, 261] width 573 height 523
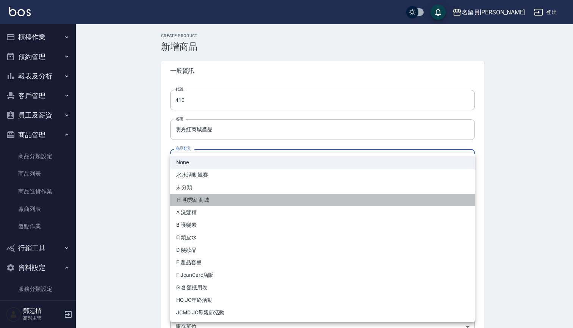
click at [196, 198] on li "Ｈ 明秀紅商城" at bounding box center [322, 200] width 305 height 12
type input "534109dd-a4fe-49e9-8e64-5697994eb2d1"
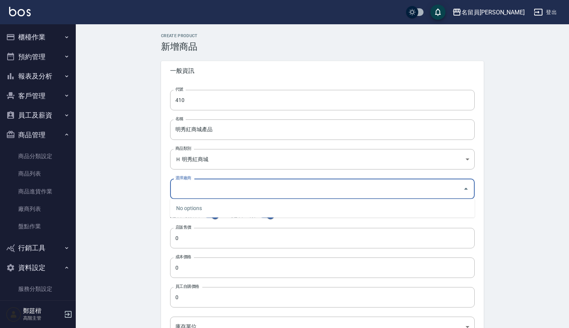
click at [197, 186] on input "選擇廠商" at bounding box center [316, 188] width 286 height 13
click at [162, 221] on div "代號 410 代號 名稱 明秀紅商城產品 名稱 商品類別 Ｈ 明秀紅商城 534109dd-a4fe-49e9-8e64-5697994eb2d1 商品類…" at bounding box center [322, 233] width 323 height 304
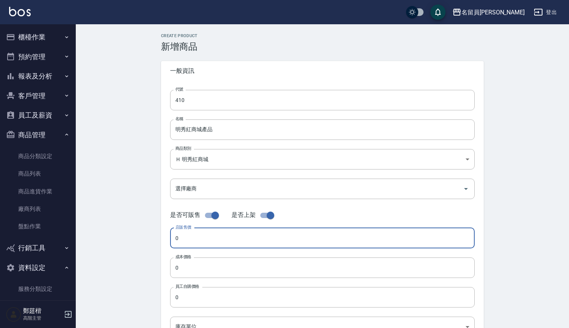
click at [194, 235] on input "0" at bounding box center [322, 238] width 305 height 20
type input "100"
click at [157, 265] on div "Create Product 新增商品 一般資訊 代號 410 代號 名稱 明秀紅商城產品 名稱 商品類別 Ｈ 明秀紅商城 534109dd-a4fe-4…" at bounding box center [322, 273] width 341 height 480
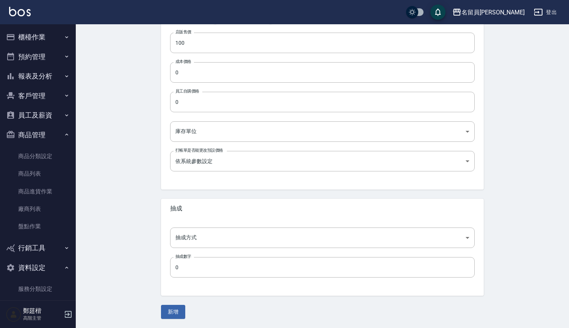
scroll to position [195, 0]
click at [226, 136] on body "名留員林中正 登出 櫃檯作業 打帳單 帳單列表 掛單列表 座位開單 營業儀表板 現金收支登錄 高階收支登錄 材料自購登錄 每日結帳 排班表 現場電腦打卡 掃碼…" at bounding box center [284, 66] width 569 height 523
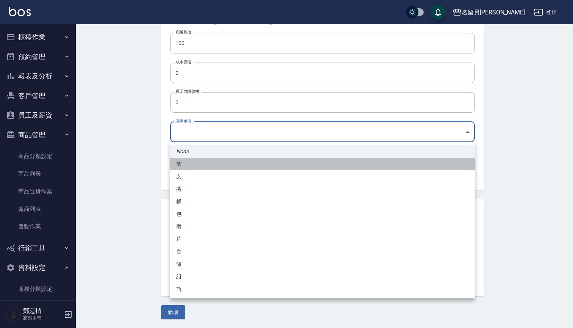
click at [204, 163] on li "個" at bounding box center [322, 164] width 305 height 12
type input "個"
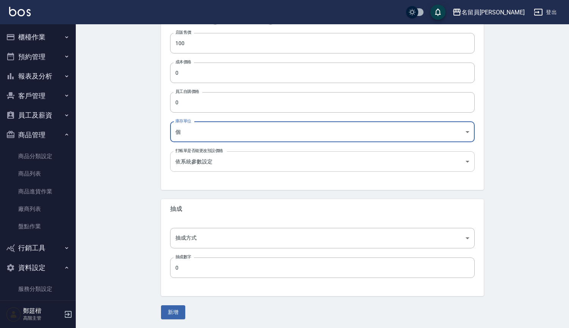
click at [214, 160] on body "名留員林中正 登出 櫃檯作業 打帳單 帳單列表 掛單列表 座位開單 營業儀表板 現金收支登錄 高階收支登錄 材料自購登錄 每日結帳 排班表 現場電腦打卡 掃碼…" at bounding box center [284, 66] width 569 height 523
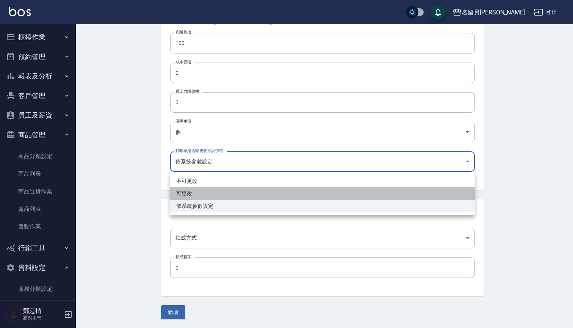
click at [195, 195] on li "可更改" at bounding box center [322, 193] width 305 height 12
type input "FALSE"
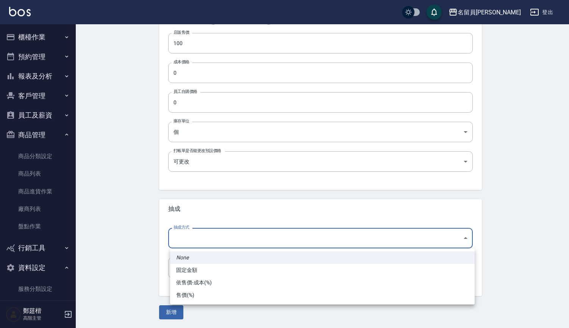
click at [204, 245] on body "名留員林中正 登出 櫃檯作業 打帳單 帳單列表 掛單列表 座位開單 營業儀表板 現金收支登錄 高階收支登錄 材料自購登錄 每日結帳 排班表 現場電腦打卡 掃碼…" at bounding box center [284, 66] width 569 height 523
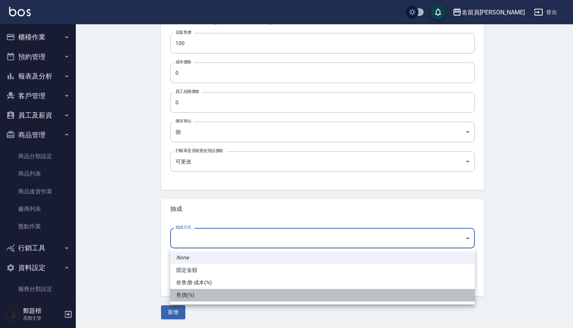
click at [197, 294] on li "售價(%)" at bounding box center [322, 295] width 305 height 12
type input "byPrice"
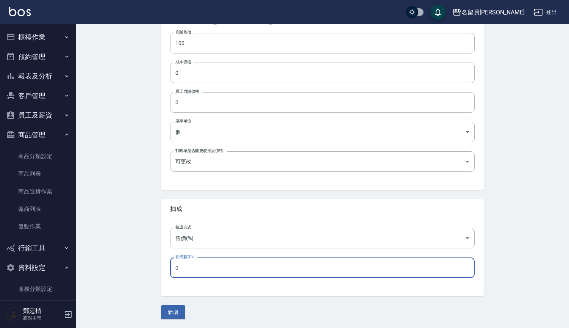
drag, startPoint x: 189, startPoint y: 269, endPoint x: 161, endPoint y: 269, distance: 28.0
click at [161, 269] on div "抽成方式 售價(%) byPrice 抽成方式 抽成數字% 0 抽成數字%" at bounding box center [322, 257] width 323 height 77
type input "25"
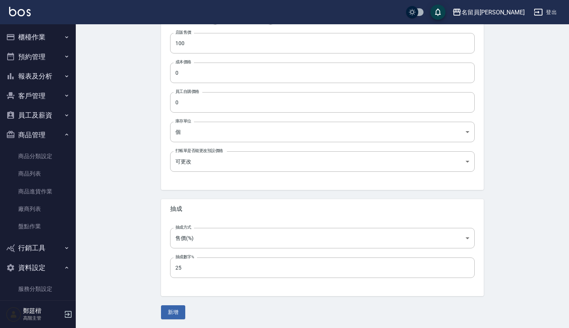
click at [146, 256] on div "Create Product 新增商品 一般資訊 代號 410 代號 名稱 明秀紅商城產品 名稱 商品類別 Ｈ 明秀紅商城 534109dd-a4fe-4…" at bounding box center [322, 79] width 493 height 498
click at [168, 325] on div "Create Product 新增商品 一般資訊 代號 410 代號 名稱 明秀紅商城產品 名稱 商品類別 Ｈ 明秀紅商城 534109dd-a4fe-4…" at bounding box center [322, 79] width 493 height 498
click at [169, 314] on button "新增" at bounding box center [173, 312] width 24 height 14
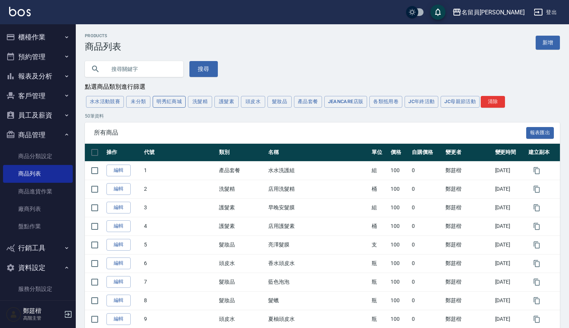
click at [175, 105] on button "明秀紅商城" at bounding box center [169, 102] width 33 height 12
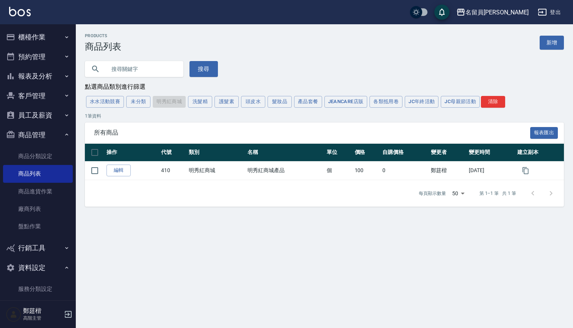
click at [35, 46] on button "櫃檯作業" at bounding box center [38, 37] width 70 height 20
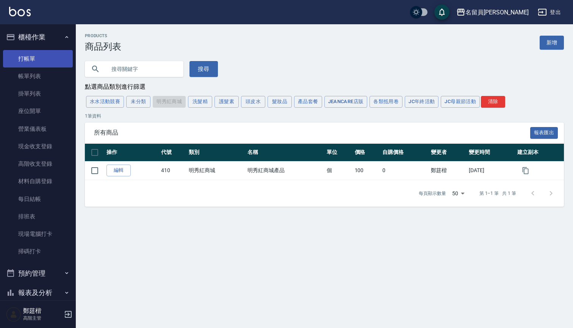
click at [33, 64] on link "打帳單" at bounding box center [38, 58] width 70 height 17
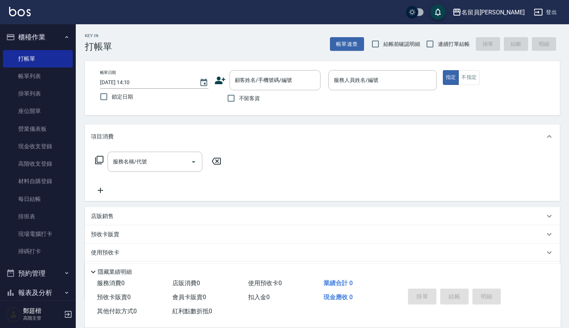
click at [107, 213] on p "店販銷售" at bounding box center [102, 216] width 23 height 8
click at [107, 245] on input "服務人員姓名/編號" at bounding box center [119, 243] width 50 height 13
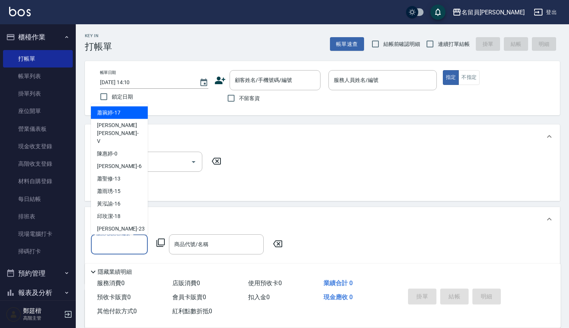
click at [161, 243] on icon at bounding box center [160, 242] width 9 height 9
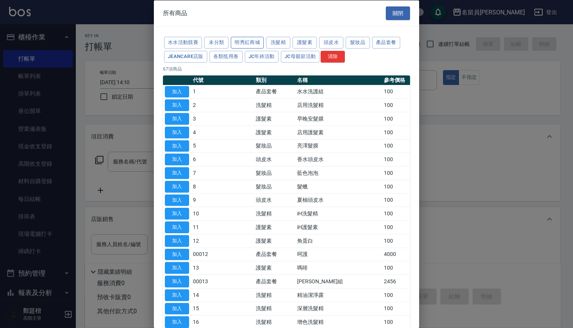
click at [257, 41] on button "明秀紅商城" at bounding box center [247, 43] width 33 height 12
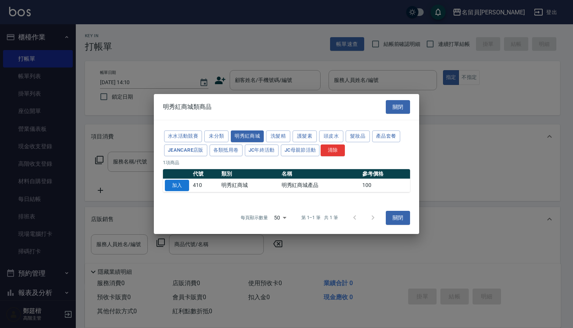
click at [184, 186] on button "加入" at bounding box center [177, 186] width 24 height 12
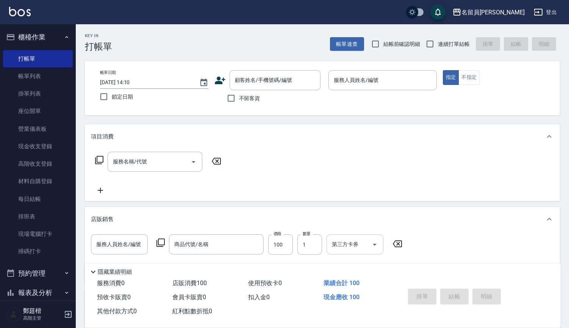
click at [378, 244] on icon "Open" at bounding box center [374, 244] width 9 height 9
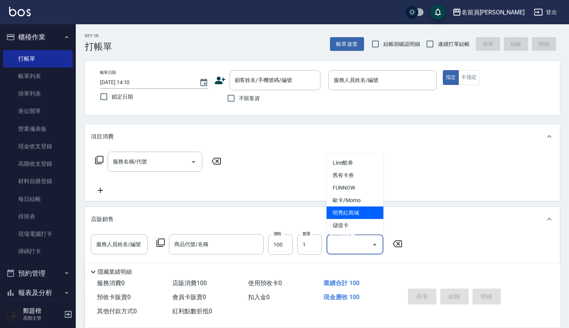
click at [358, 214] on span "明秀紅商城" at bounding box center [355, 212] width 57 height 12
type input "明秀紅商城"
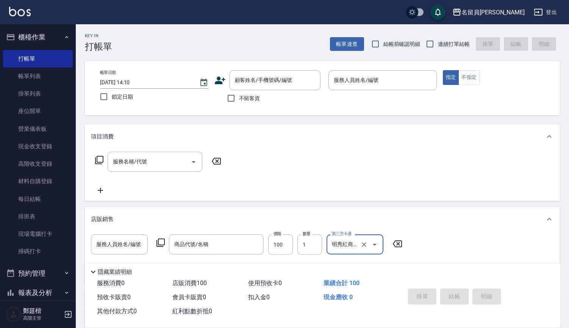
click at [388, 217] on div "店販銷售" at bounding box center [318, 219] width 454 height 8
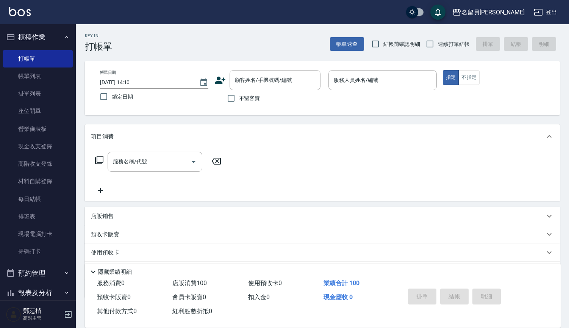
click at [390, 219] on div "店販銷售" at bounding box center [318, 216] width 454 height 8
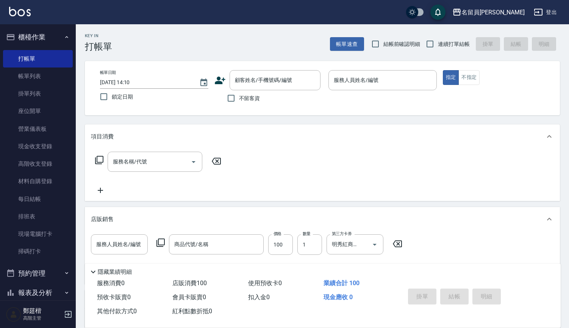
click at [390, 219] on div "店販銷售" at bounding box center [318, 219] width 454 height 8
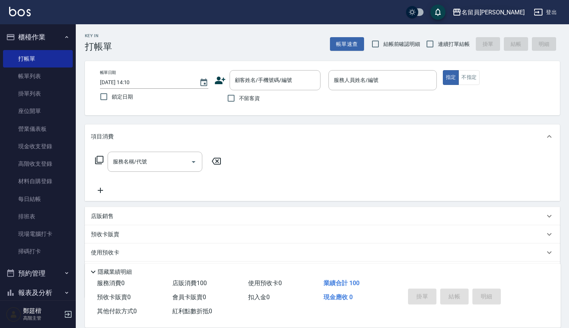
click at [486, 17] on button "名留員[PERSON_NAME]" at bounding box center [488, 13] width 78 height 16
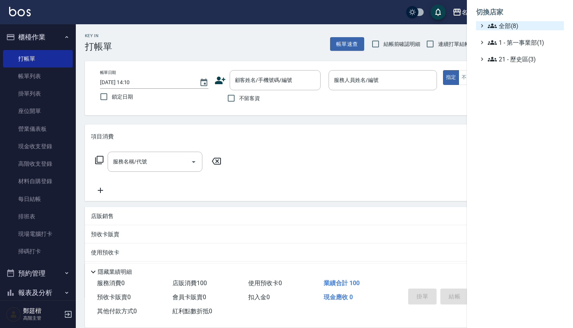
click at [485, 22] on icon at bounding box center [481, 25] width 7 height 7
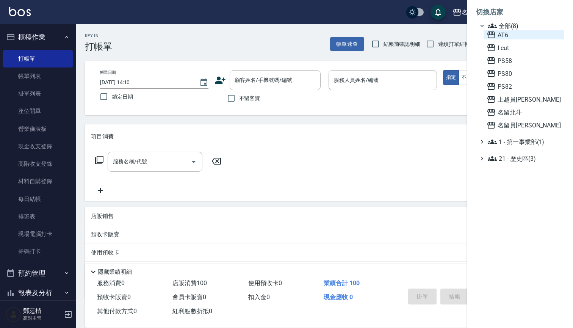
click at [489, 33] on icon at bounding box center [491, 34] width 8 height 7
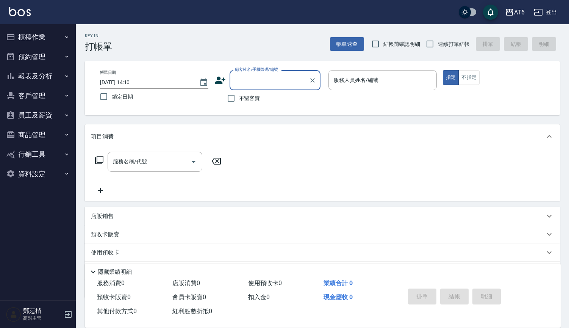
click at [39, 170] on button "資料設定" at bounding box center [38, 174] width 70 height 20
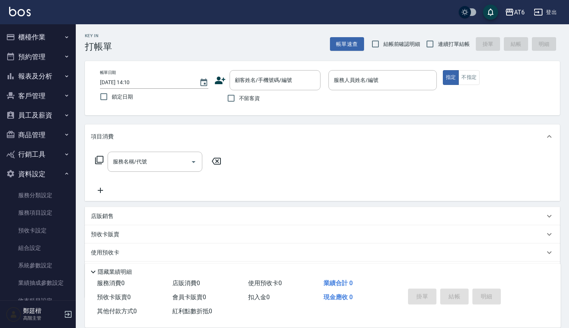
click at [51, 173] on button "資料設定" at bounding box center [38, 174] width 70 height 20
click at [56, 130] on button "商品管理" at bounding box center [38, 135] width 70 height 20
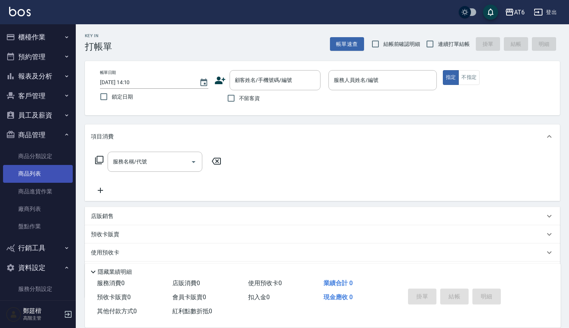
click at [36, 176] on link "商品列表" at bounding box center [38, 173] width 70 height 17
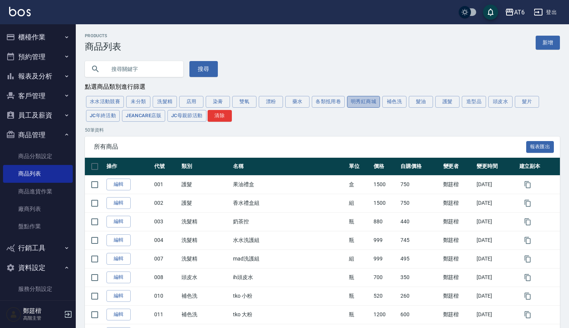
click at [366, 102] on button "明秀紅商城" at bounding box center [363, 102] width 33 height 12
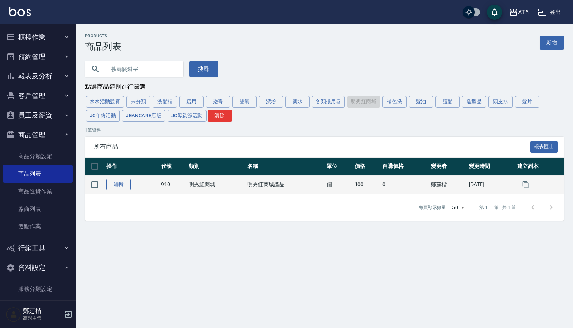
click at [118, 185] on link "編輯" at bounding box center [118, 184] width 24 height 12
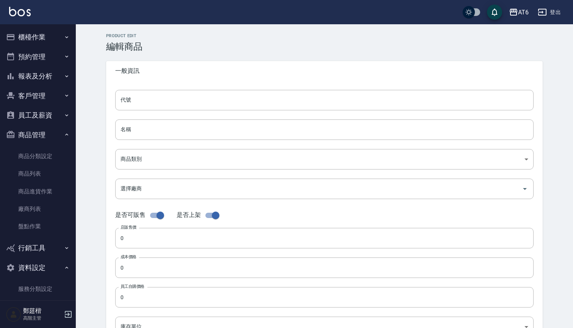
type input "910"
type input "明秀紅商城產品"
type input "bf6dc38d-da89-4eae-a06d-6fb235ae7952"
type input "100"
type input "個"
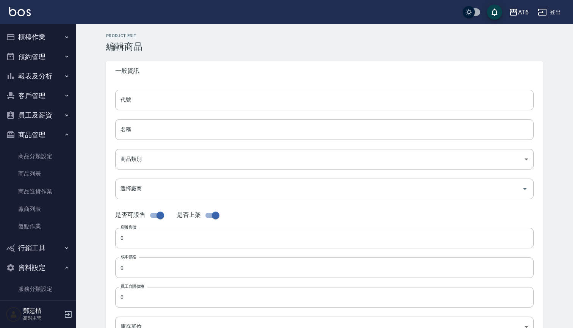
type input "FALSE"
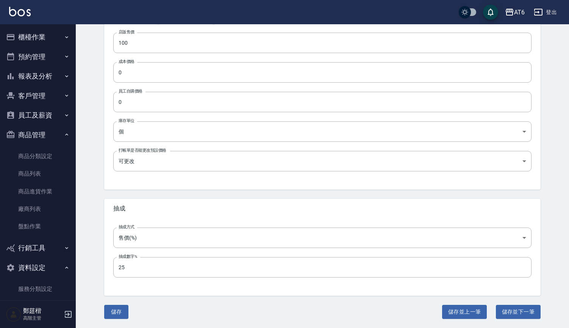
scroll to position [195, 0]
click at [520, 11] on div "AT6" at bounding box center [519, 12] width 11 height 9
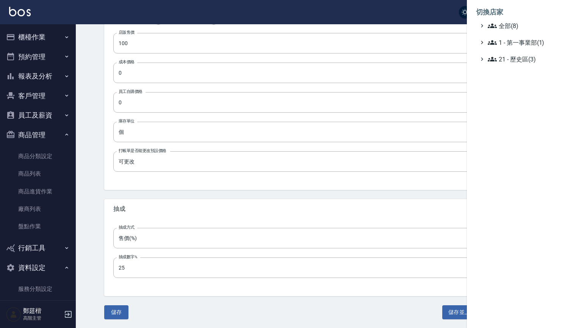
click at [432, 6] on div at bounding box center [286, 164] width 573 height 328
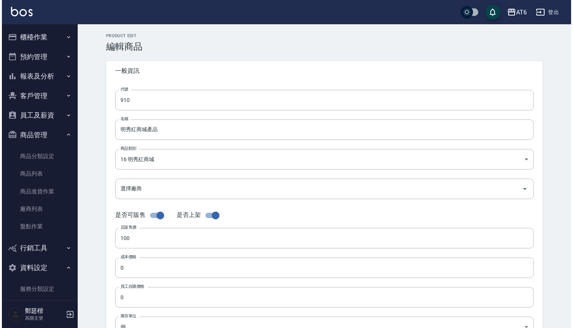
scroll to position [0, 0]
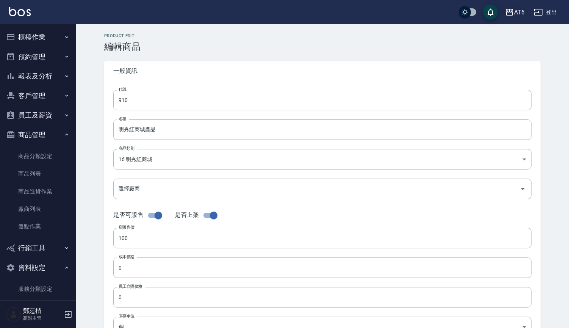
click at [514, 10] on icon "button" at bounding box center [509, 12] width 9 height 9
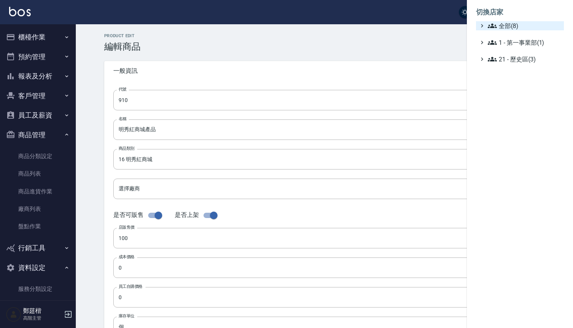
click at [508, 22] on span "全部(8)" at bounding box center [523, 25] width 73 height 9
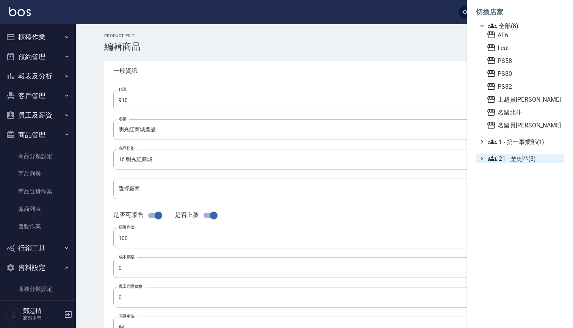
click at [481, 158] on icon at bounding box center [481, 158] width 7 height 7
click at [481, 158] on icon at bounding box center [481, 158] width 3 height 2
click at [485, 142] on icon at bounding box center [481, 141] width 7 height 7
click at [506, 128] on span "名留員[PERSON_NAME]" at bounding box center [523, 124] width 74 height 9
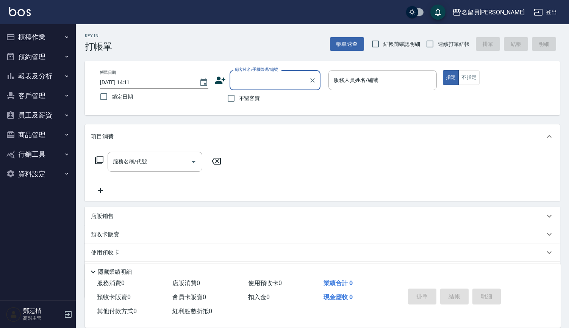
click at [52, 109] on button "員工及薪資" at bounding box center [38, 115] width 70 height 20
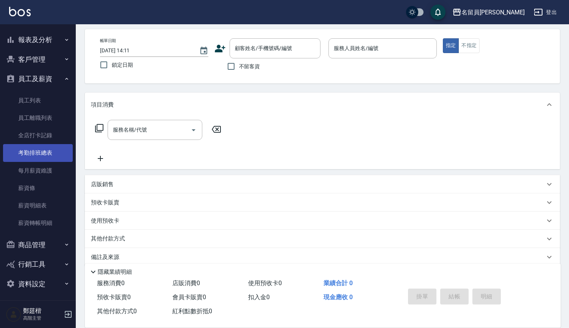
scroll to position [31, 0]
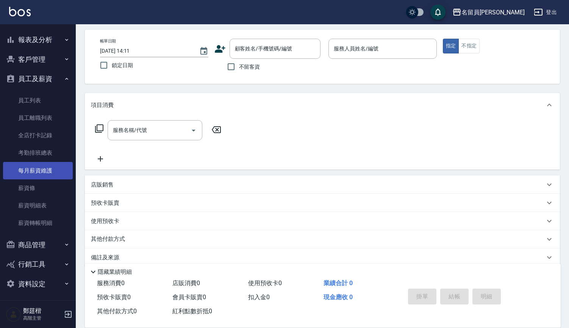
click at [45, 169] on link "每月薪資維護" at bounding box center [38, 170] width 70 height 17
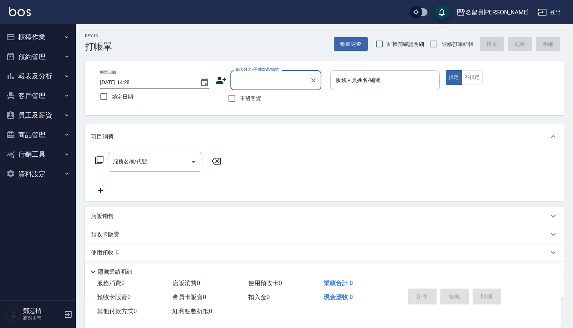
click at [56, 35] on button "櫃檯作業" at bounding box center [38, 37] width 70 height 20
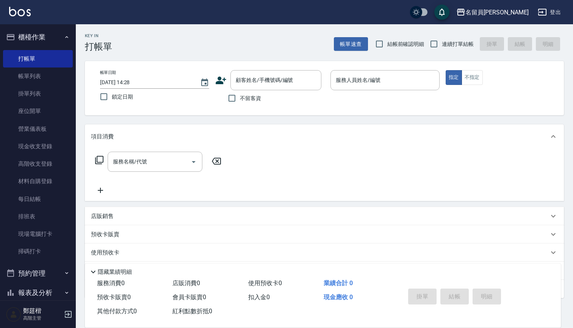
click at [153, 131] on div "項目消費" at bounding box center [324, 136] width 479 height 24
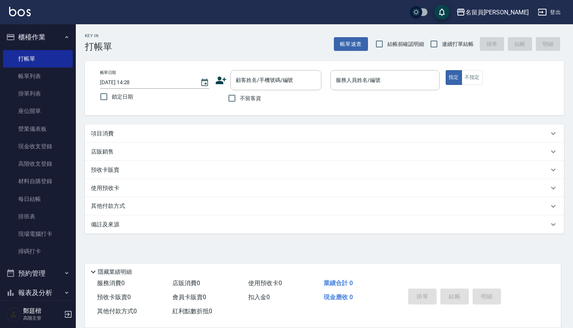
click at [120, 151] on div "店販銷售" at bounding box center [320, 152] width 458 height 8
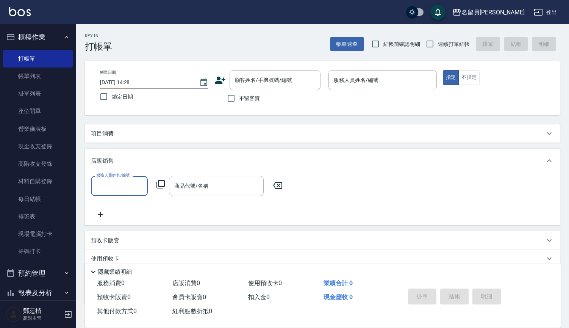
click at [162, 184] on icon at bounding box center [160, 184] width 9 height 9
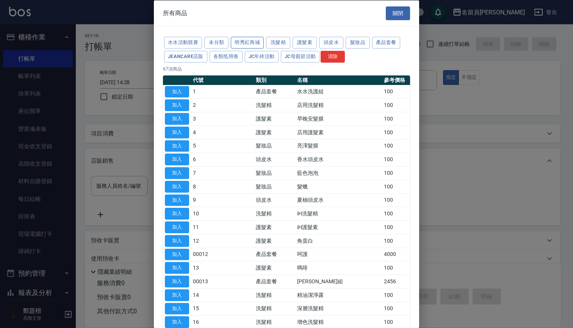
click at [255, 42] on button "明秀紅商城" at bounding box center [247, 43] width 33 height 12
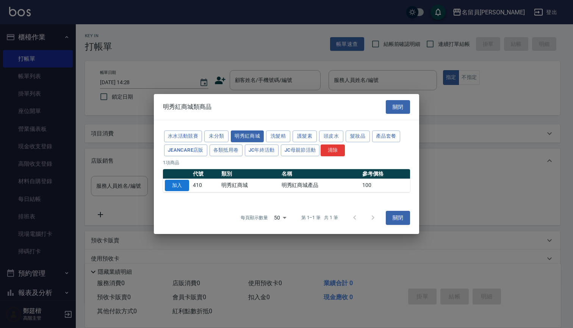
click at [177, 184] on button "加入" at bounding box center [177, 186] width 24 height 12
type input "明秀紅商城產品"
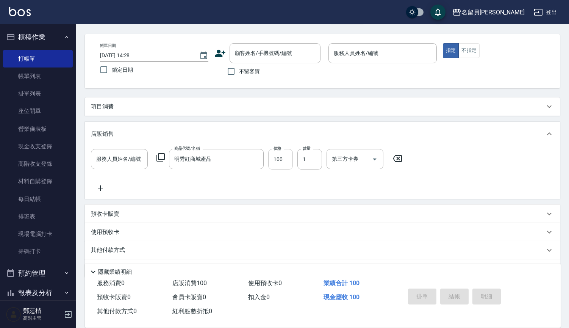
scroll to position [34, 0]
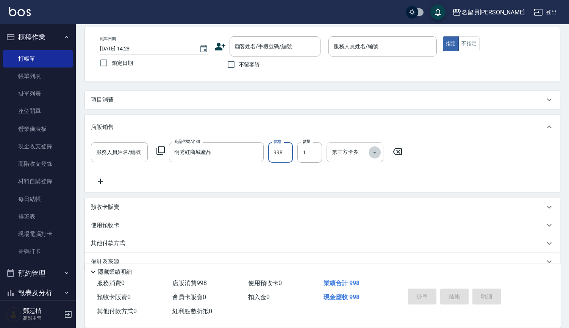
click at [372, 152] on icon "Open" at bounding box center [374, 152] width 9 height 9
type input "998"
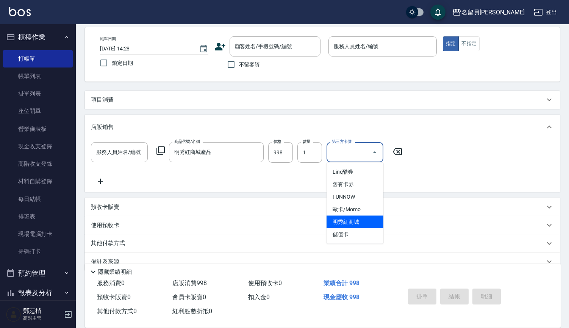
click at [361, 223] on span "明秀紅商城" at bounding box center [355, 222] width 57 height 12
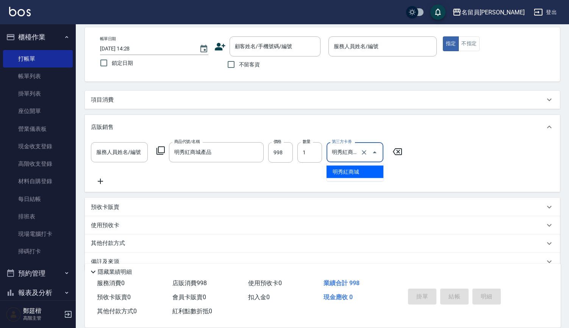
type input "明秀紅商城"
click at [365, 152] on icon "Clear" at bounding box center [364, 152] width 8 height 8
